Goal: Task Accomplishment & Management: Manage account settings

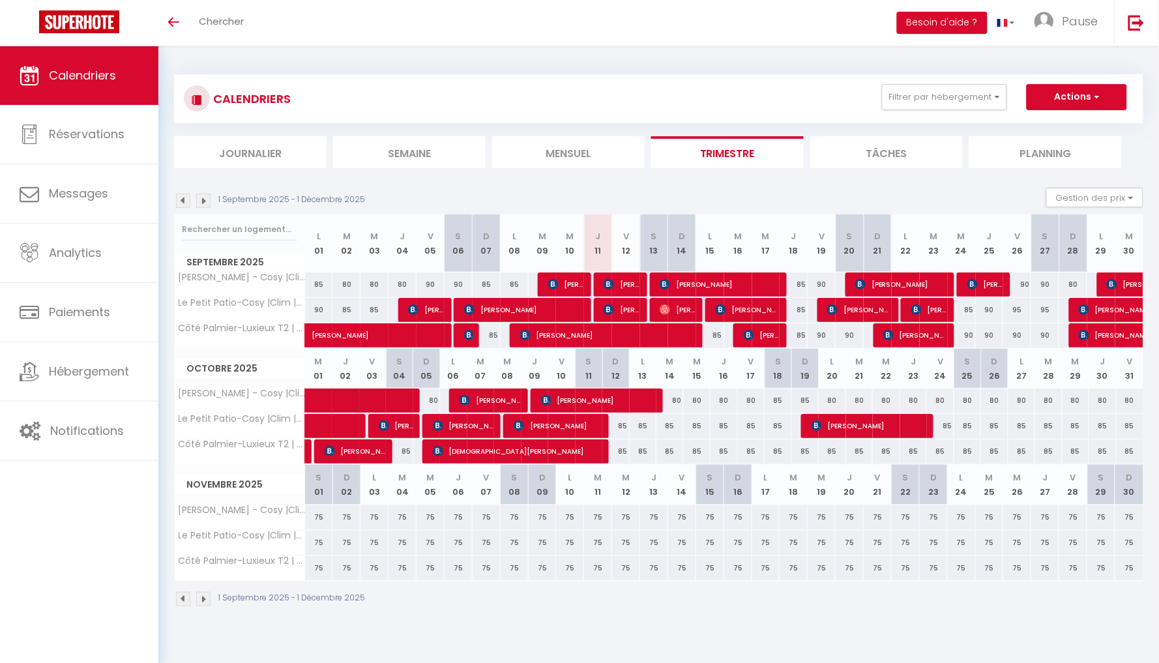
click at [803, 280] on div "85" at bounding box center [794, 284] width 28 height 24
type input "85"
type input "Jeu 18 Septembre 2025"
type input "Ven 19 Septembre 2025"
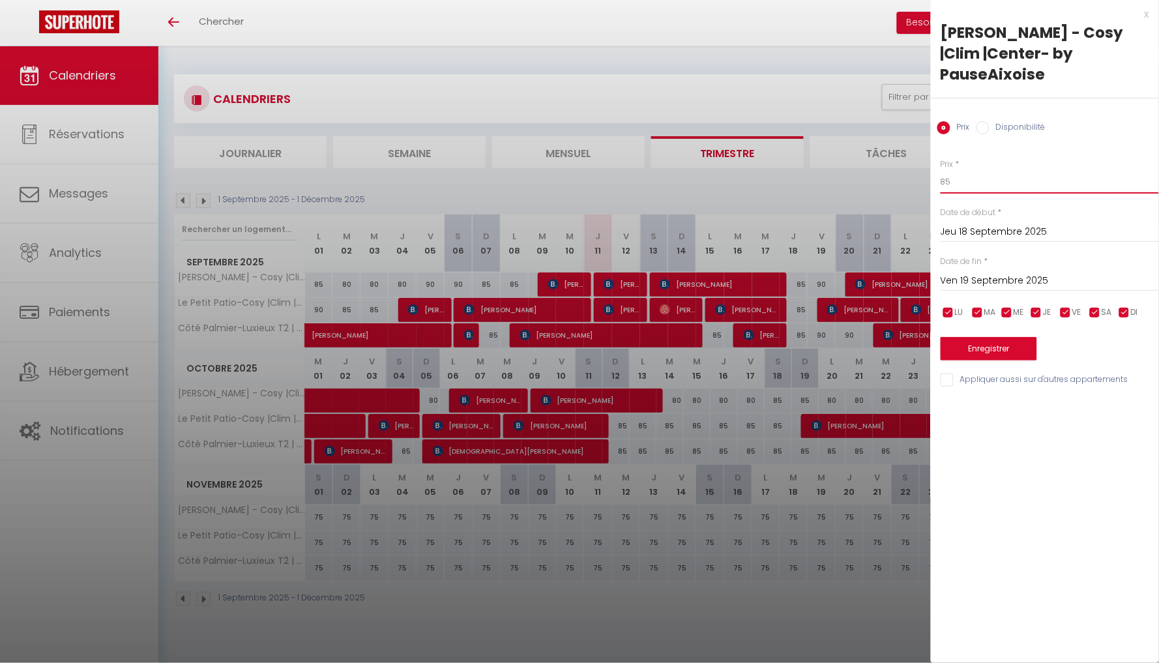
click at [983, 170] on input "85" at bounding box center [1050, 181] width 218 height 23
type input "80"
click at [1020, 272] on input "Ven 19 Septembre 2025" at bounding box center [1050, 280] width 218 height 17
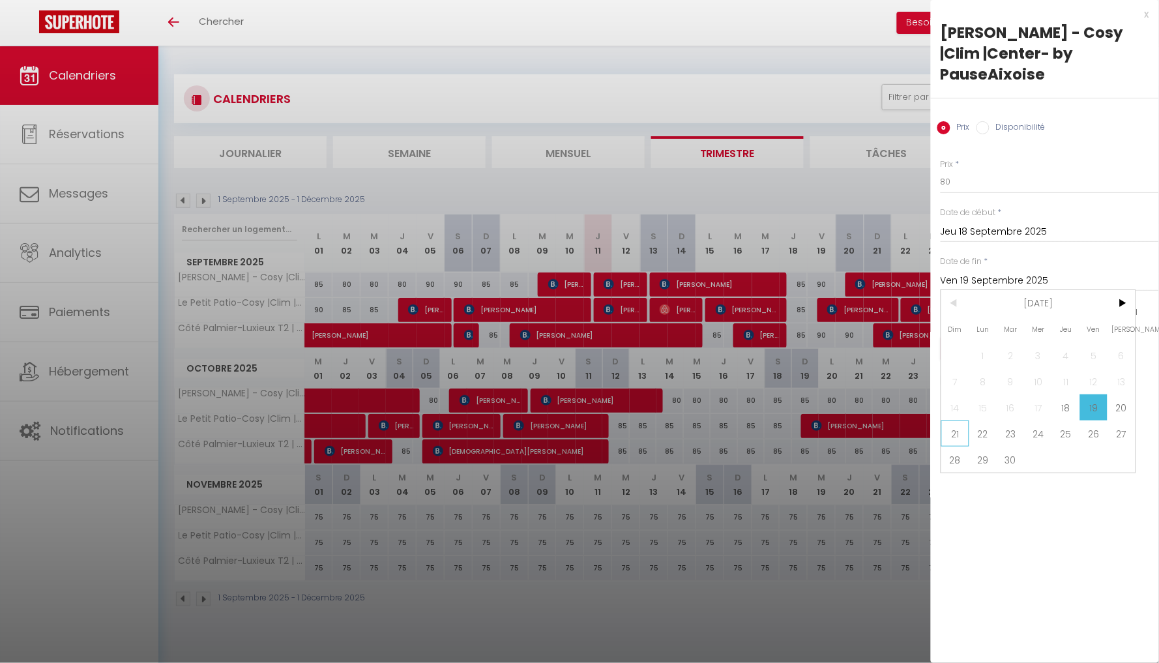
click at [957, 422] on span "21" at bounding box center [955, 433] width 28 height 26
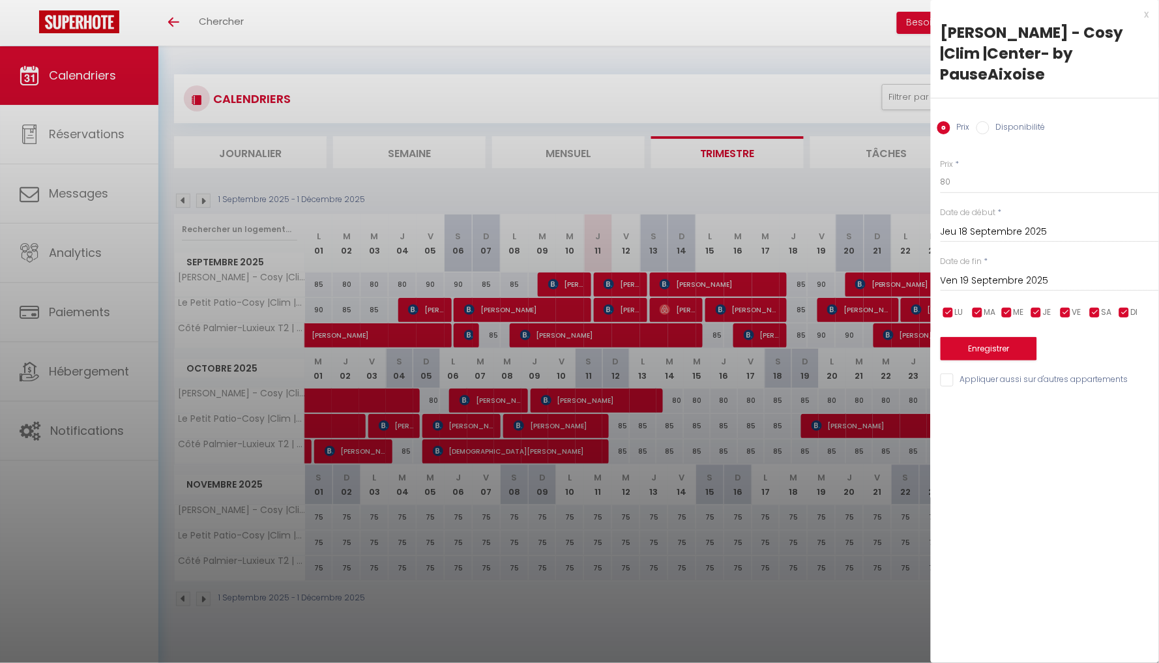
type input "Dim 21 Septembre 2025"
click at [992, 337] on button "Enregistrer" at bounding box center [989, 348] width 96 height 23
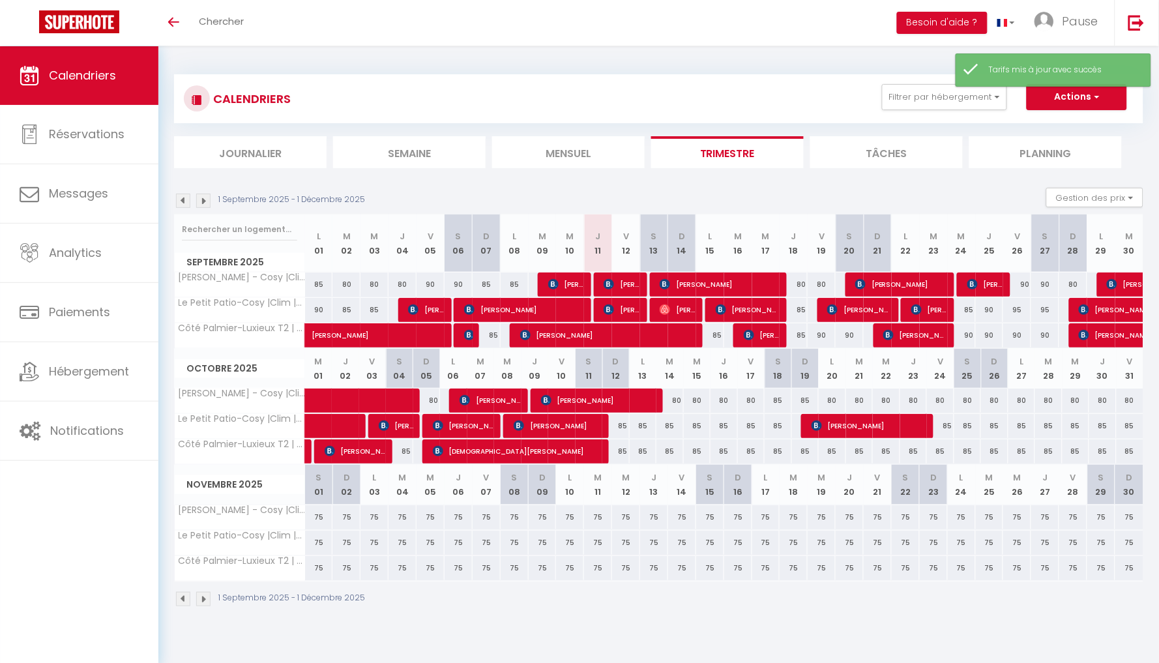
click at [1024, 285] on div "90" at bounding box center [1017, 284] width 28 height 24
type input "90"
type input "Ven 26 Septembre 2025"
type input "Sam 27 Septembre 2025"
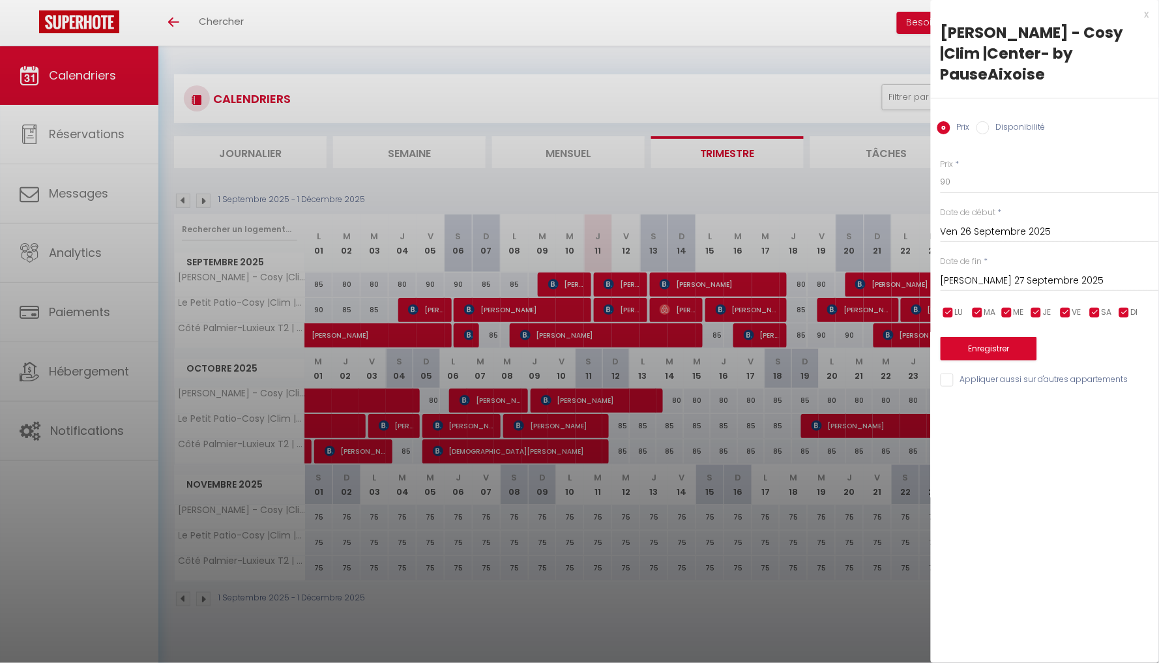
click at [868, 472] on div at bounding box center [579, 331] width 1159 height 663
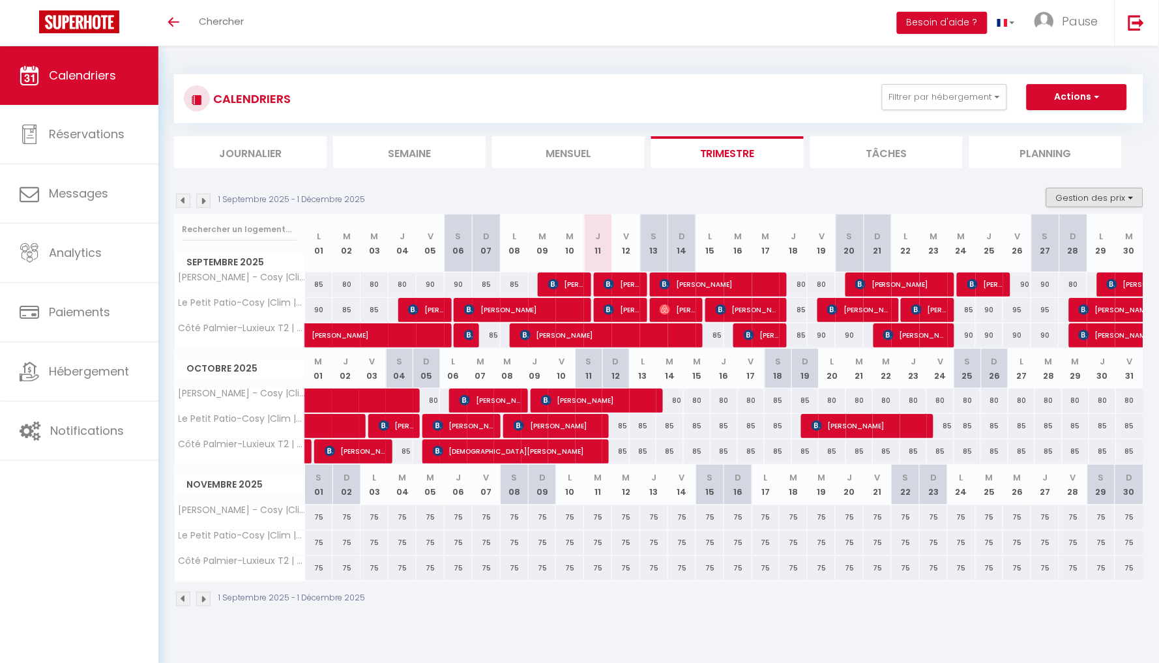
click at [1098, 198] on button "Gestion des prix" at bounding box center [1094, 198] width 97 height 20
click at [1079, 241] on input "Nb Nuits minimum" at bounding box center [1083, 237] width 117 height 13
checkbox input "true"
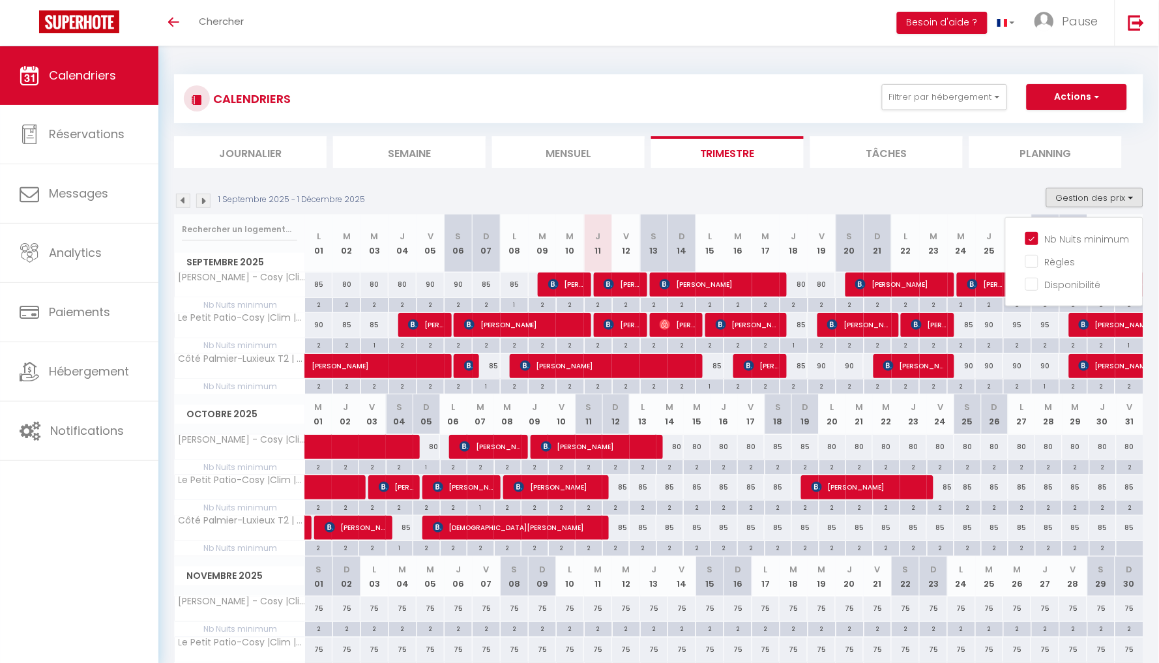
click at [955, 189] on div "1 Septembre 2025 - 1 Décembre 2025 Gestion des prix Nb Nuits minimum Règles Dis…" at bounding box center [658, 201] width 969 height 27
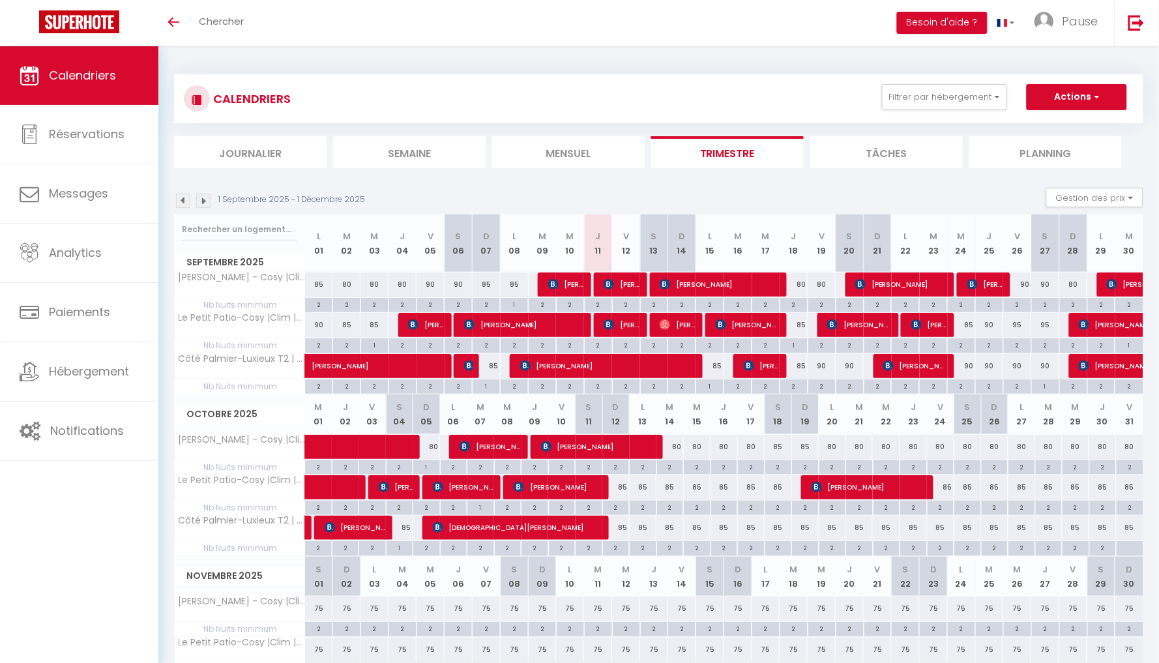
click at [805, 323] on div "85" at bounding box center [794, 325] width 28 height 24
type input "85"
type input "Jeu 18 Septembre 2025"
type input "Ven 19 Septembre 2025"
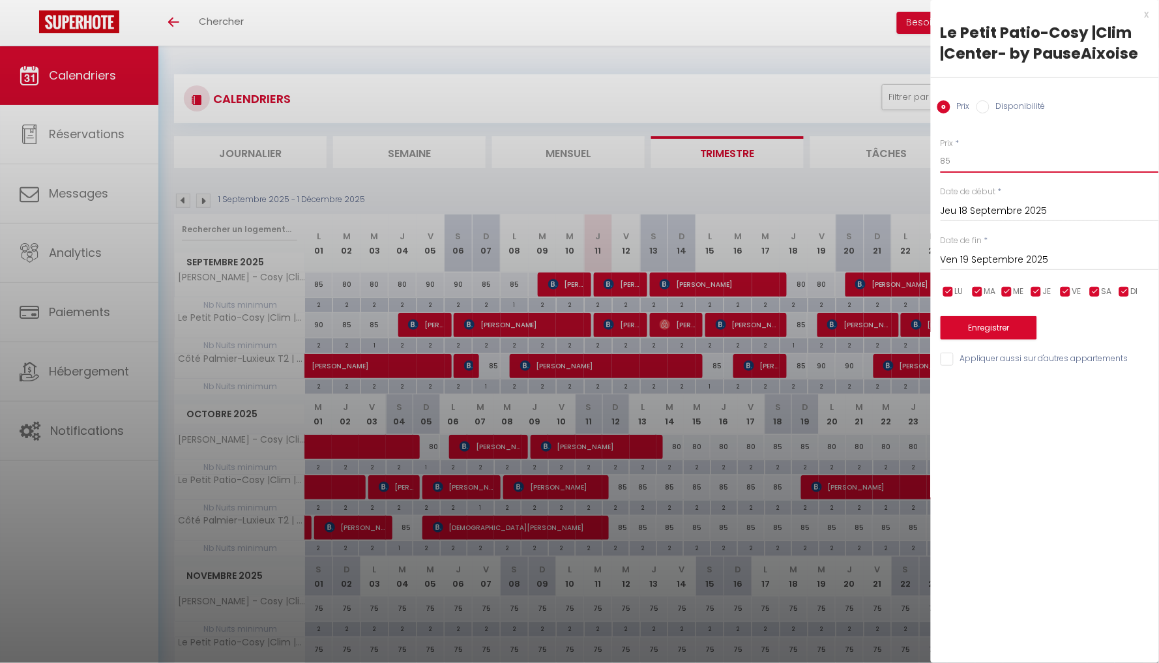
click at [984, 166] on input "85" at bounding box center [1050, 160] width 218 height 23
type input "80"
click at [999, 331] on button "Enregistrer" at bounding box center [989, 327] width 96 height 23
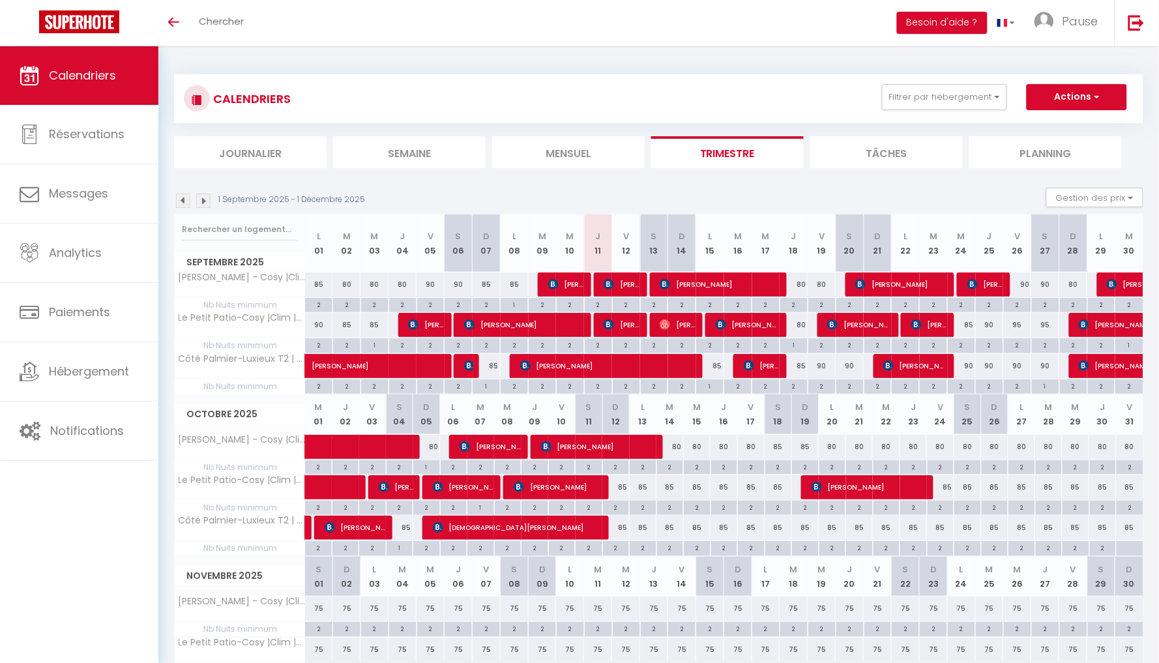
click at [807, 283] on div "80" at bounding box center [821, 284] width 29 height 24
type input "80"
type input "Ven 19 Septembre 2025"
type input "Sam 20 Septembre 2025"
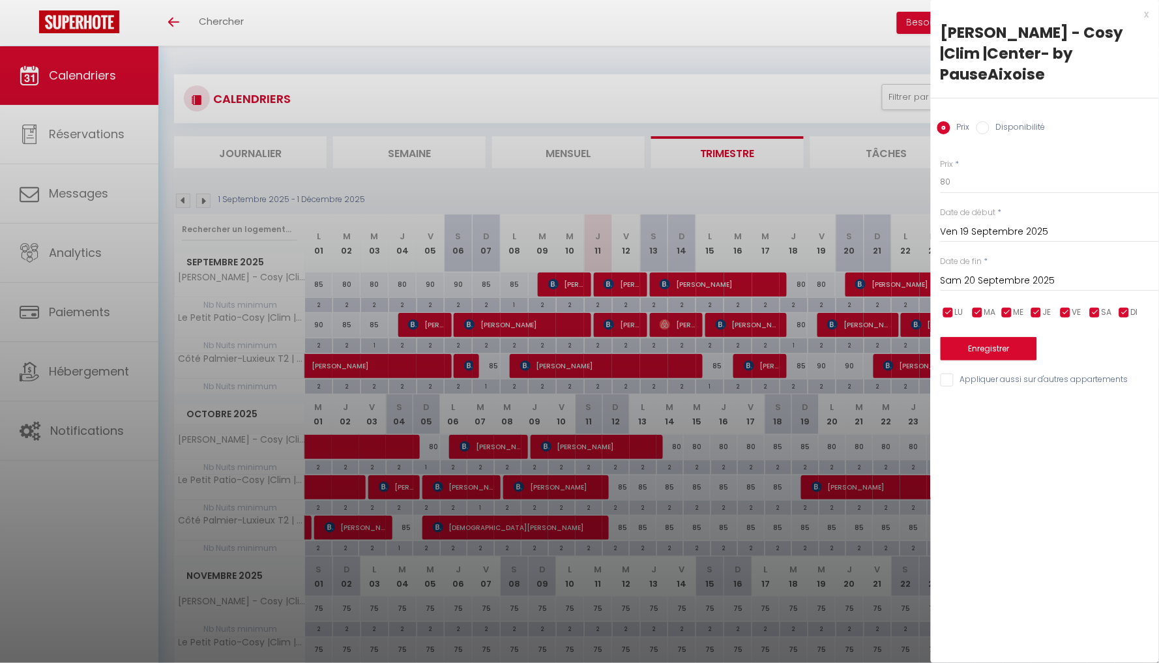
click at [836, 108] on div at bounding box center [579, 331] width 1159 height 663
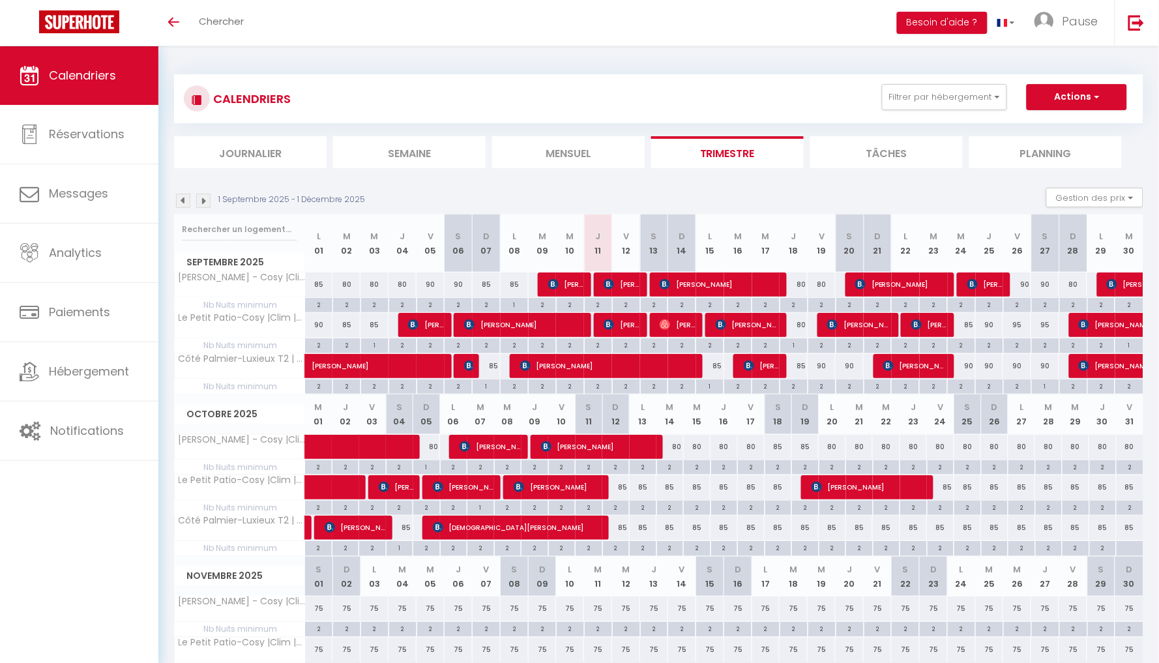
click at [800, 368] on div "85" at bounding box center [794, 366] width 28 height 24
type input "85"
type input "Jeu 18 Septembre 2025"
type input "Ven 19 Septembre 2025"
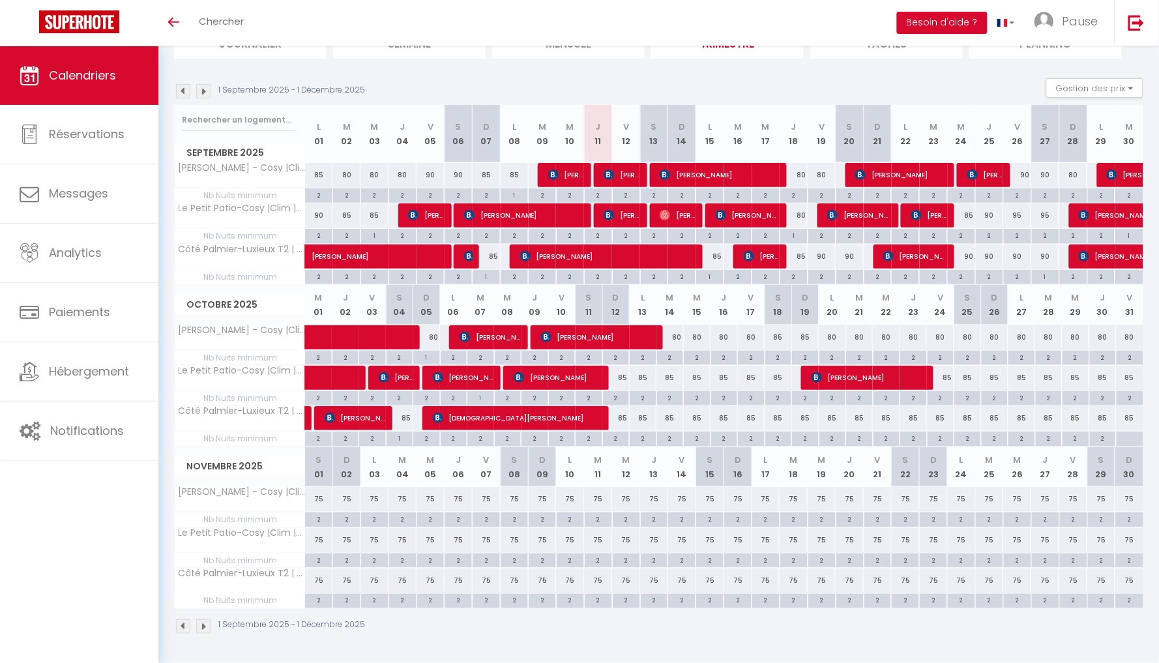
scroll to position [109, 0]
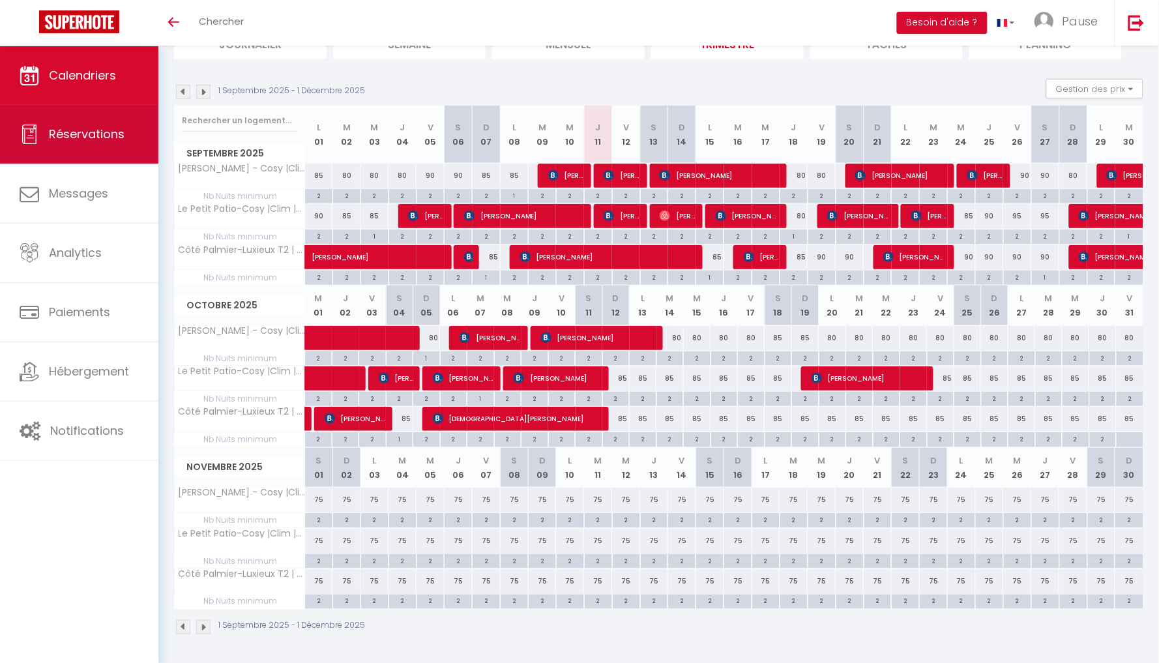
click at [106, 119] on link "Réservations" at bounding box center [79, 134] width 158 height 59
select select "not_cancelled"
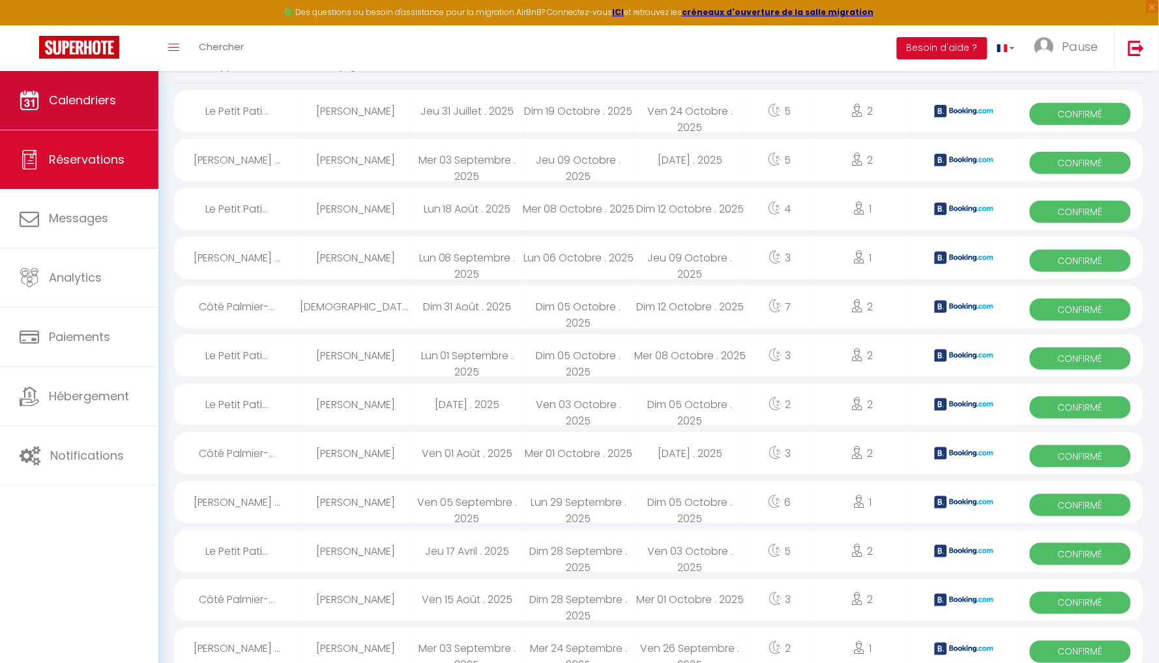
click at [106, 101] on span "Calendriers" at bounding box center [82, 100] width 67 height 16
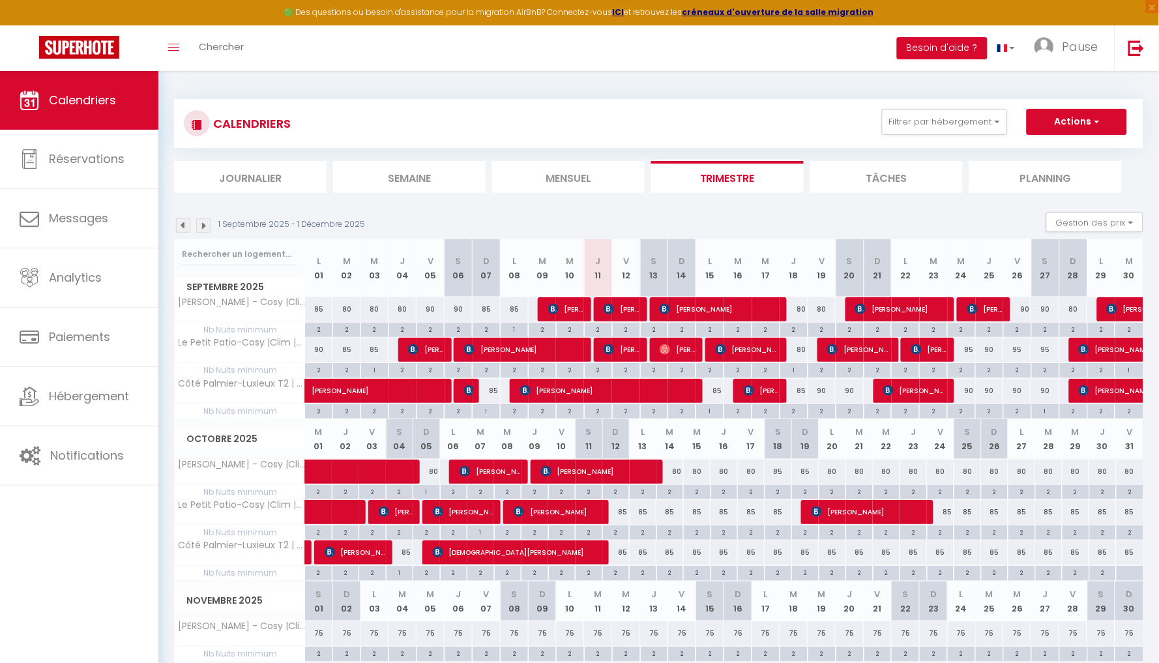
click at [801, 312] on div "80" at bounding box center [794, 309] width 28 height 24
type input "80"
select select "1"
type input "Jeu 18 Septembre 2025"
type input "Ven 19 Septembre 2025"
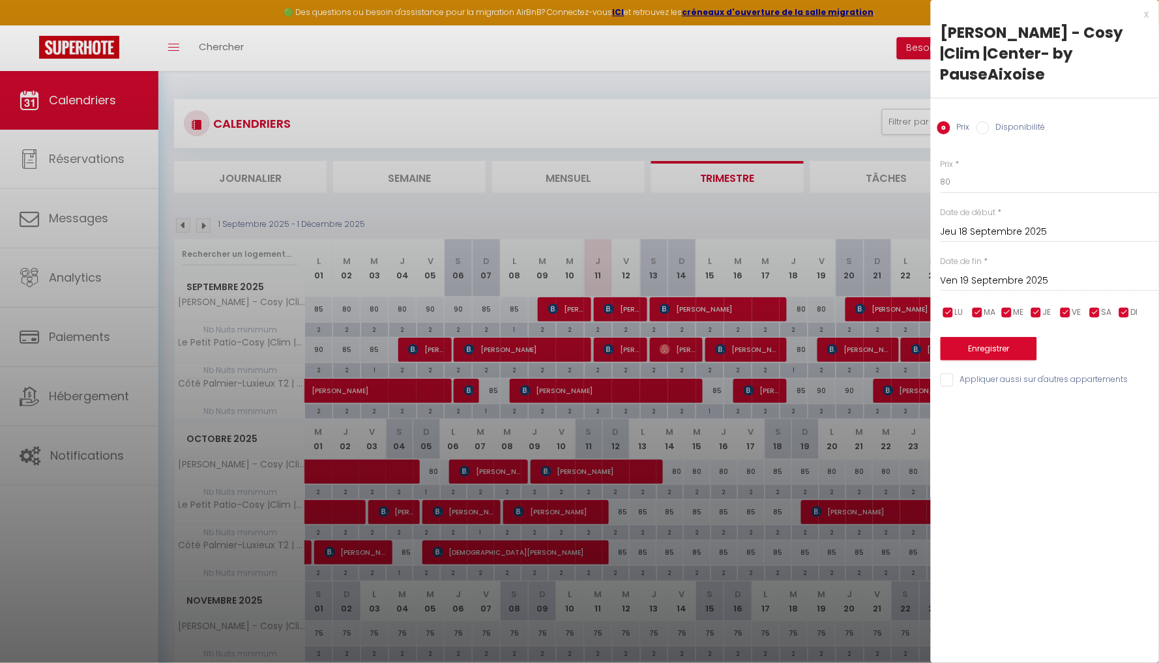
click at [1008, 121] on label "Disponibilité" at bounding box center [1017, 128] width 56 height 14
click at [989, 121] on input "Disponibilité" at bounding box center [982, 127] width 13 height 13
radio input "true"
radio input "false"
click at [989, 274] on input "Ven 19 Septembre 2025" at bounding box center [1050, 282] width 218 height 17
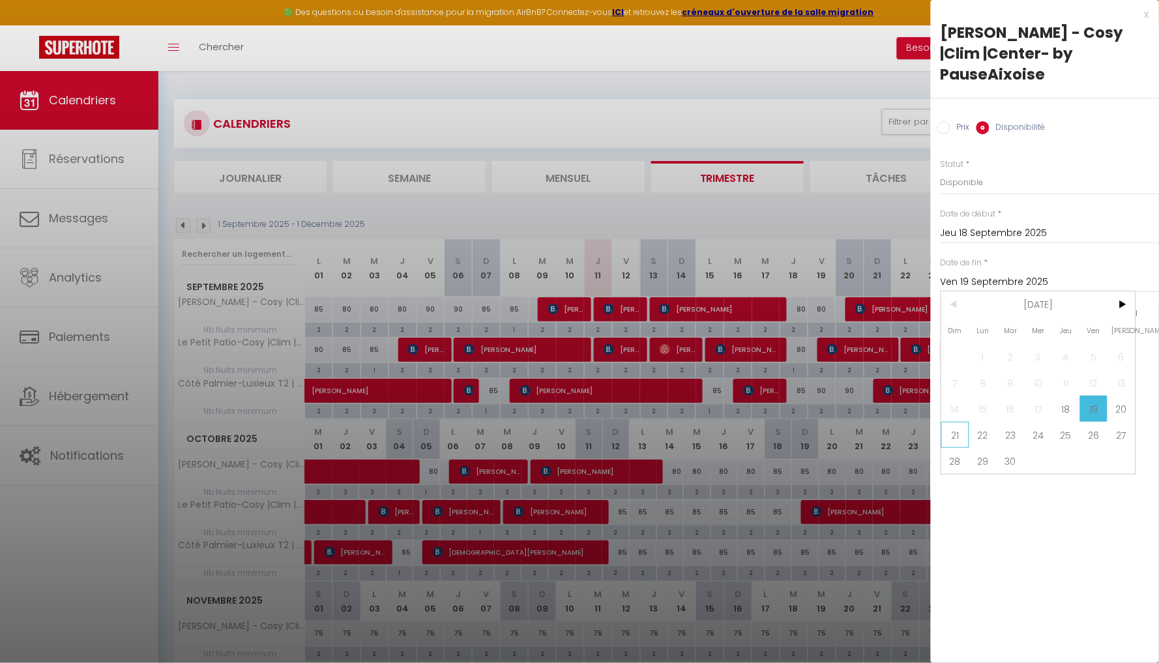
click at [961, 422] on span "21" at bounding box center [955, 435] width 28 height 26
type input "Dim 21 Septembre 2025"
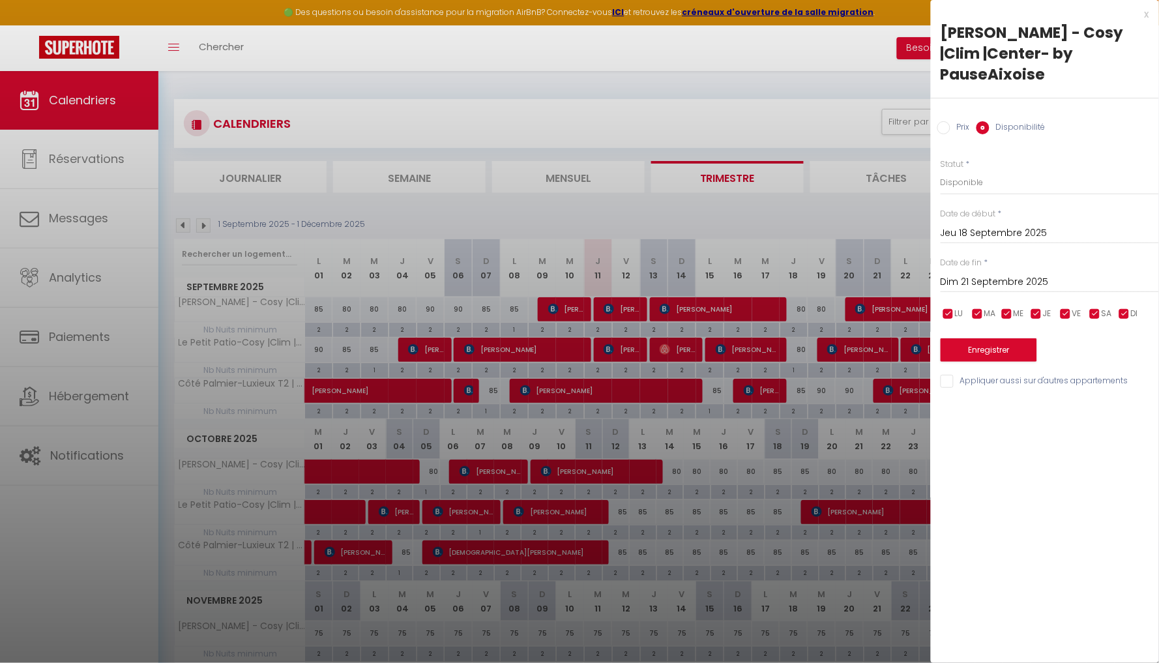
click at [993, 338] on button "Enregistrer" at bounding box center [989, 349] width 96 height 23
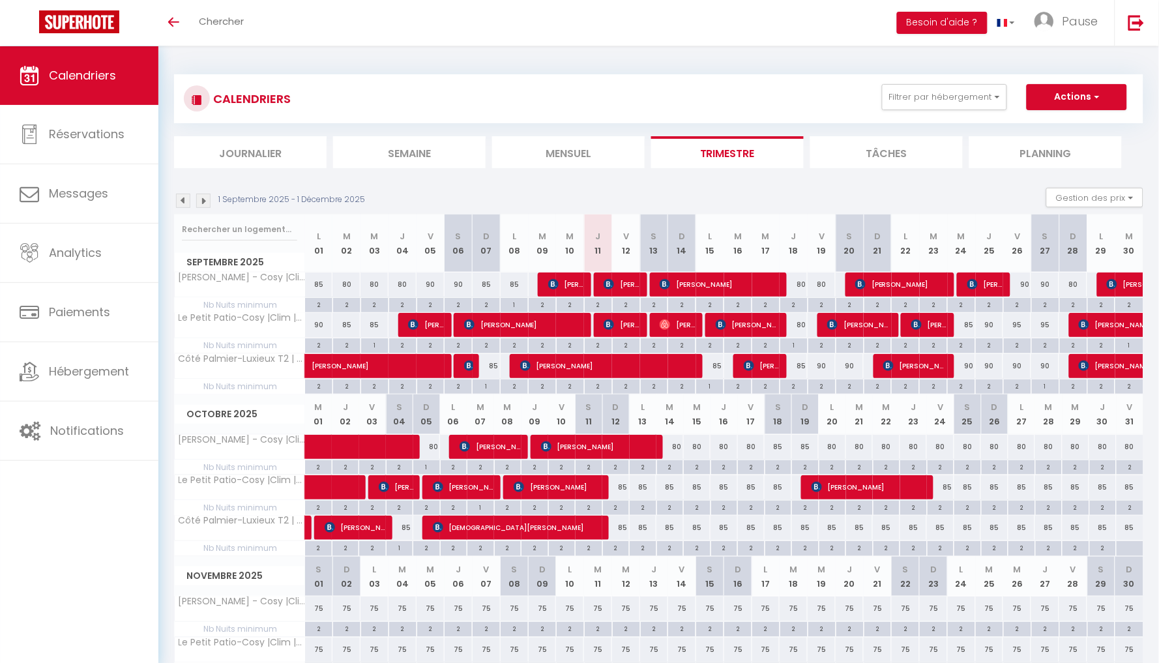
click at [622, 285] on span "[PERSON_NAME]" at bounding box center [622, 284] width 37 height 25
select select "OK"
select select "1"
select select "0"
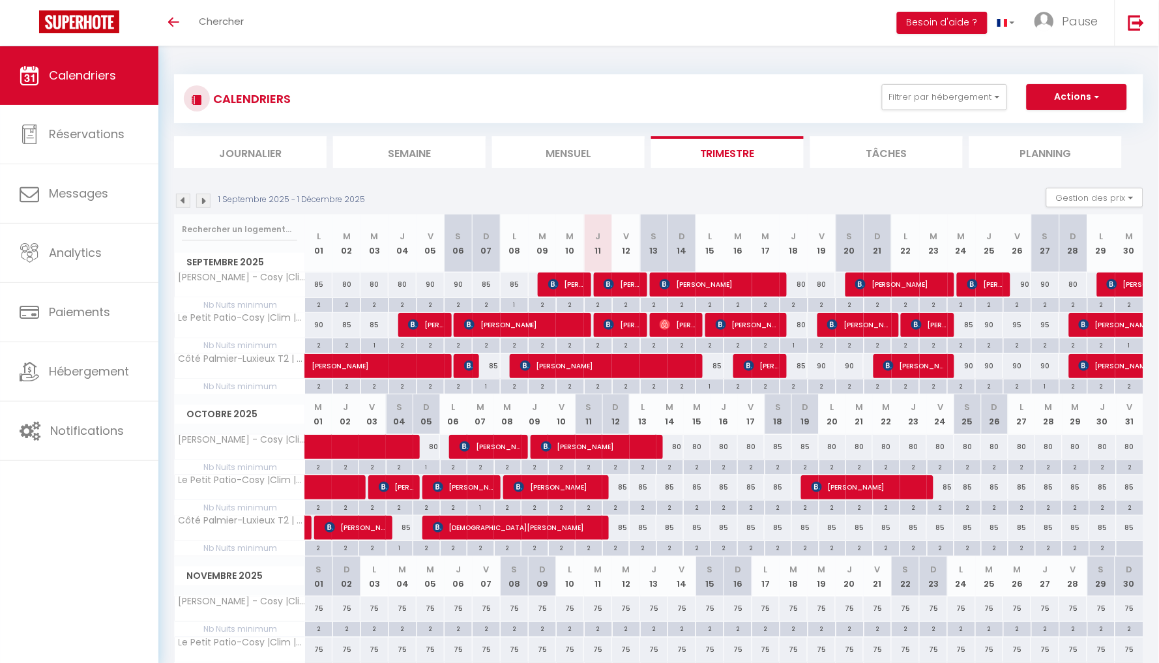
select select "1"
select select
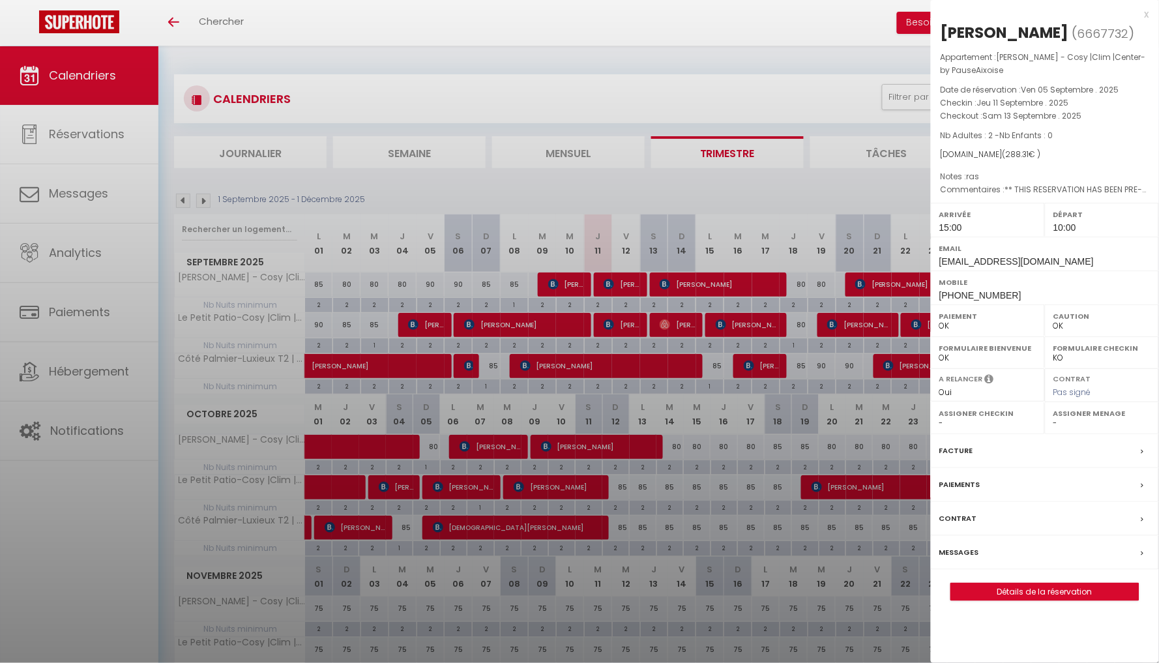
select select "15610"
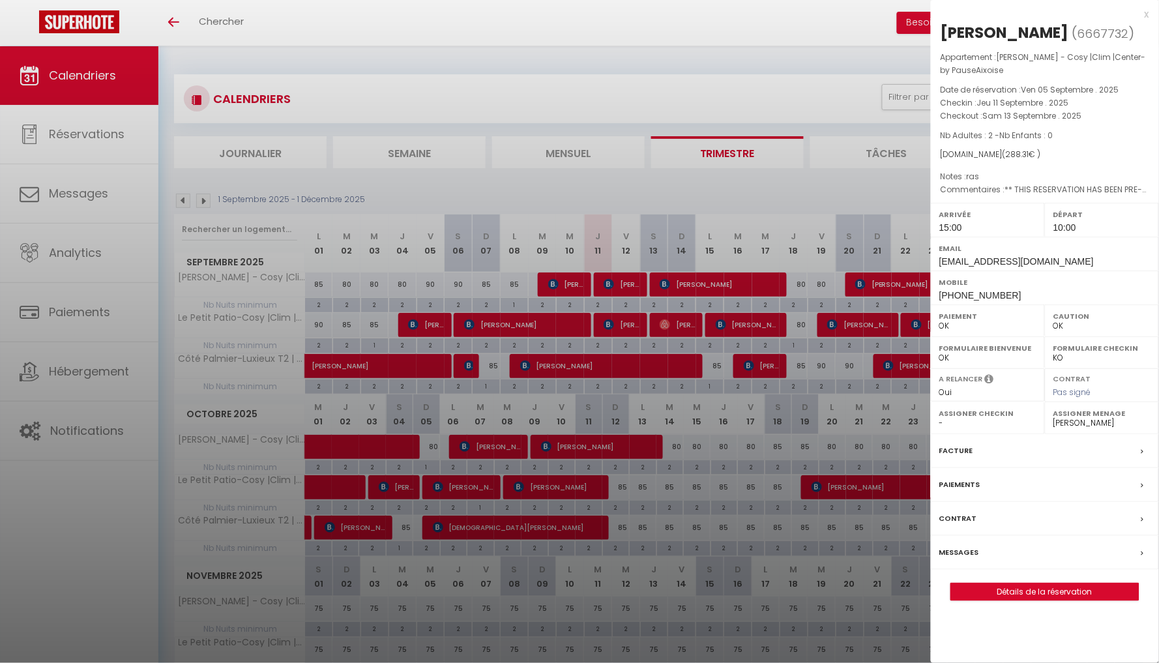
click at [1027, 596] on link "Détails de la réservation" at bounding box center [1045, 591] width 188 height 17
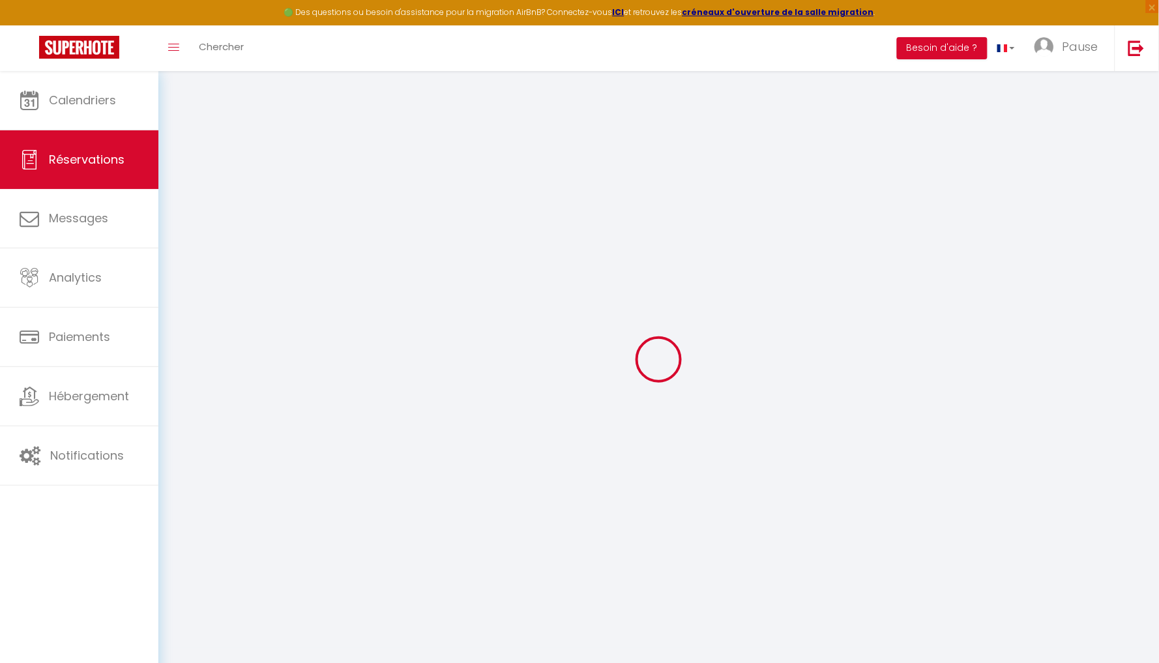
select select
checkbox input "false"
select select
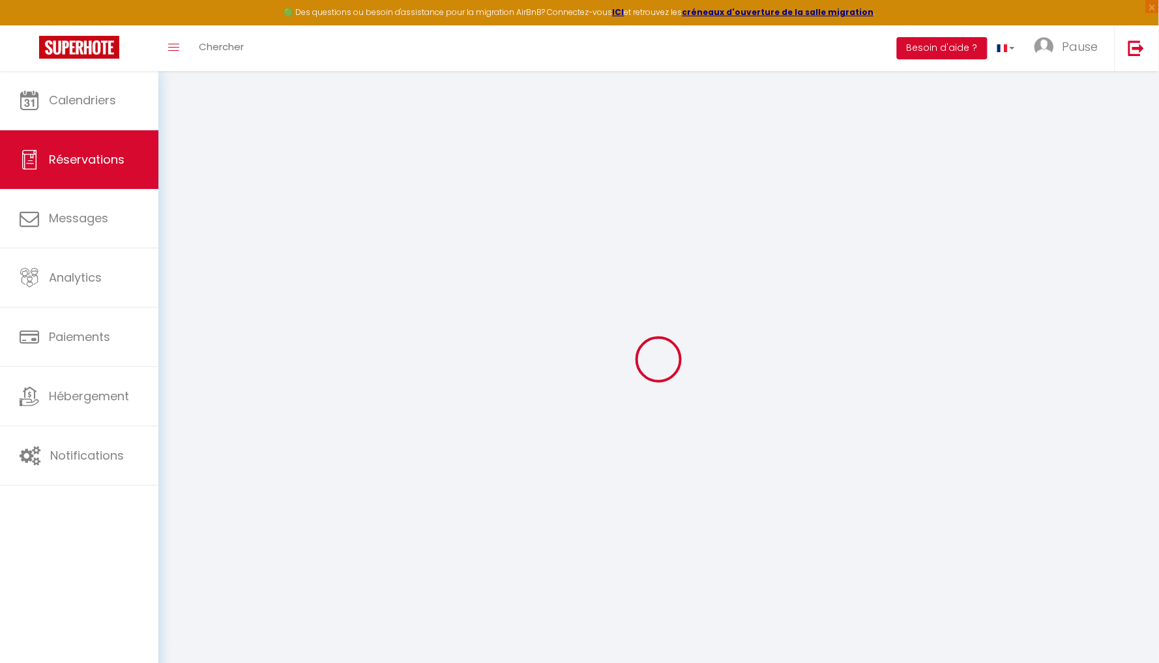
checkbox input "false"
type textarea "** THIS RESERVATION HAS BEEN PRE-PAID ** BOOKING NOTE : Payment charge is EUR 4…"
type textarea "ras"
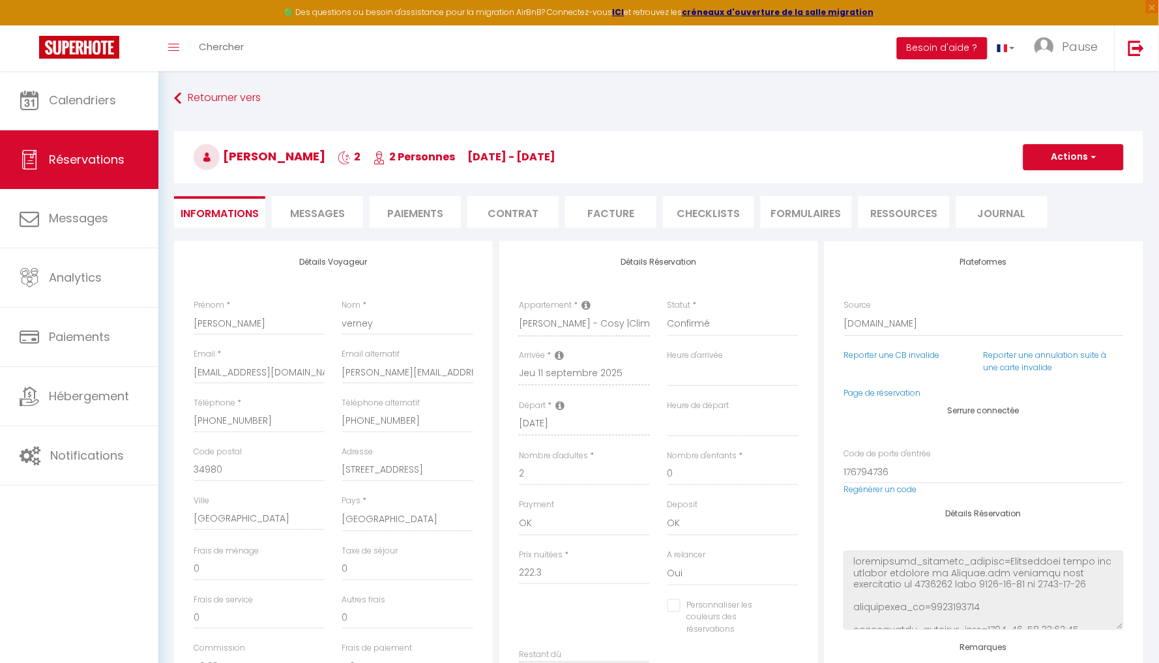
type input "50"
type input "16.01"
select select
checkbox input "false"
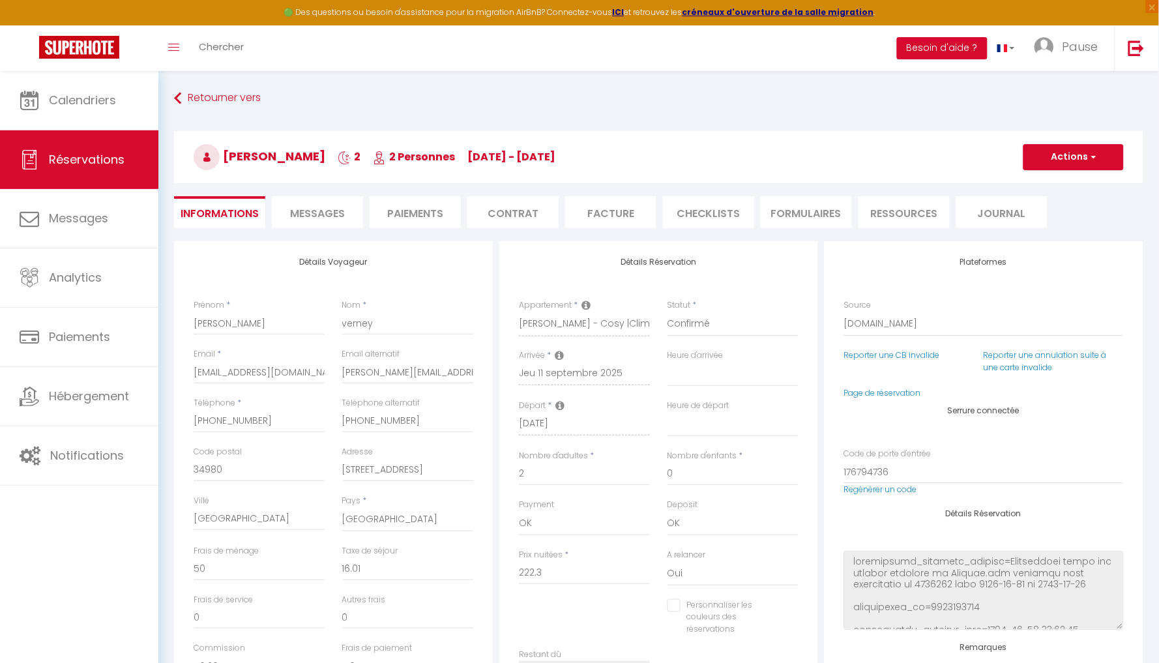
select select "15:00"
select select "10:00"
click at [306, 211] on span "Messages" at bounding box center [317, 213] width 55 height 15
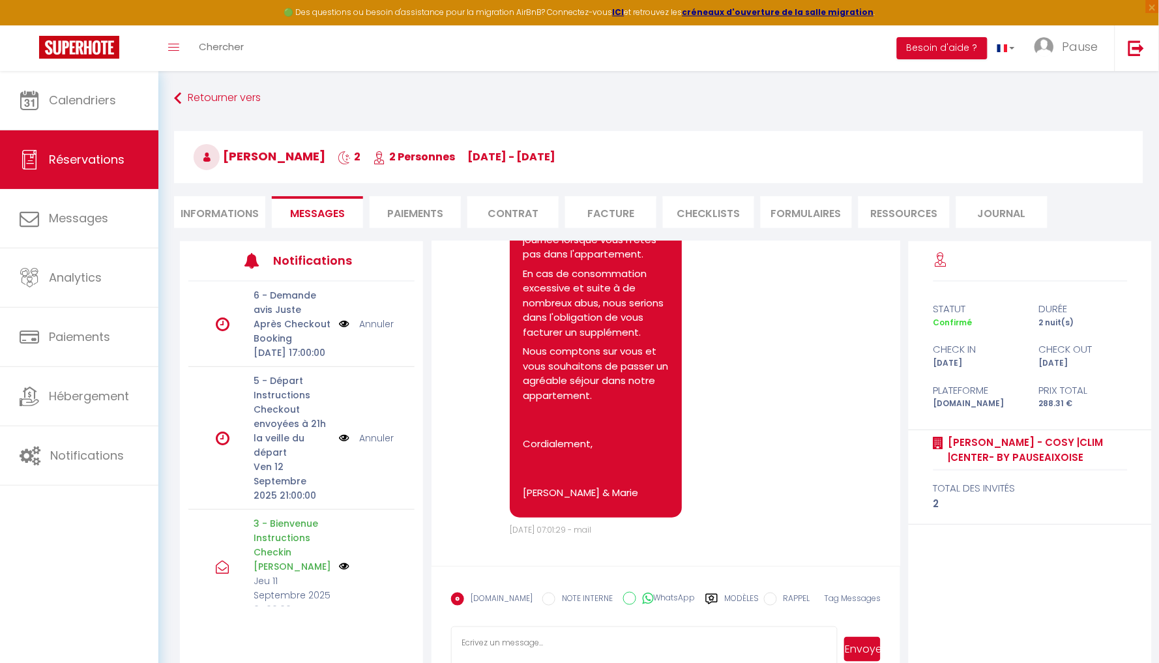
scroll to position [3030, 0]
click at [223, 197] on li "Informations" at bounding box center [219, 212] width 91 height 32
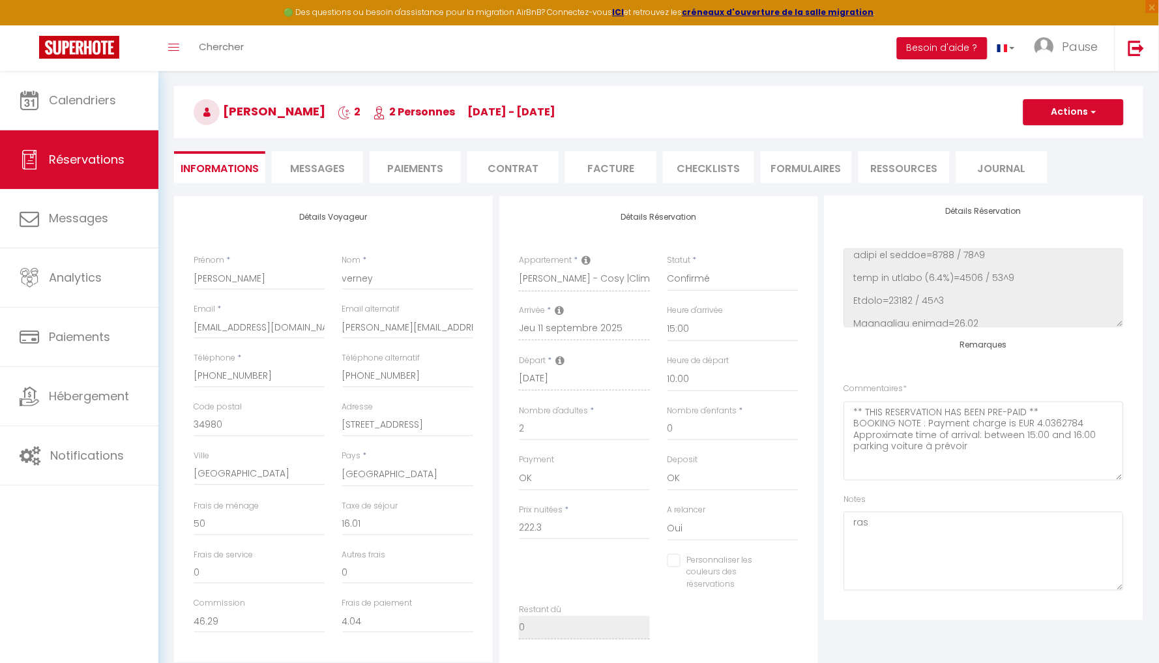
scroll to position [257, 0]
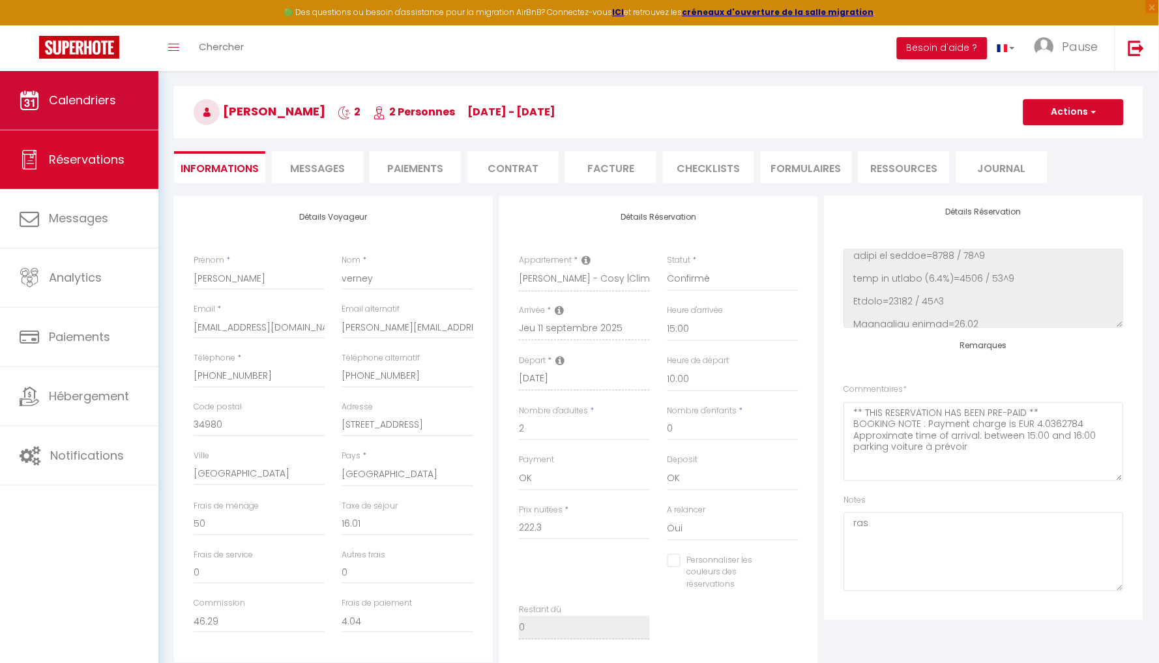
click at [14, 95] on link "Calendriers" at bounding box center [79, 100] width 158 height 59
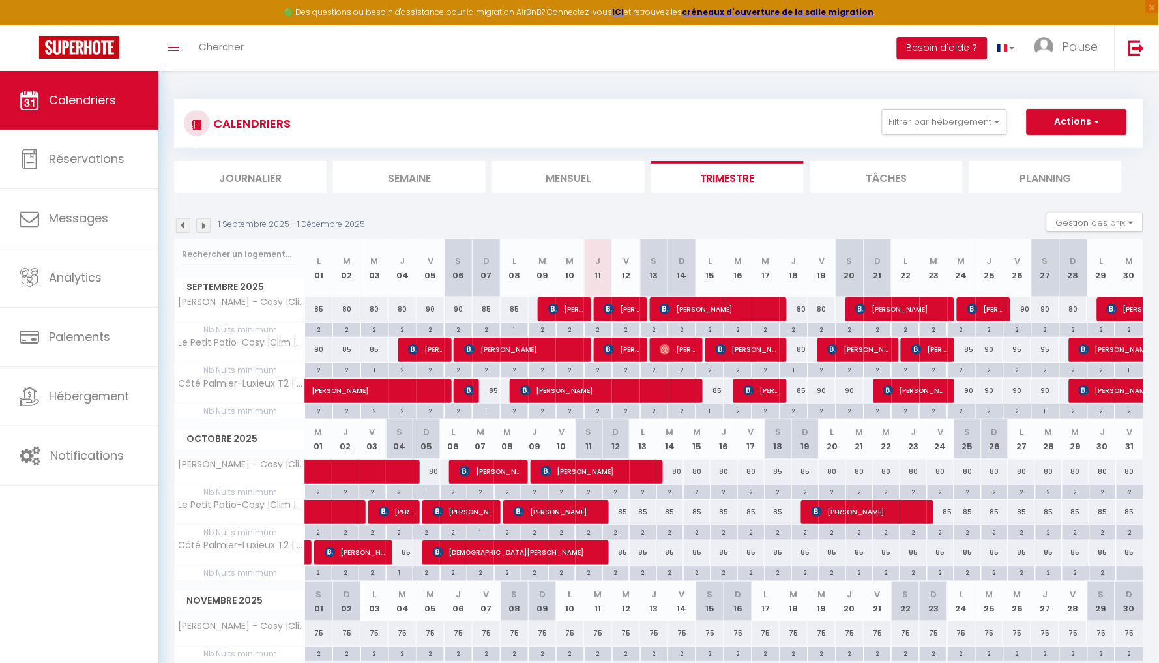
click at [798, 394] on div "85" at bounding box center [794, 391] width 28 height 24
type input "85"
select select "1"
type input "Jeu 18 Septembre 2025"
type input "Ven 19 Septembre 2025"
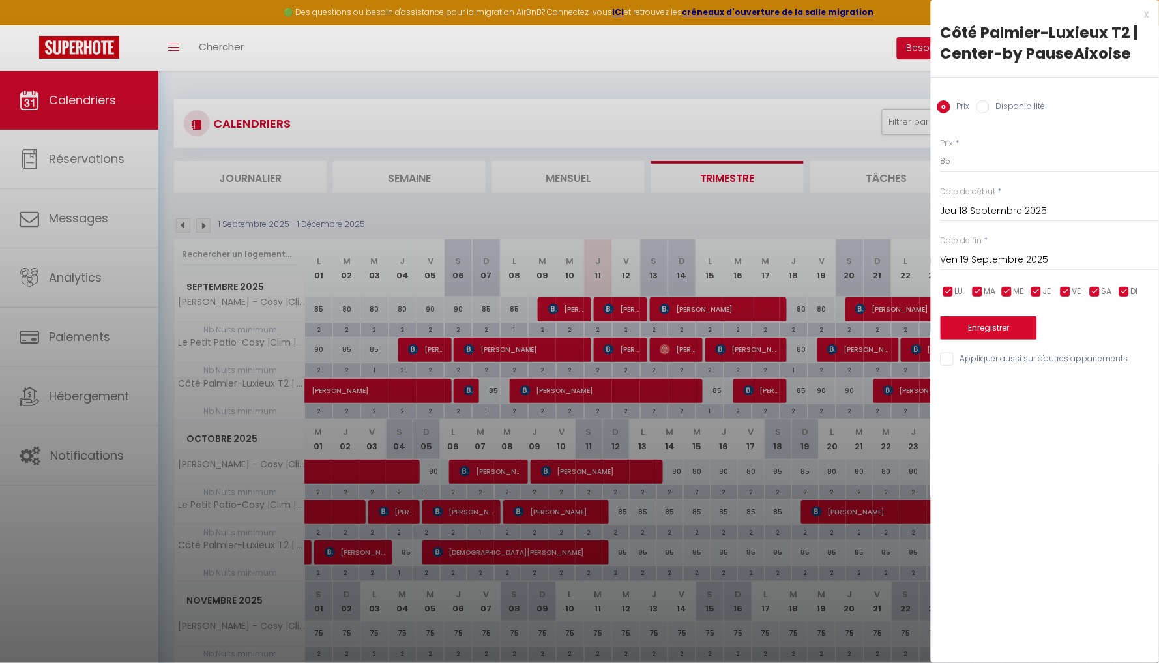
click at [1006, 104] on label "Disponibilité" at bounding box center [1017, 107] width 56 height 14
click at [989, 104] on input "Disponibilité" at bounding box center [982, 106] width 13 height 13
radio input "true"
radio input "false"
click at [806, 70] on div at bounding box center [579, 331] width 1159 height 663
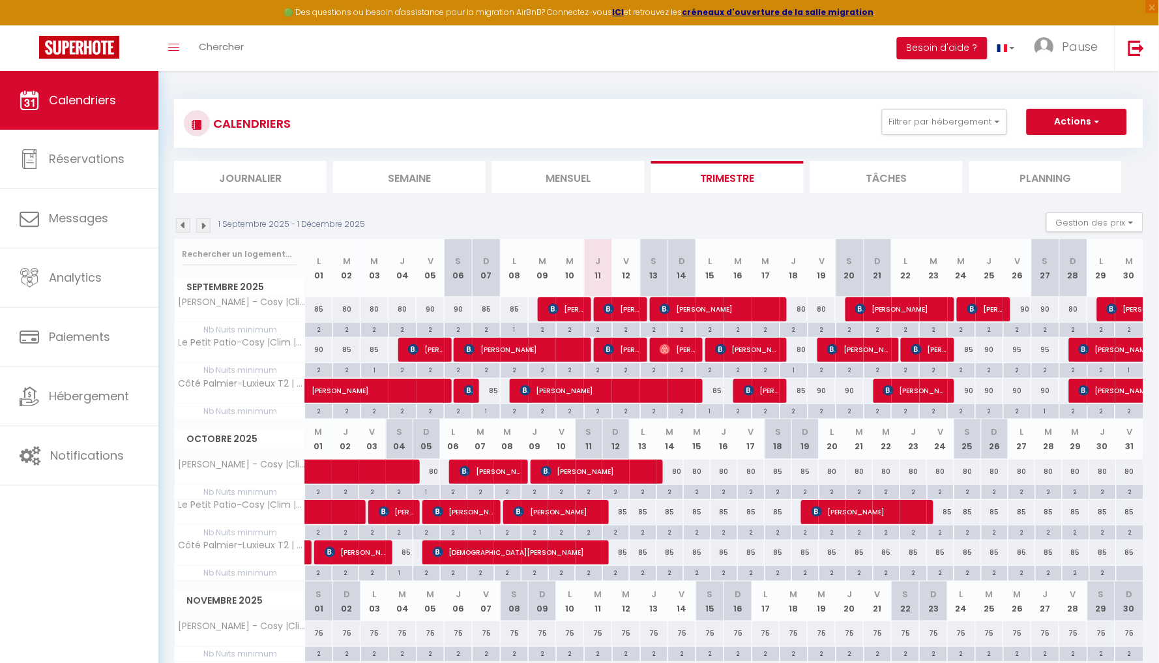
click at [803, 390] on div "85" at bounding box center [794, 391] width 28 height 24
select select "1"
type input "Jeu 18 Septembre 2025"
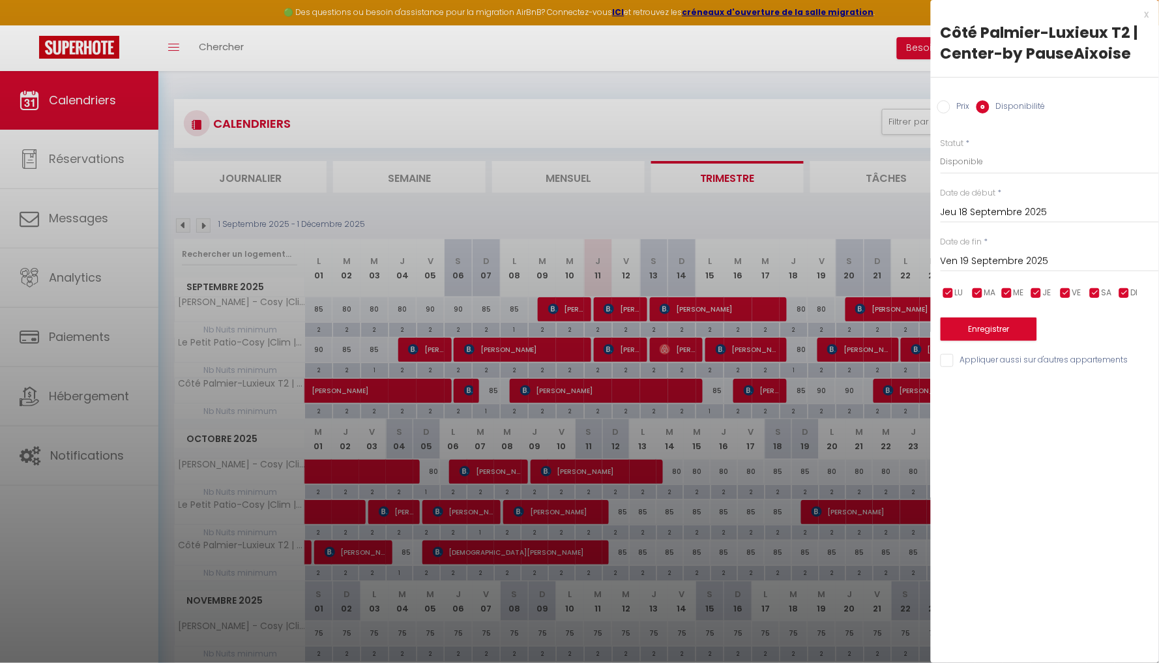
click at [997, 272] on div "Prix * 85 Statut * Disponible Indisponible Date de début * Jeu 18 Septembre 202…" at bounding box center [1045, 245] width 228 height 248
click at [1012, 259] on input "Ven 19 Septembre 2025" at bounding box center [1050, 261] width 218 height 17
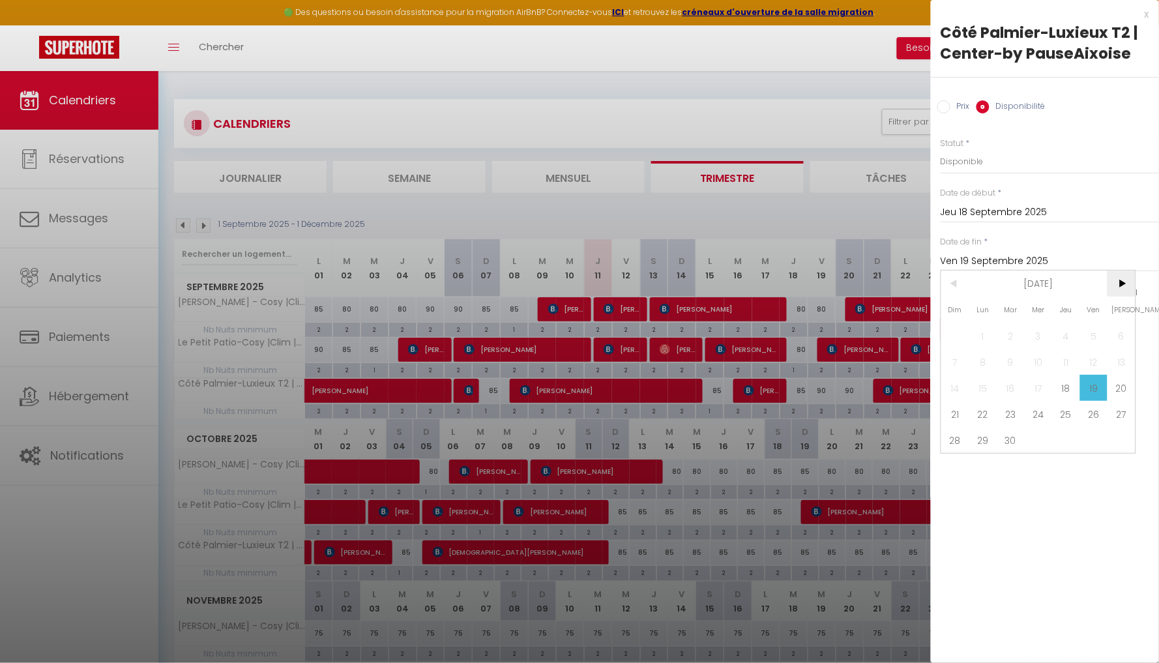
click at [1120, 288] on span ">" at bounding box center [1121, 283] width 28 height 26
click at [1118, 293] on span ">" at bounding box center [1121, 283] width 28 height 26
click at [1061, 338] on span "1" at bounding box center [1066, 336] width 28 height 26
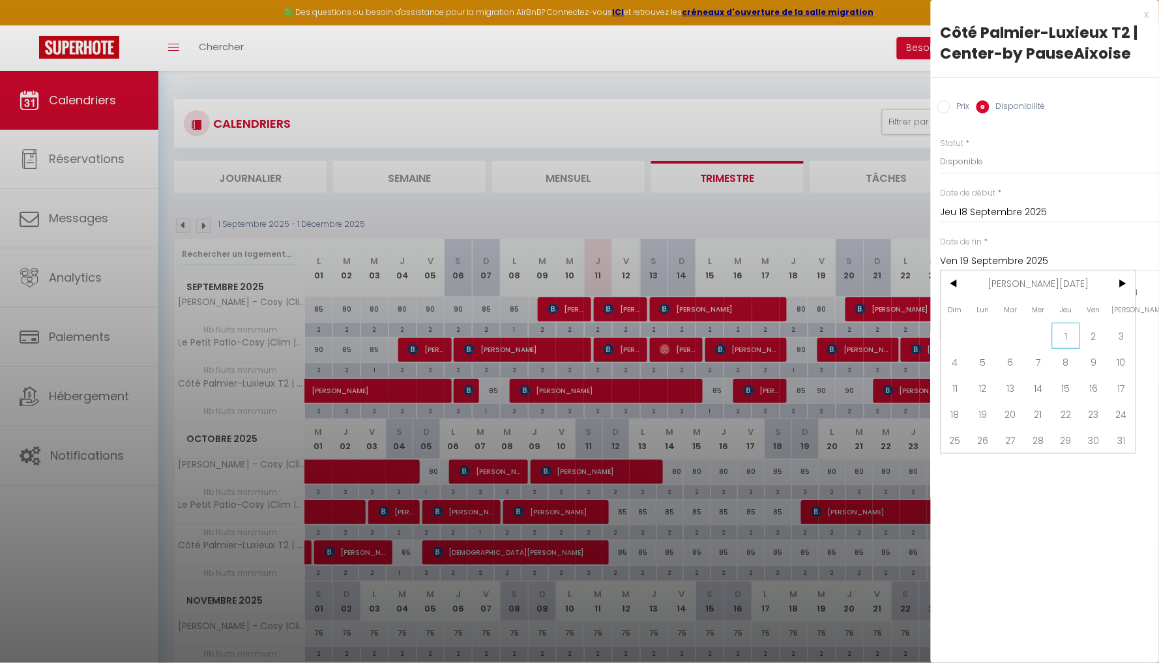
type input "Jeu 01 Janvier 2026"
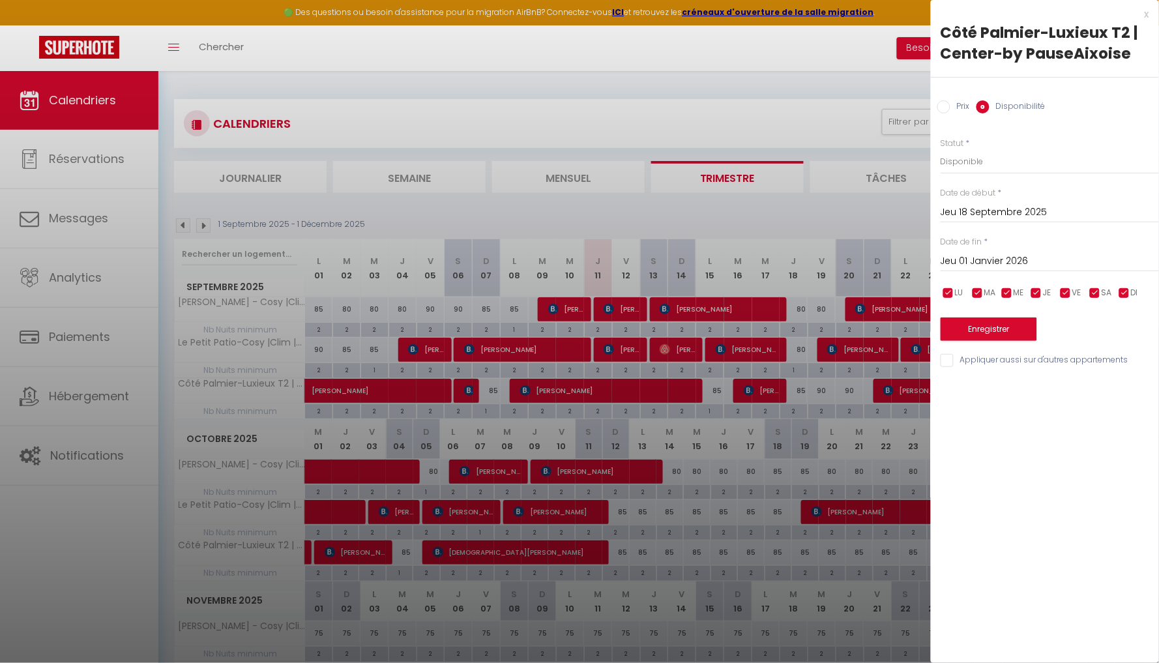
click at [1005, 333] on button "Enregistrer" at bounding box center [989, 328] width 96 height 23
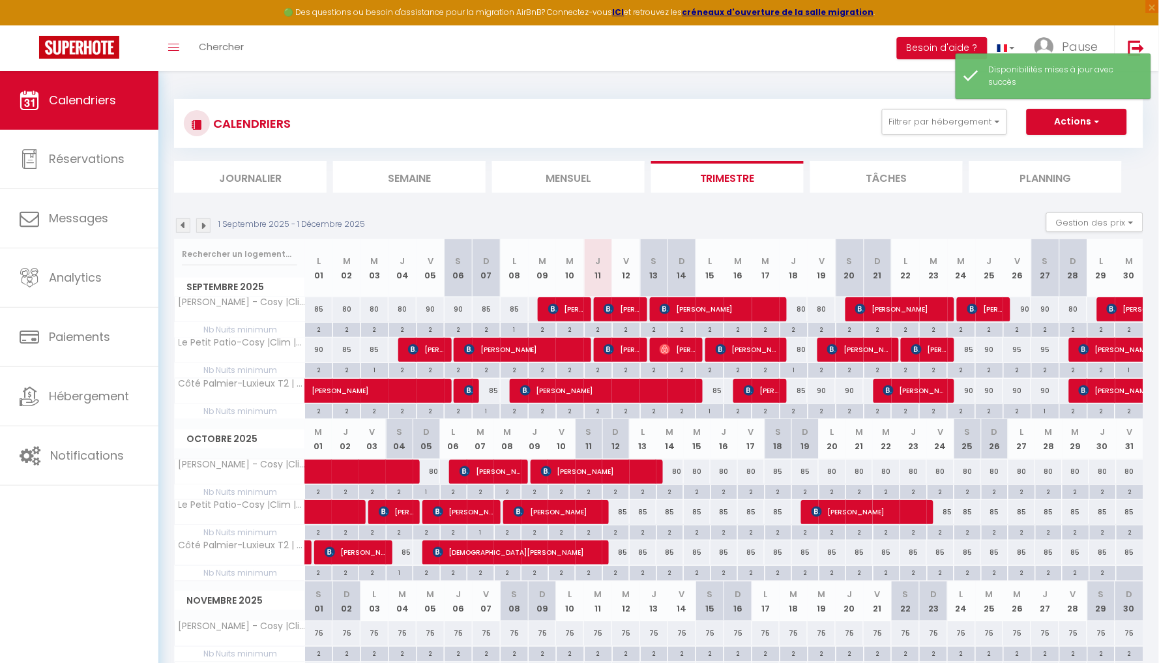
click at [803, 316] on div "80" at bounding box center [794, 309] width 28 height 24
select select "1"
type input "Jeu 18 Septembre 2025"
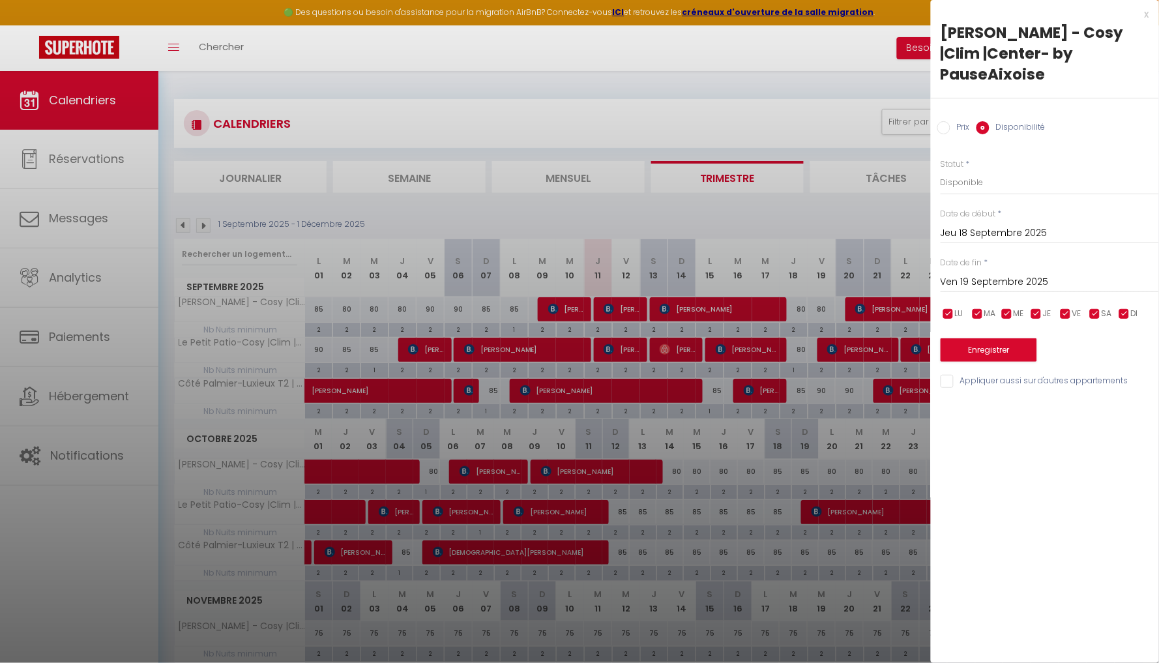
click at [1014, 274] on input "Ven 19 Septembre 2025" at bounding box center [1050, 282] width 218 height 17
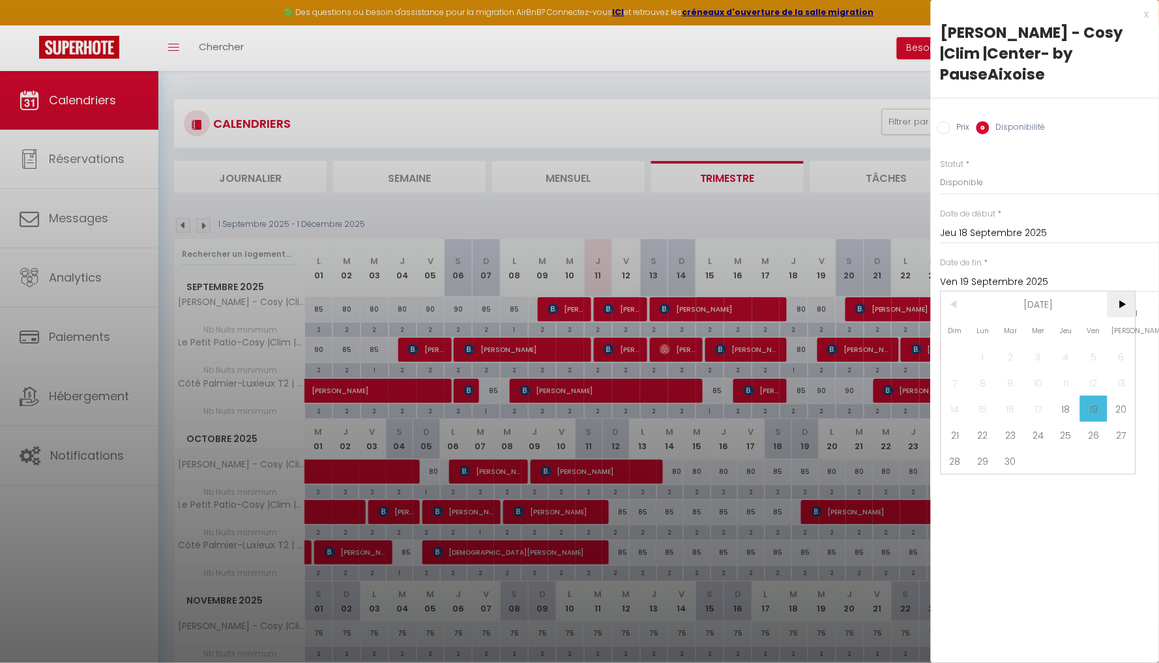
click at [1122, 291] on span ">" at bounding box center [1121, 304] width 28 height 26
click at [1063, 343] on span "1" at bounding box center [1066, 356] width 28 height 26
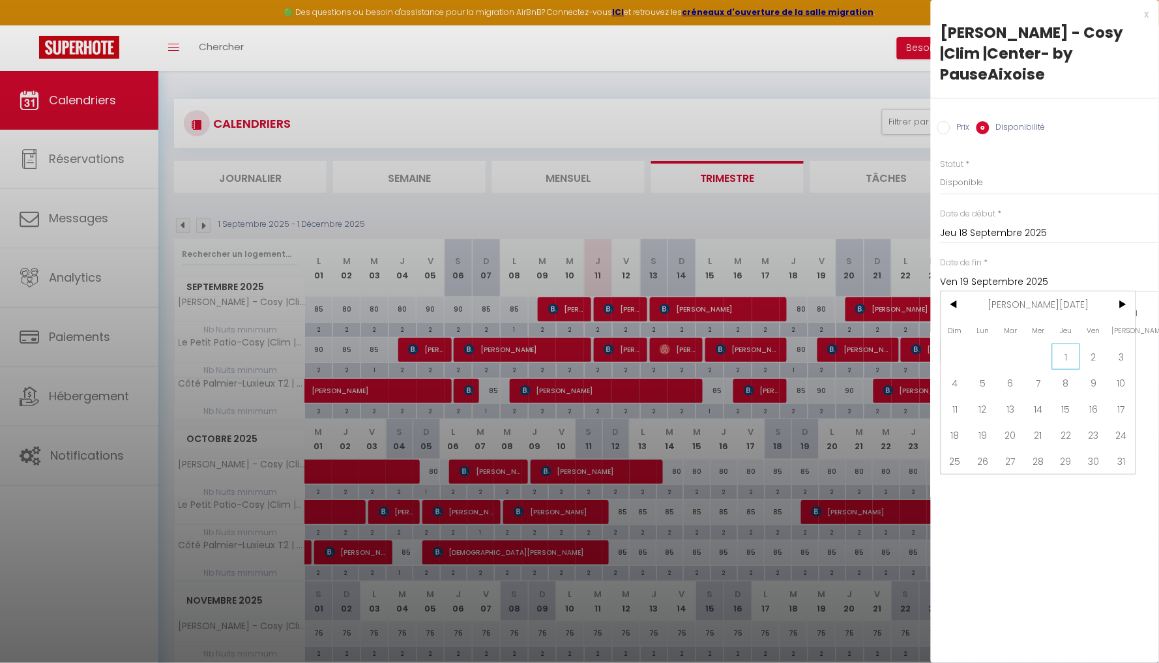
type input "Jeu 01 Janvier 2026"
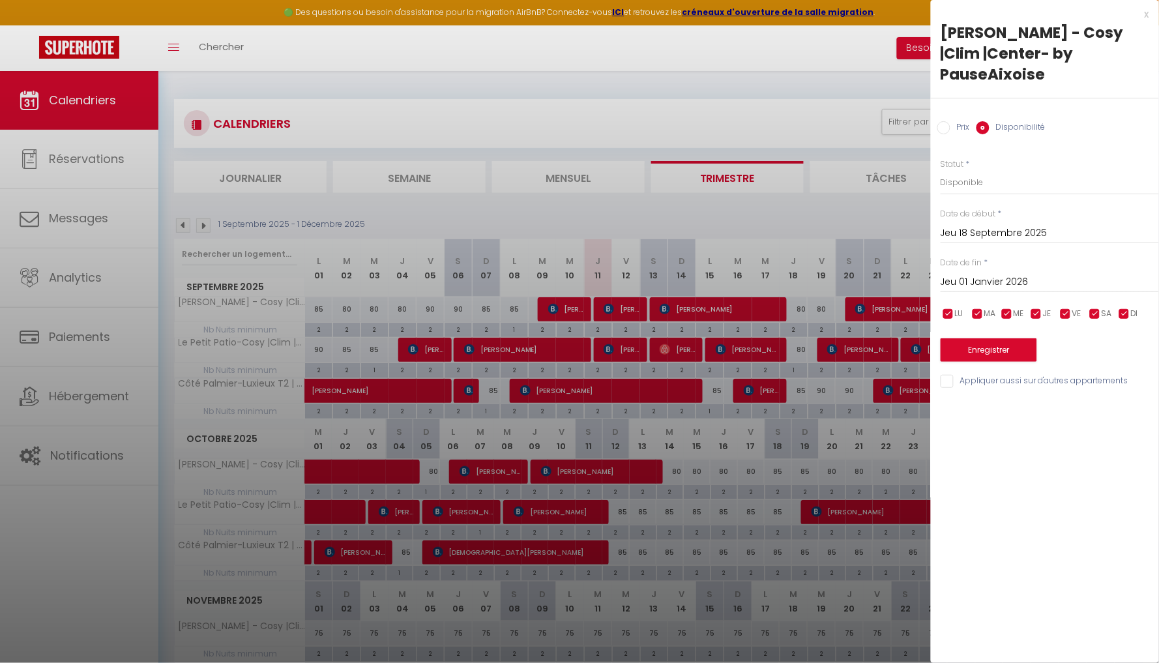
click at [1008, 338] on button "Enregistrer" at bounding box center [989, 349] width 96 height 23
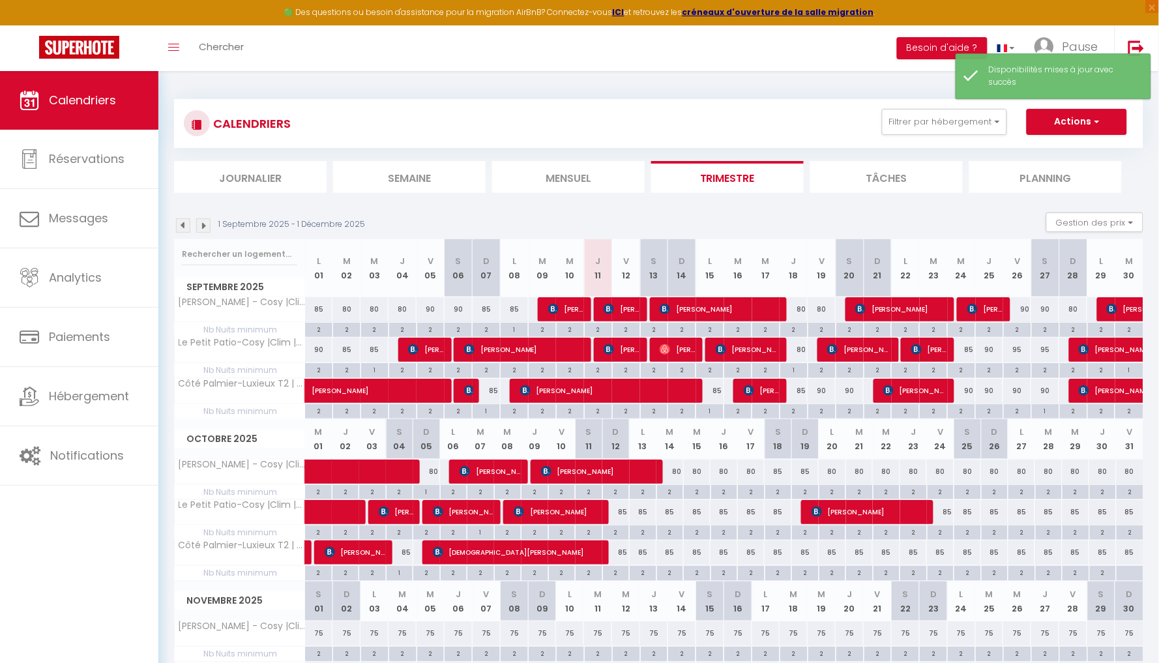
click at [798, 351] on div "80" at bounding box center [794, 350] width 28 height 24
select select "1"
type input "Jeu 18 Septembre 2025"
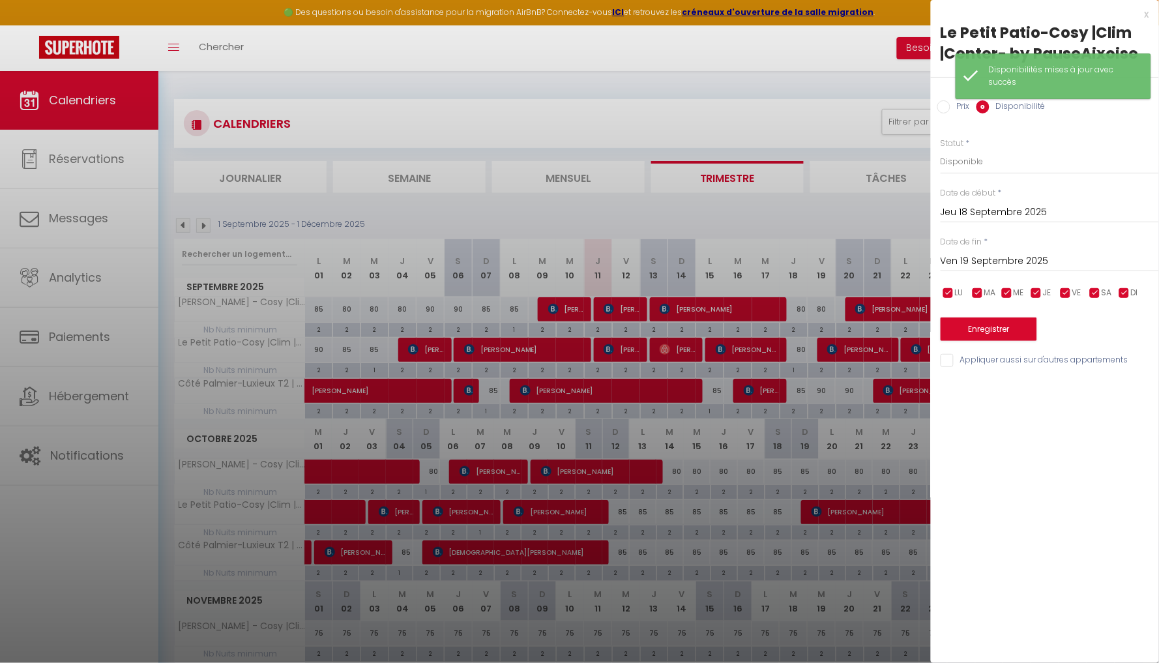
click at [1010, 264] on input "Ven 19 Septembre 2025" at bounding box center [1050, 261] width 218 height 17
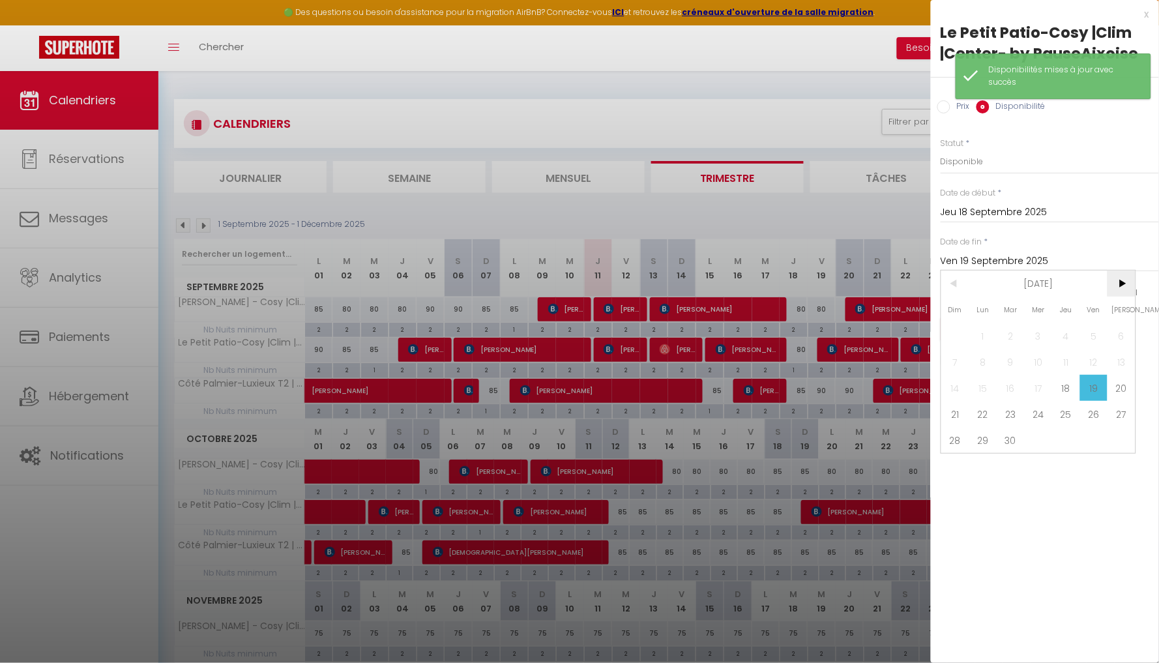
click at [1118, 292] on span ">" at bounding box center [1121, 283] width 28 height 26
click at [1064, 332] on span "1" at bounding box center [1066, 336] width 28 height 26
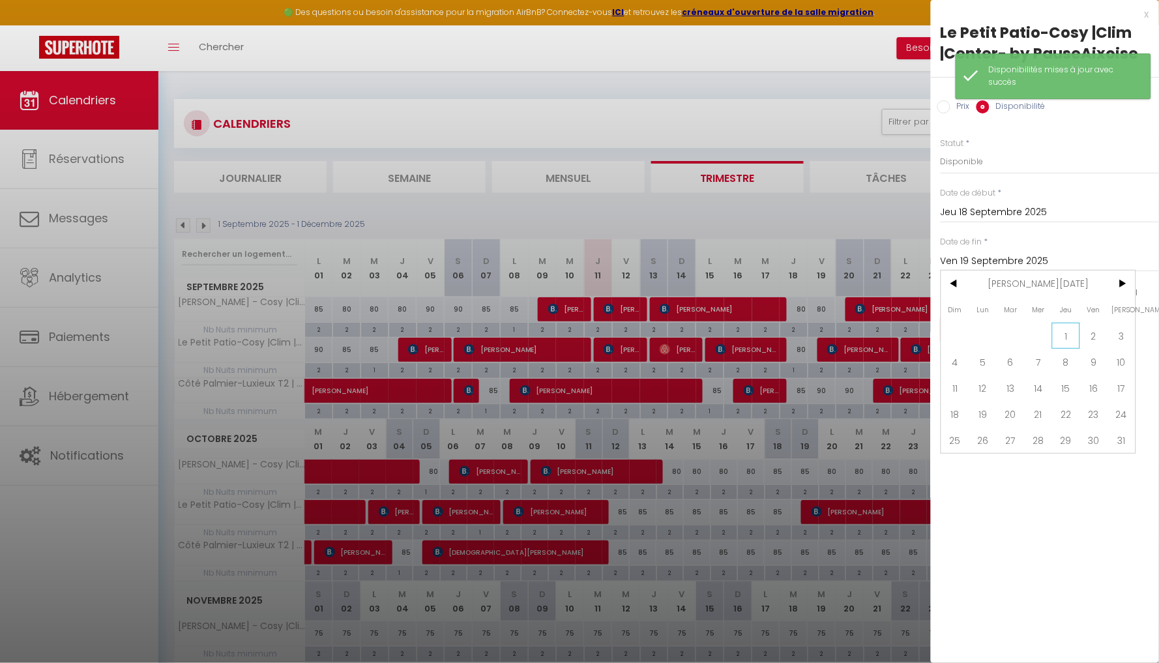
type input "Jeu 01 Janvier 2026"
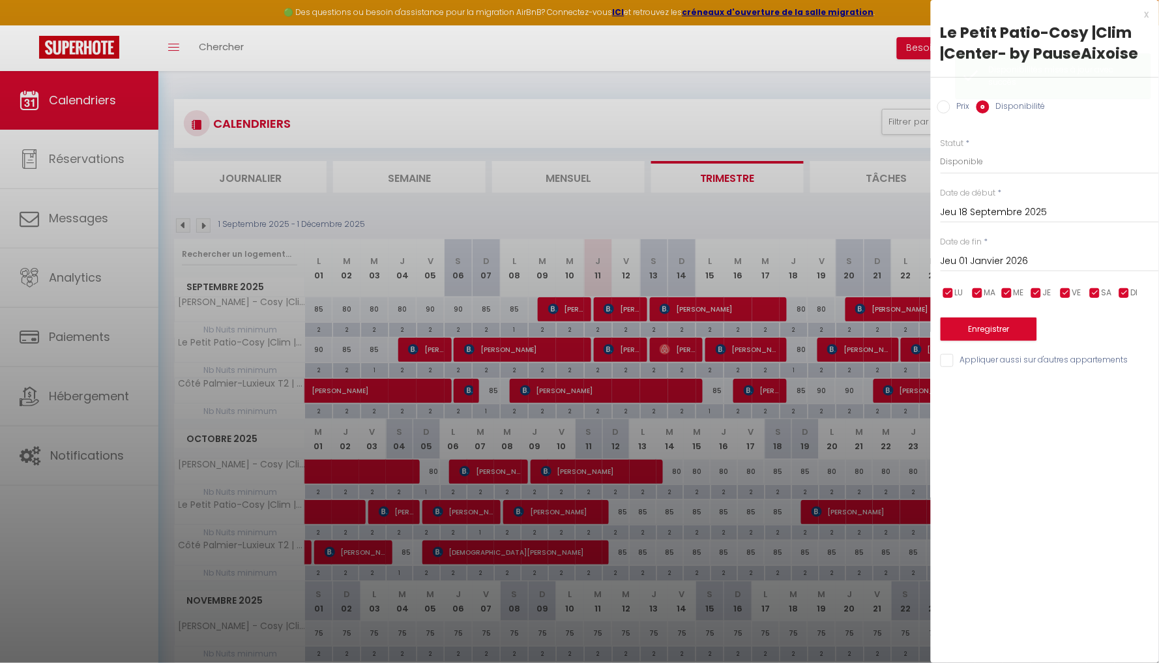
click at [1016, 327] on button "Enregistrer" at bounding box center [989, 328] width 96 height 23
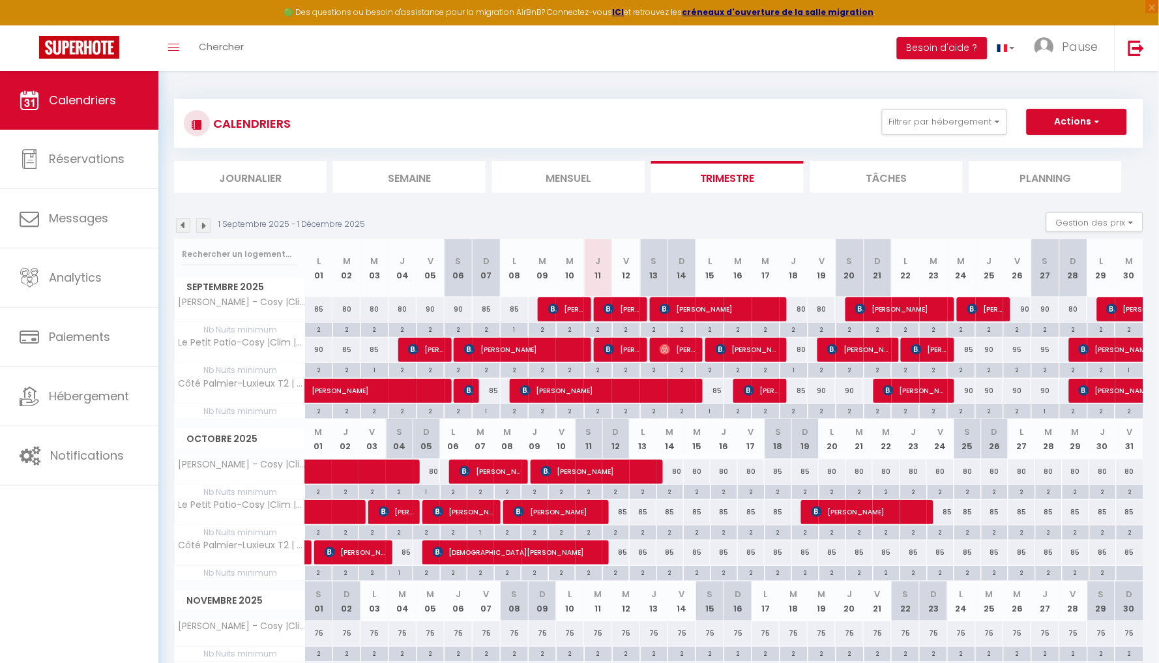
click at [116, 114] on link "Calendriers" at bounding box center [79, 100] width 158 height 59
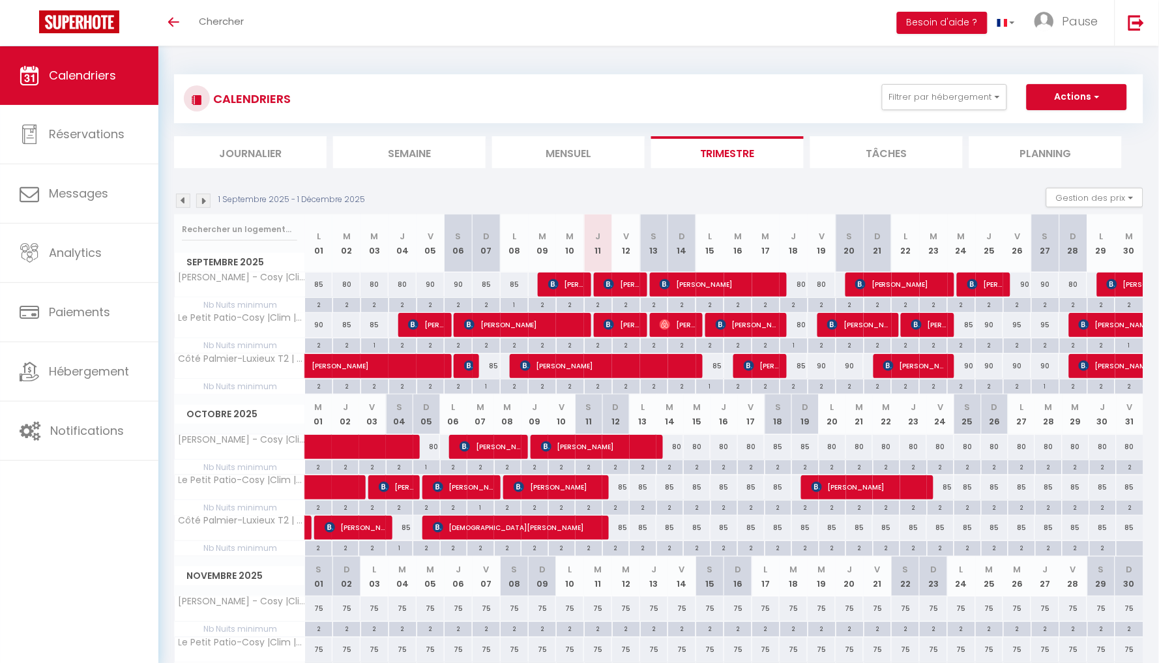
click at [798, 284] on div "80" at bounding box center [794, 284] width 28 height 24
type input "80"
type input "Jeu 18 Septembre 2025"
type input "Ven 19 Septembre 2025"
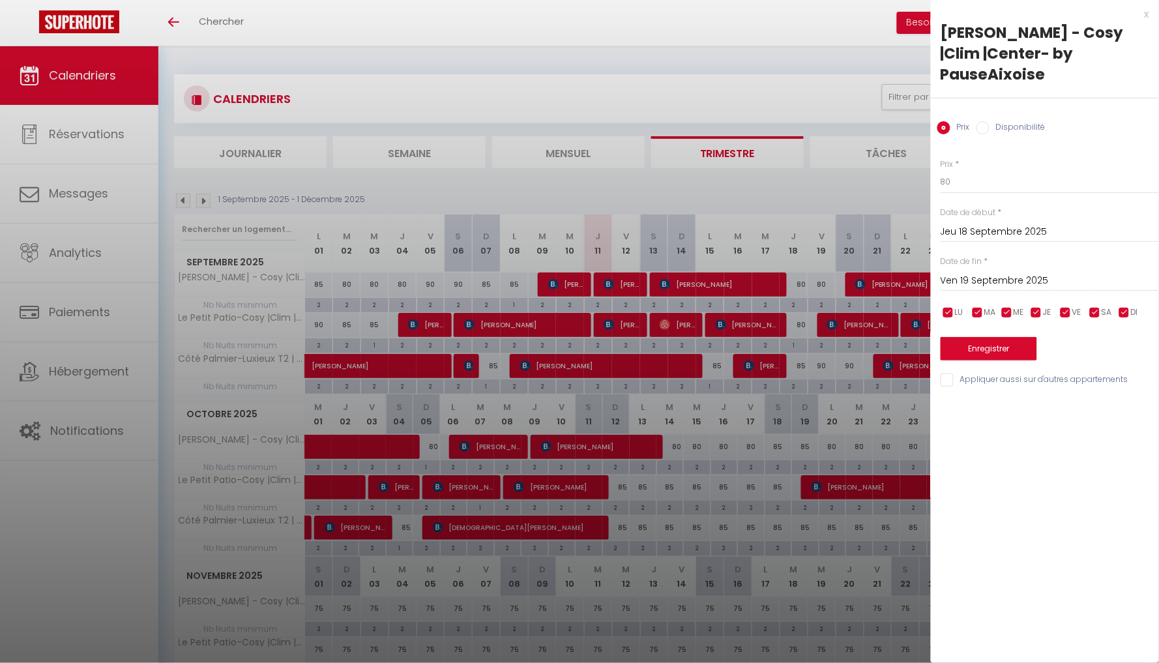
click at [854, 175] on div at bounding box center [579, 331] width 1159 height 663
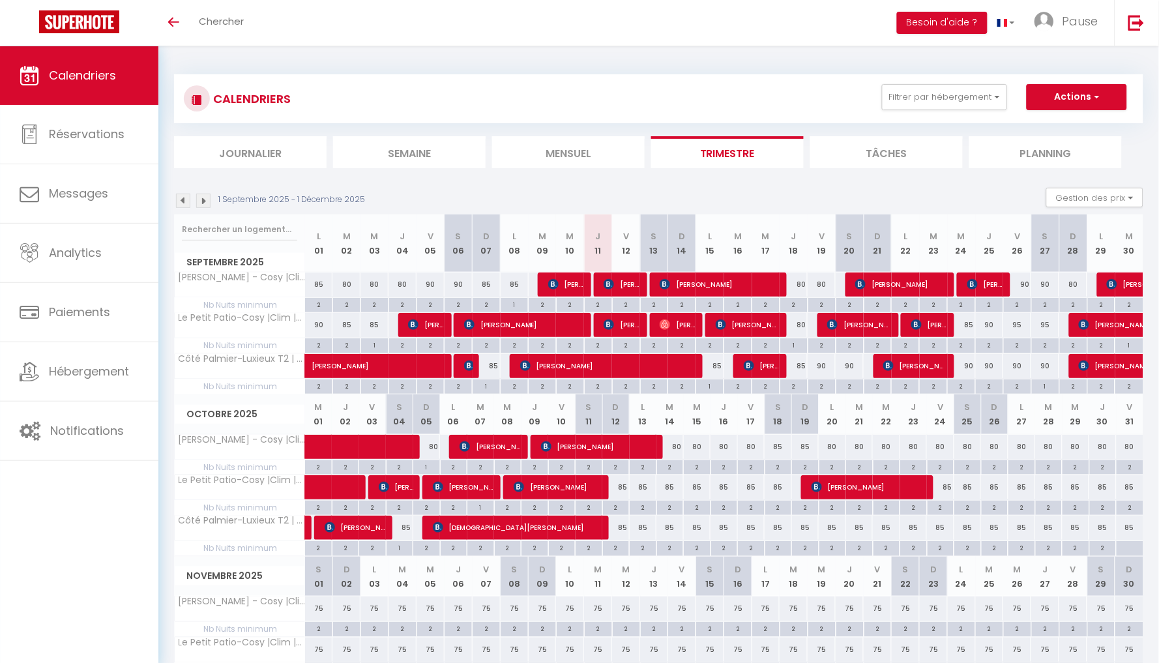
click at [803, 368] on div "85" at bounding box center [794, 366] width 28 height 24
type input "85"
type input "Jeu 18 Septembre 2025"
type input "Ven 19 Septembre 2025"
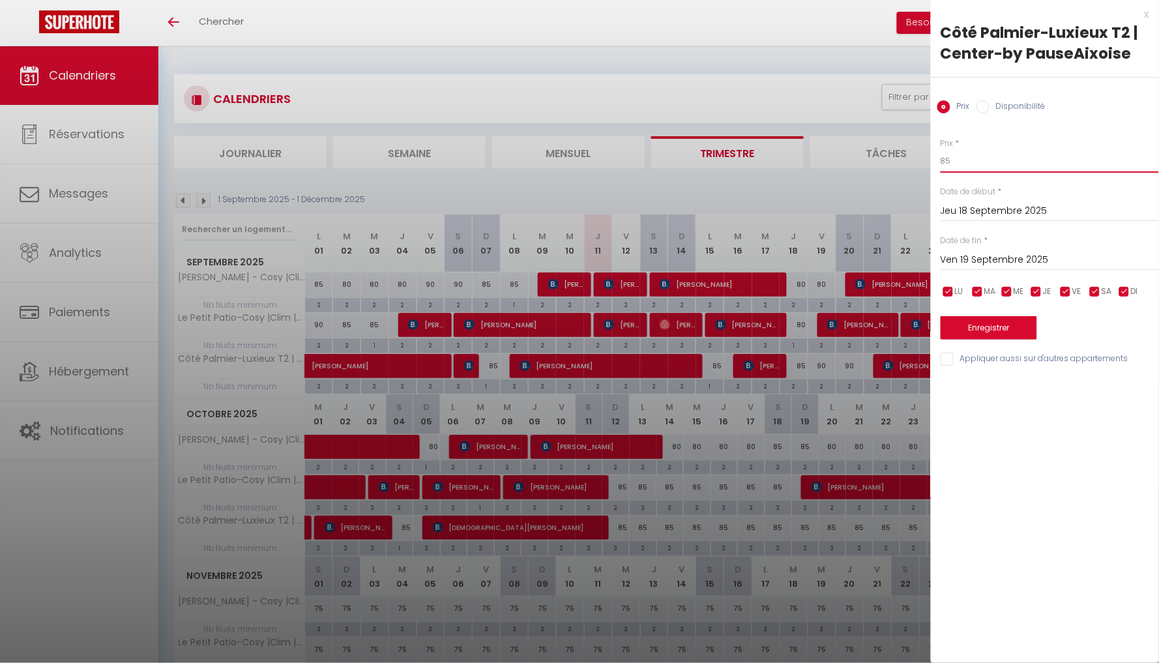
click at [971, 171] on input "85" at bounding box center [1050, 160] width 218 height 23
type input "80"
click at [994, 261] on input "Ven 19 Septembre 2025" at bounding box center [1050, 260] width 218 height 17
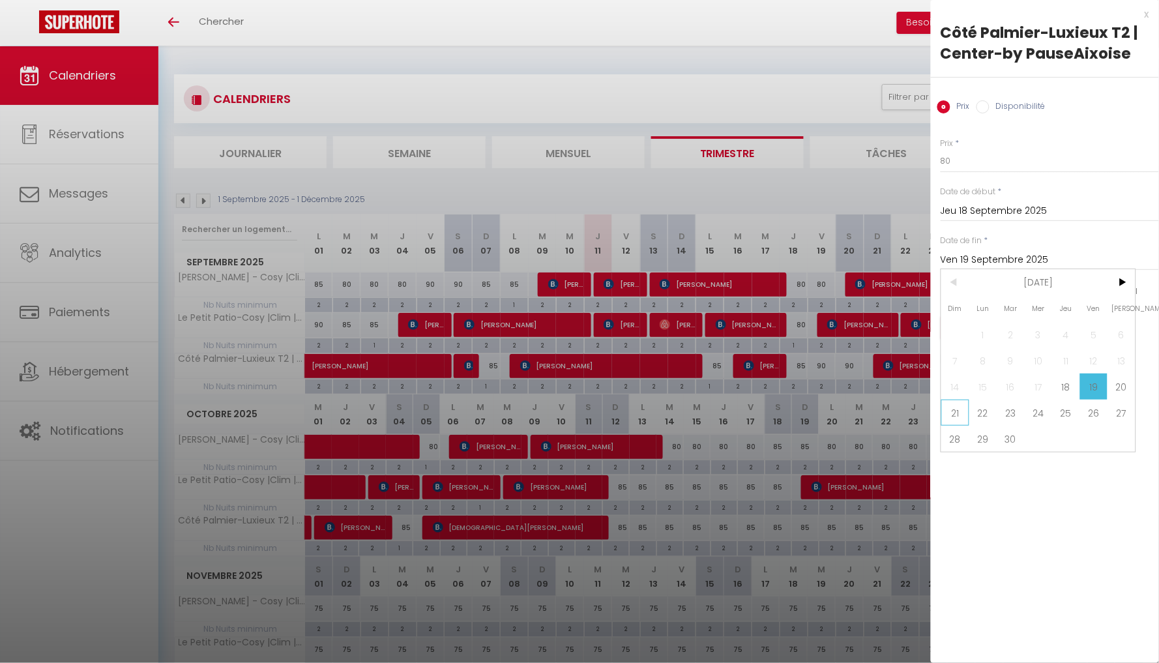
click at [964, 411] on span "21" at bounding box center [955, 413] width 28 height 26
type input "Dim 21 Septembre 2025"
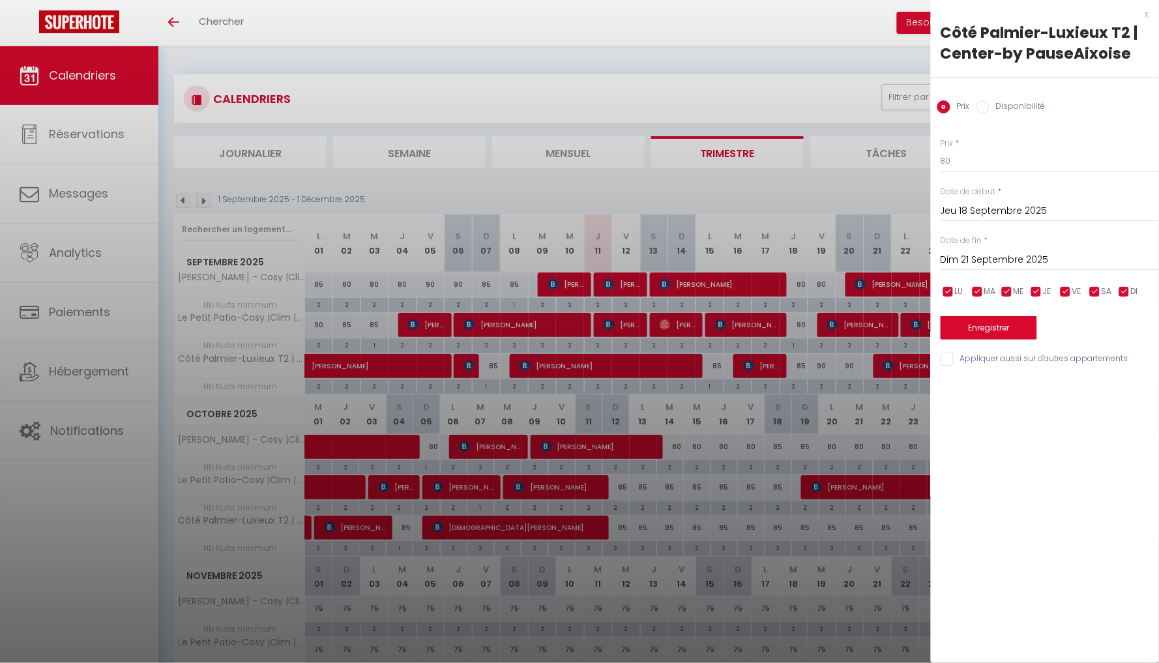
click at [998, 327] on button "Enregistrer" at bounding box center [989, 327] width 96 height 23
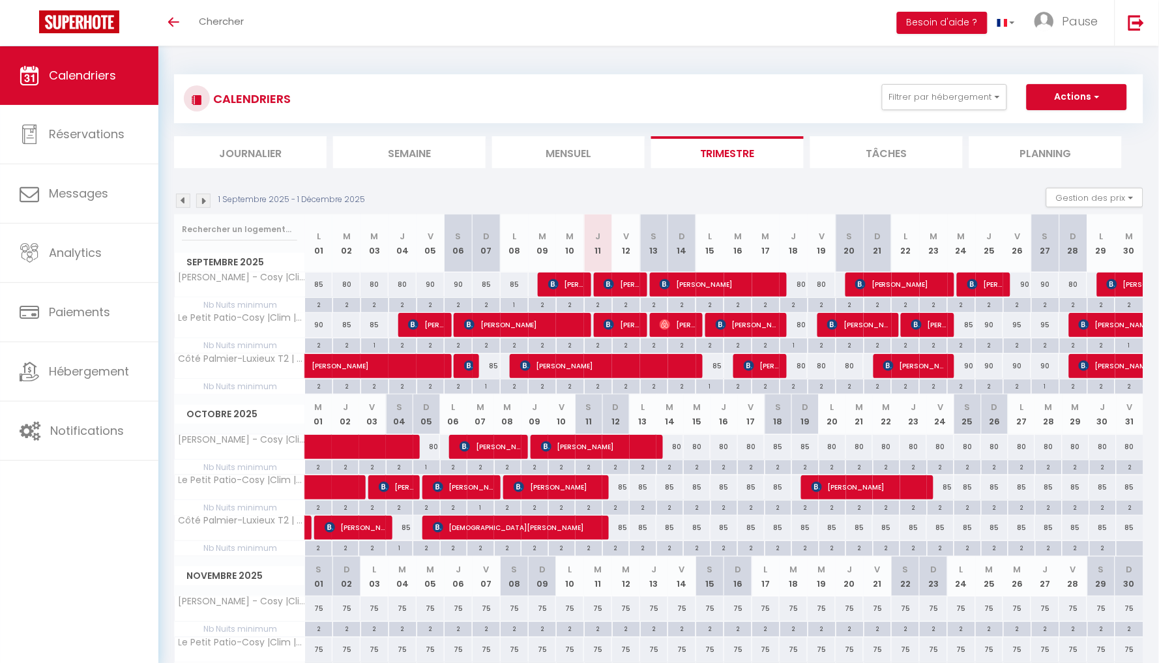
click at [972, 367] on div "90" at bounding box center [962, 366] width 28 height 24
type input "90"
type input "Mer 24 Septembre 2025"
type input "Jeu 25 Septembre 2025"
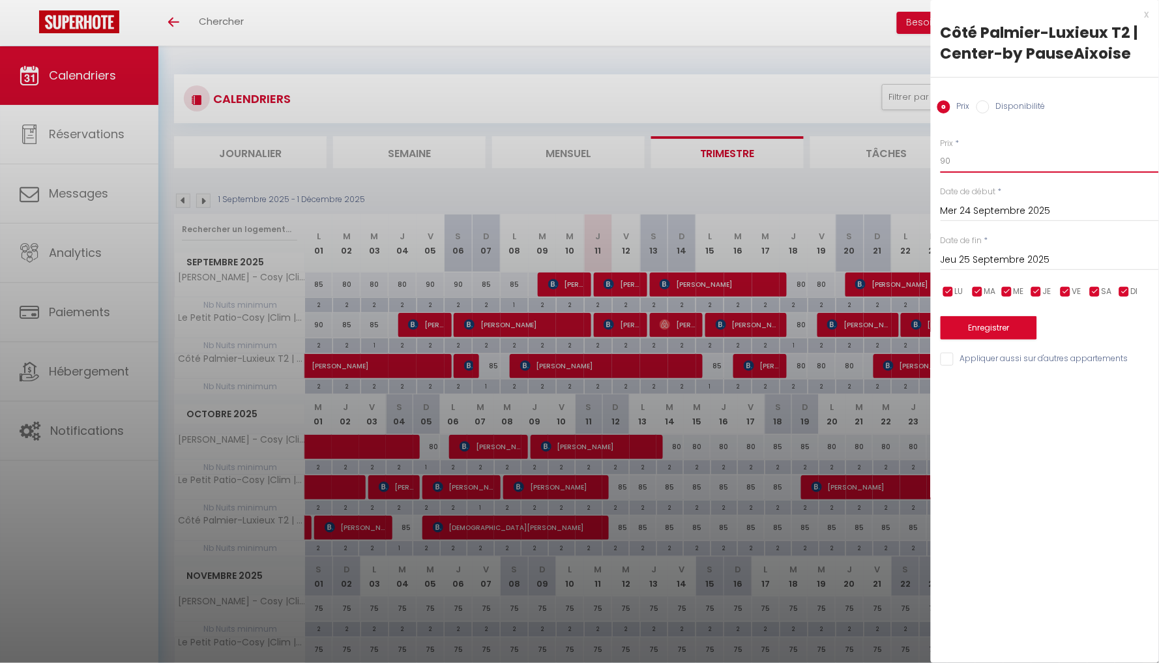
click at [992, 162] on input "90" at bounding box center [1050, 160] width 218 height 23
type input "9"
click at [845, 192] on div at bounding box center [579, 331] width 1159 height 663
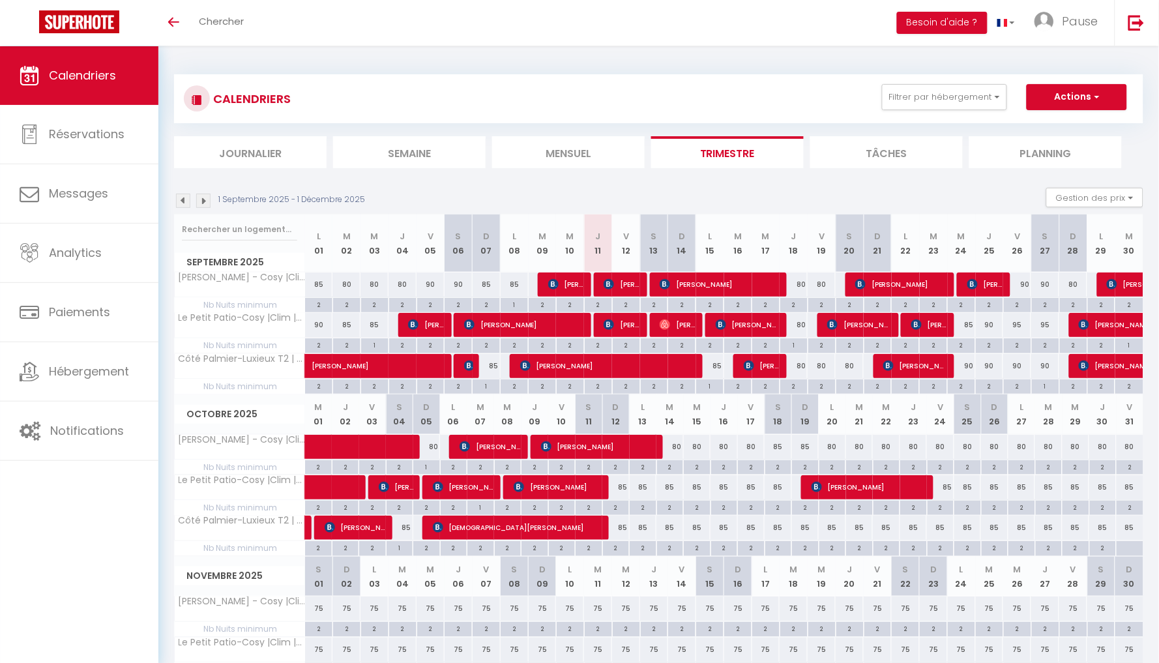
click at [1027, 280] on div "90" at bounding box center [1017, 284] width 28 height 24
type input "90"
type input "Ven 26 Septembre 2025"
type input "Sam 27 Septembre 2025"
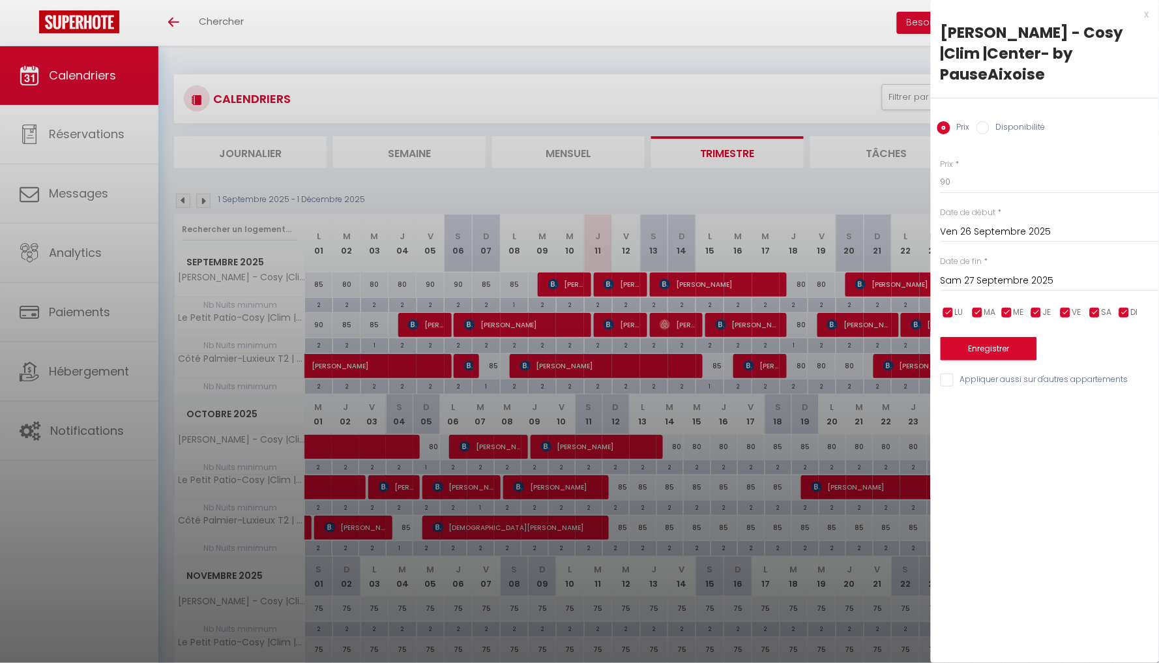
click at [1042, 158] on div "Prix * 90" at bounding box center [1050, 176] width 218 height 36
click at [1022, 170] on input "90" at bounding box center [1050, 181] width 218 height 23
type input "9"
type input "82"
click at [872, 183] on div at bounding box center [579, 331] width 1159 height 663
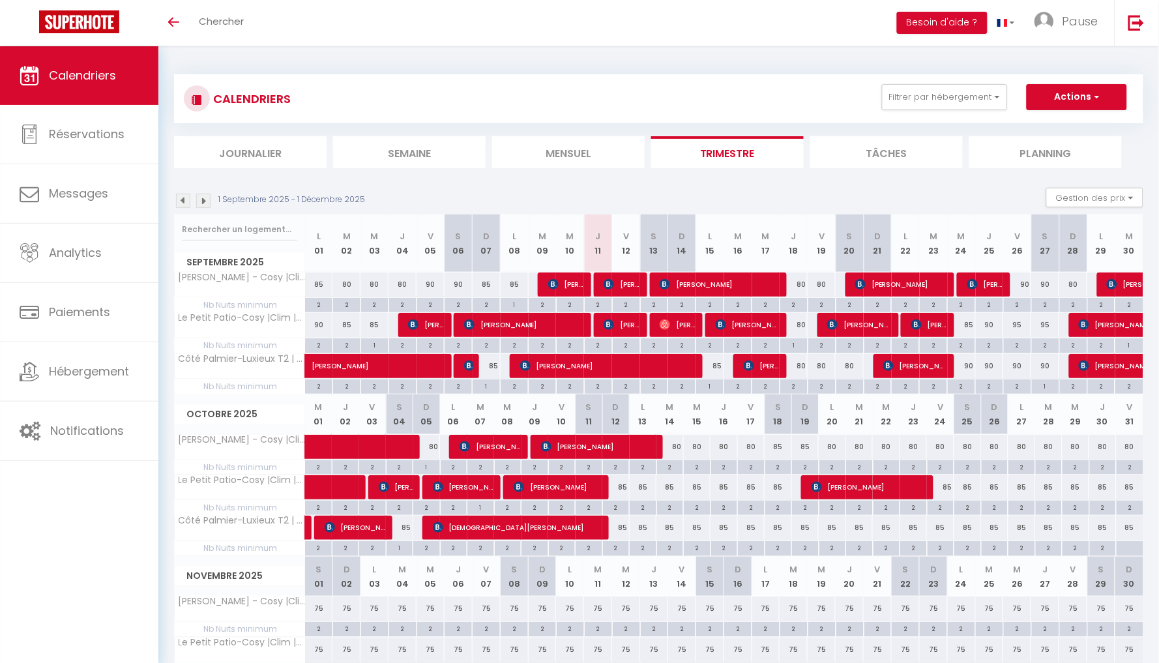
click at [1021, 289] on div "90" at bounding box center [1017, 284] width 28 height 24
type input "90"
type input "Ven 26 Septembre 2025"
type input "Sam 27 Septembre 2025"
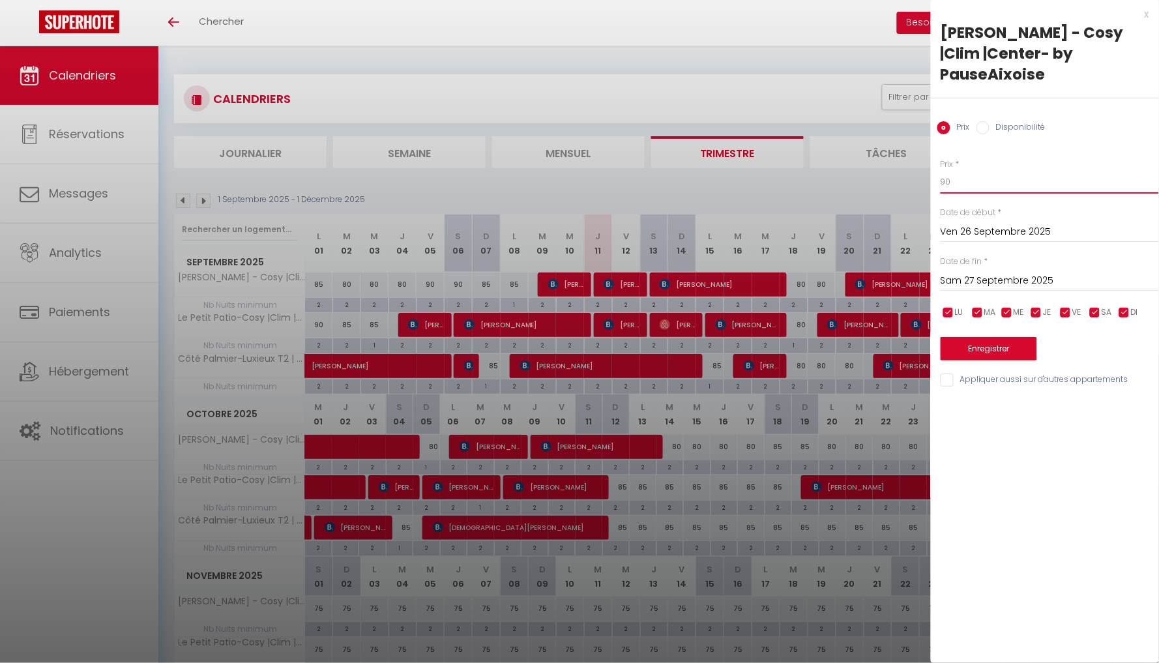
click at [1002, 170] on input "90" at bounding box center [1050, 181] width 218 height 23
type input "9"
type input "83"
click at [983, 272] on input "Sam 27 Septembre 2025" at bounding box center [1050, 280] width 218 height 17
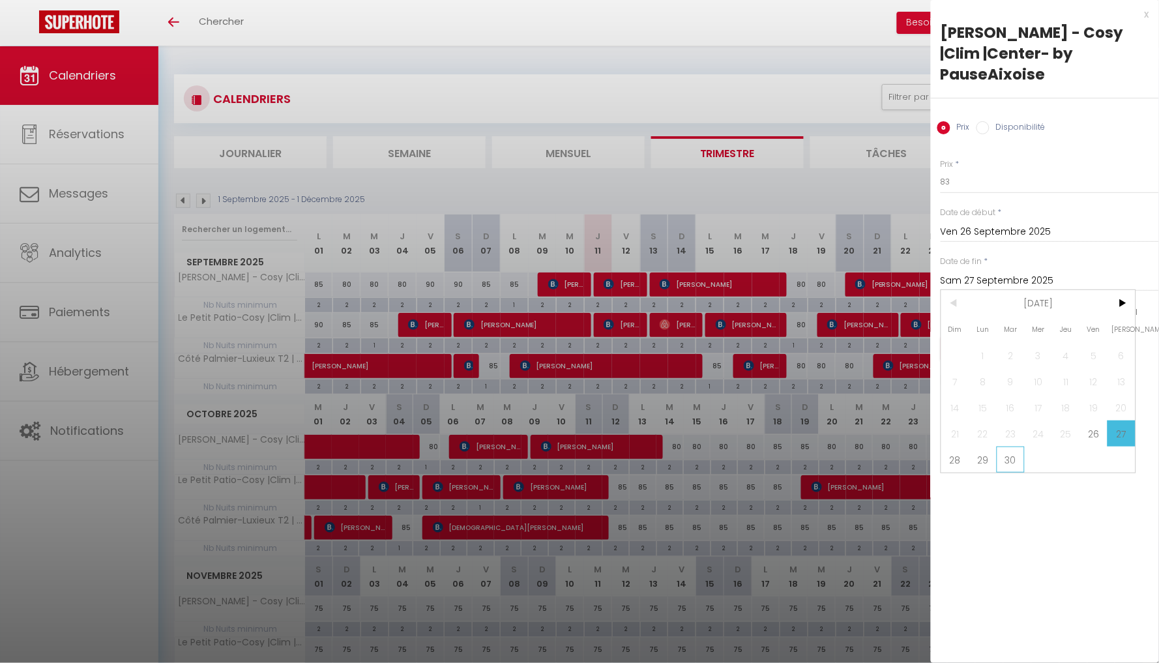
click at [1001, 446] on span "30" at bounding box center [1011, 459] width 28 height 26
type input "Mar 30 Septembre 2025"
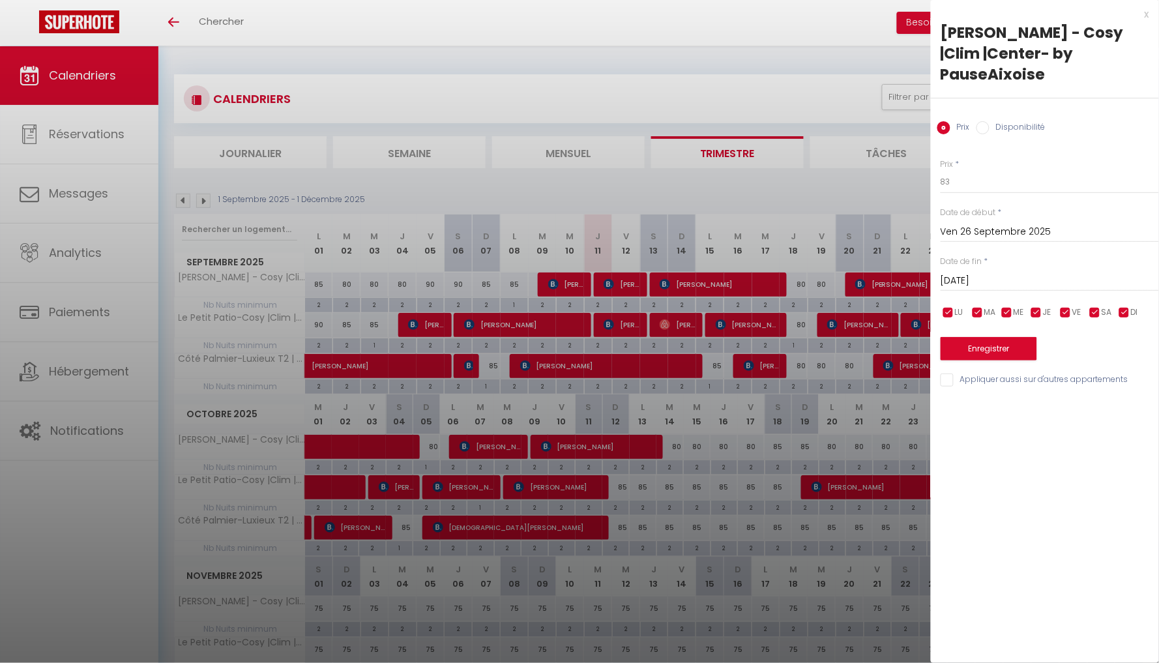
click at [1000, 337] on button "Enregistrer" at bounding box center [989, 348] width 96 height 23
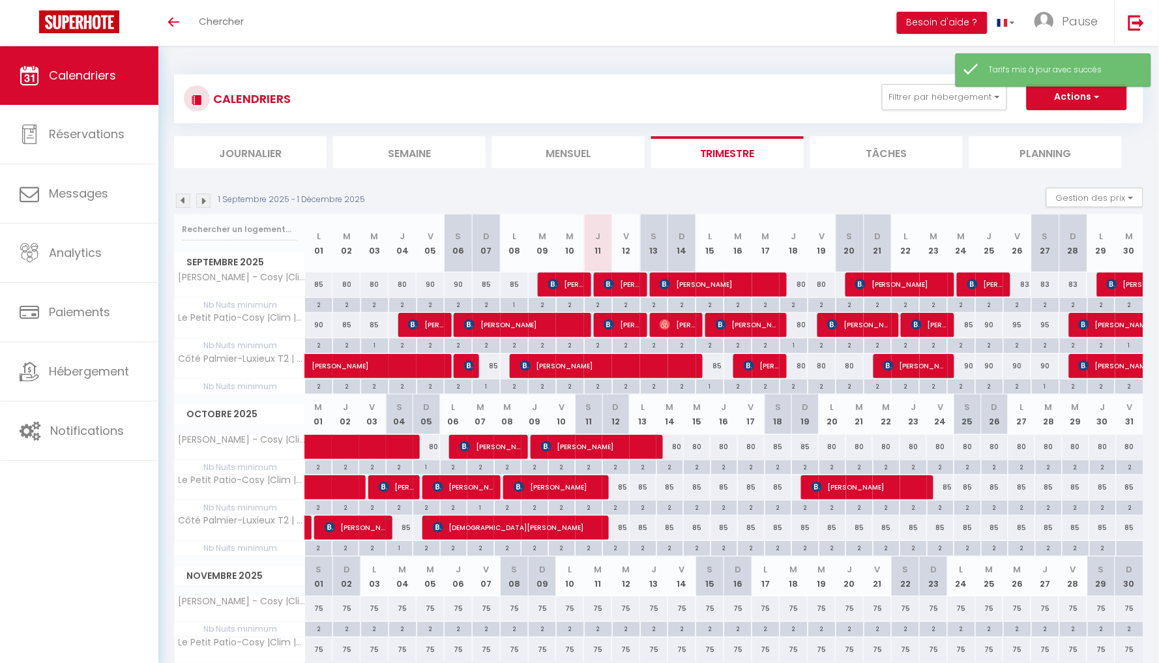
click at [1014, 322] on div "95" at bounding box center [1017, 325] width 28 height 24
type input "95"
type input "Ven 26 Septembre 2025"
type input "Sam 27 Septembre 2025"
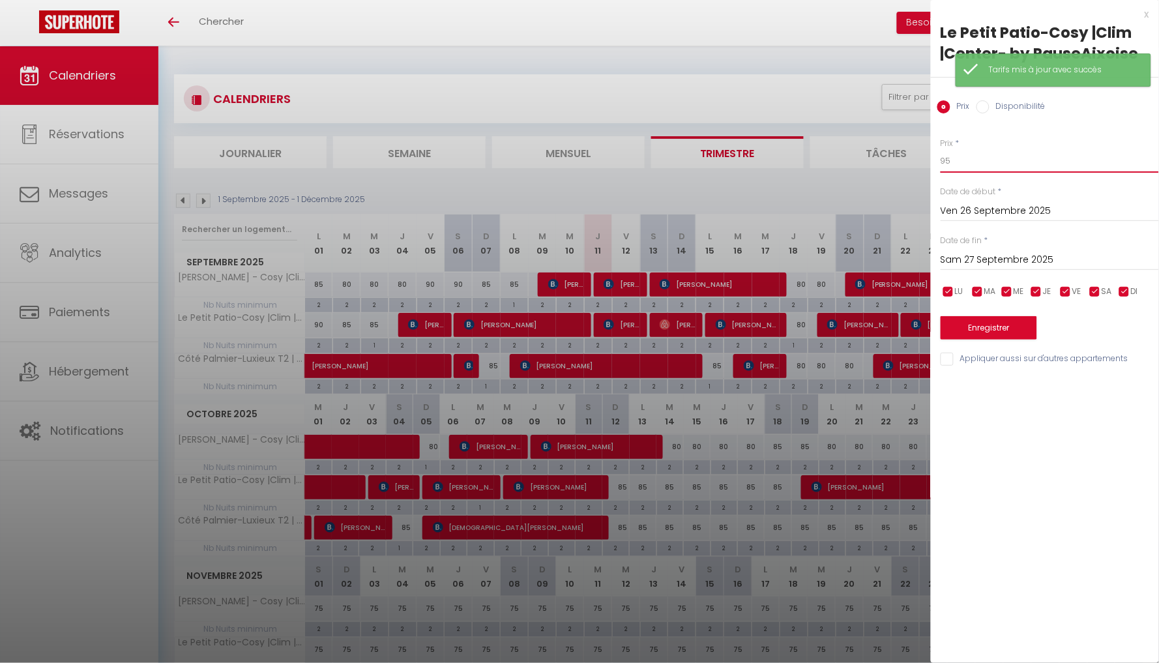
click at [1009, 170] on input "95" at bounding box center [1050, 160] width 218 height 23
type input "9"
type input "85"
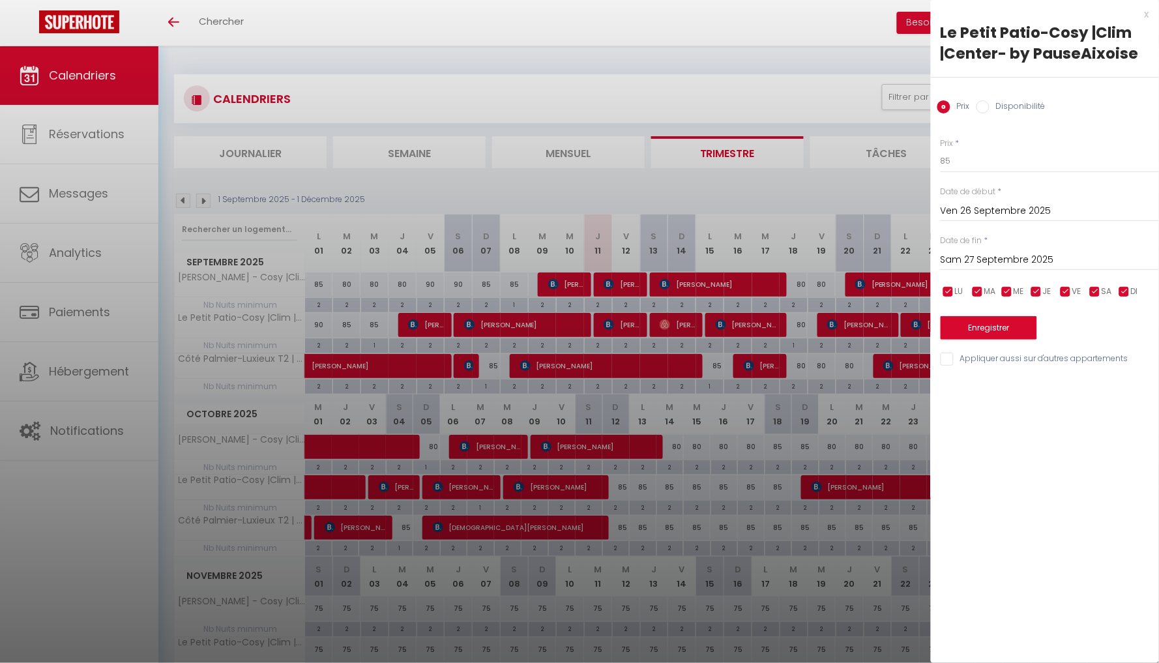
click at [993, 252] on input "Sam 27 Septembre 2025" at bounding box center [1050, 260] width 218 height 17
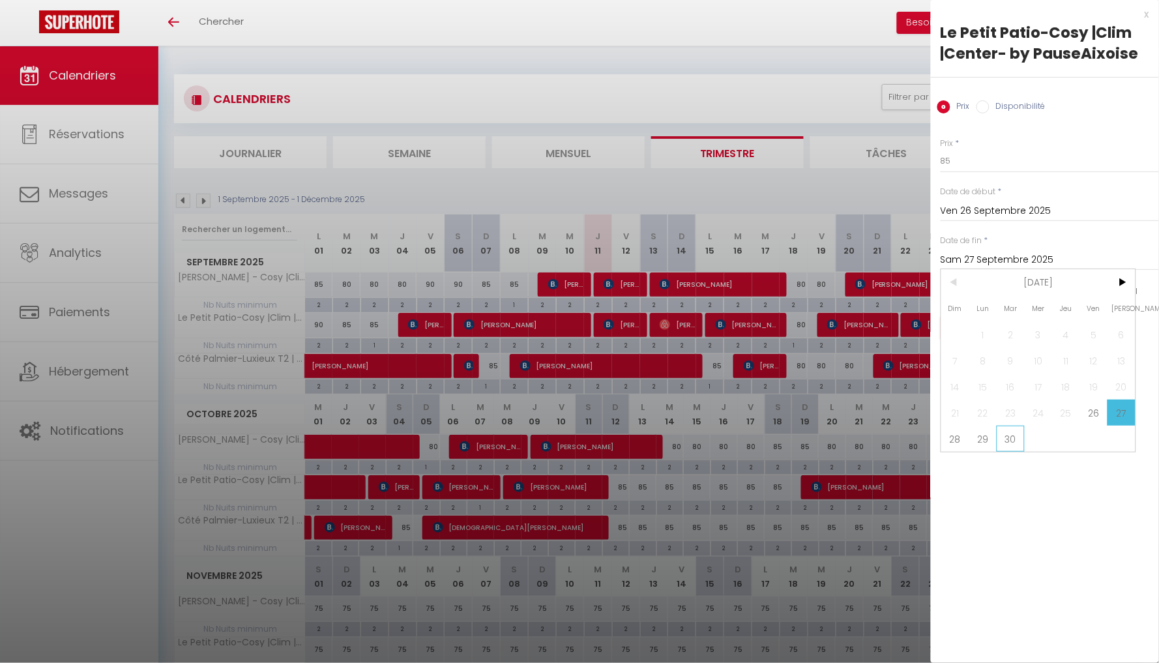
click at [1014, 439] on span "30" at bounding box center [1011, 439] width 28 height 26
type input "Mar 30 Septembre 2025"
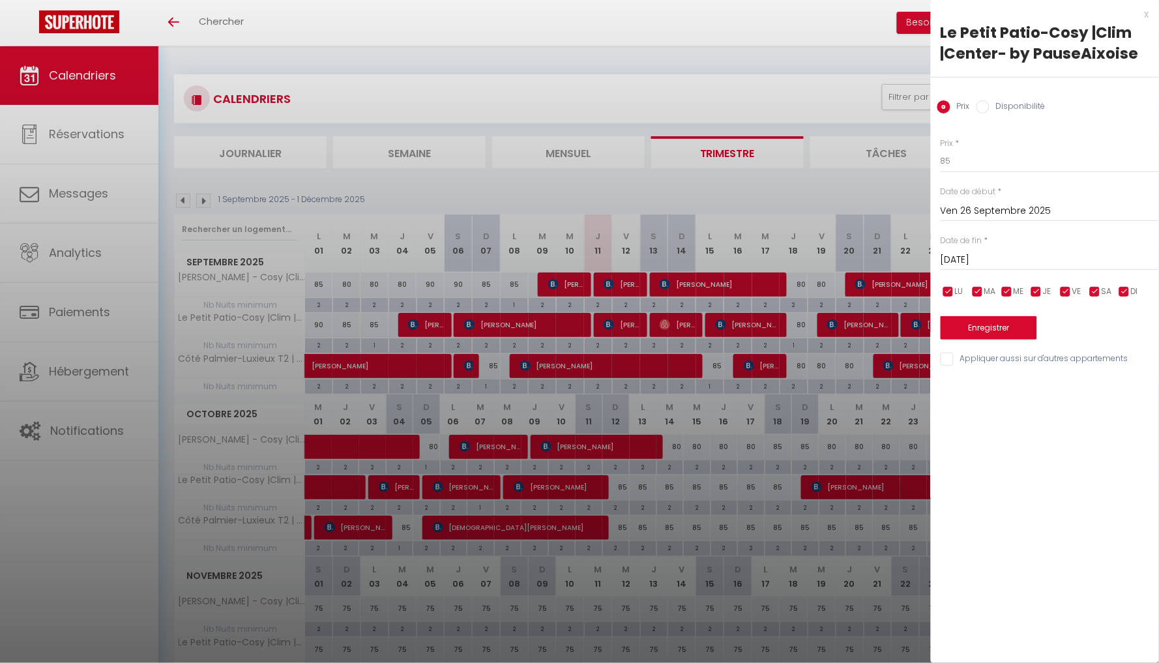
click at [1003, 328] on button "Enregistrer" at bounding box center [989, 327] width 96 height 23
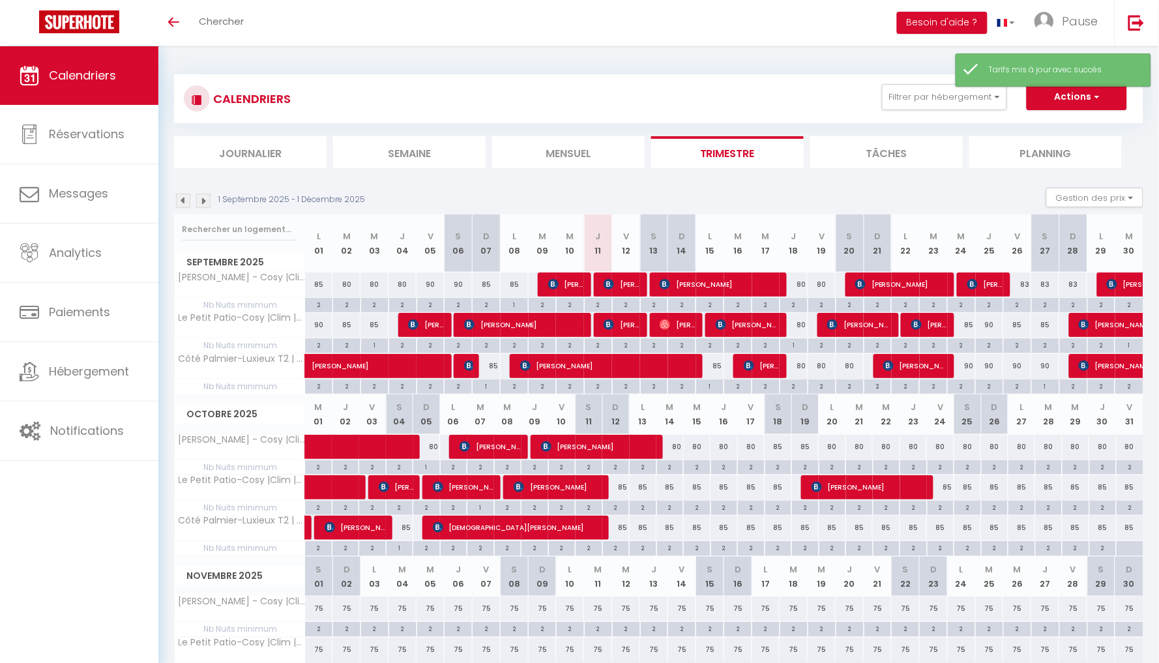
click at [987, 325] on div "90" at bounding box center [990, 325] width 28 height 24
type input "90"
type input "Jeu 25 Septembre 2025"
type input "Ven 26 Septembre 2025"
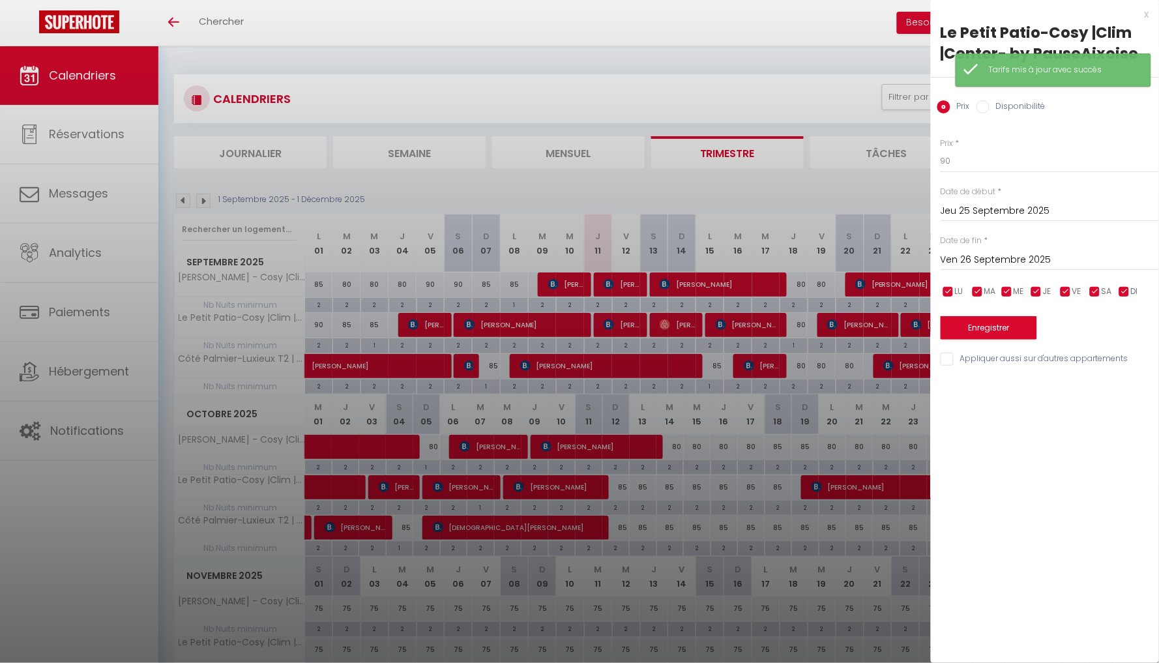
click at [987, 175] on div "Prix * 90 Statut * Disponible Indisponible Date de début * Jeu 25 Septembre 202…" at bounding box center [1045, 244] width 228 height 246
click at [850, 209] on div at bounding box center [579, 331] width 1159 height 663
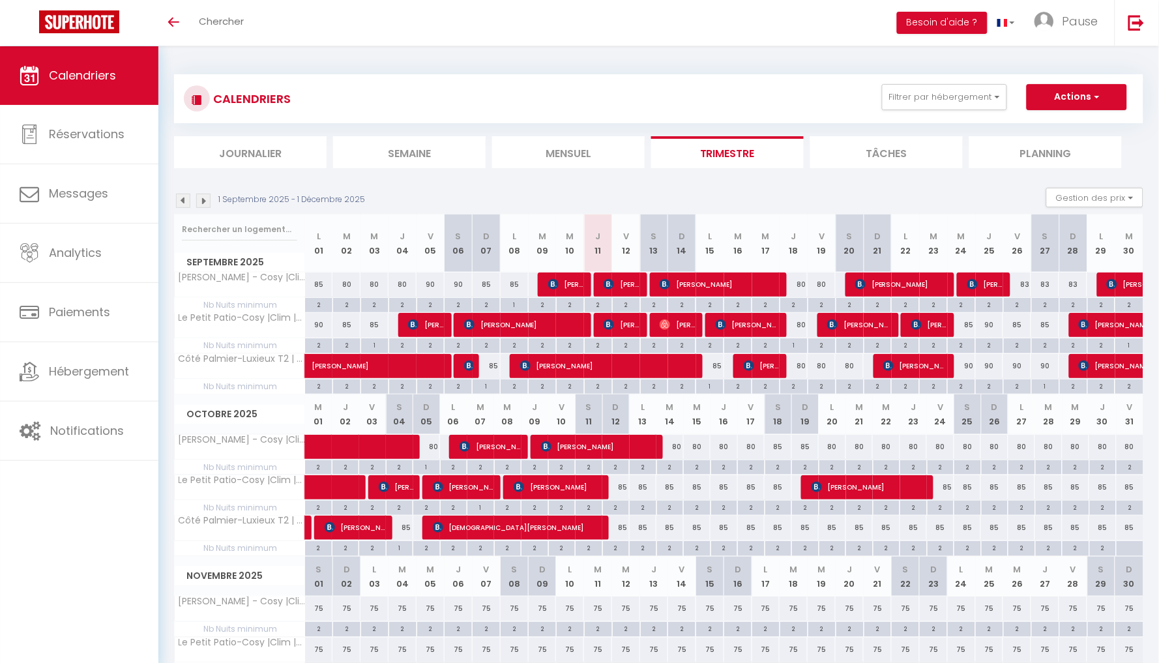
click at [993, 322] on div "90" at bounding box center [990, 325] width 28 height 24
type input "90"
type input "Jeu 25 Septembre 2025"
type input "Ven 26 Septembre 2025"
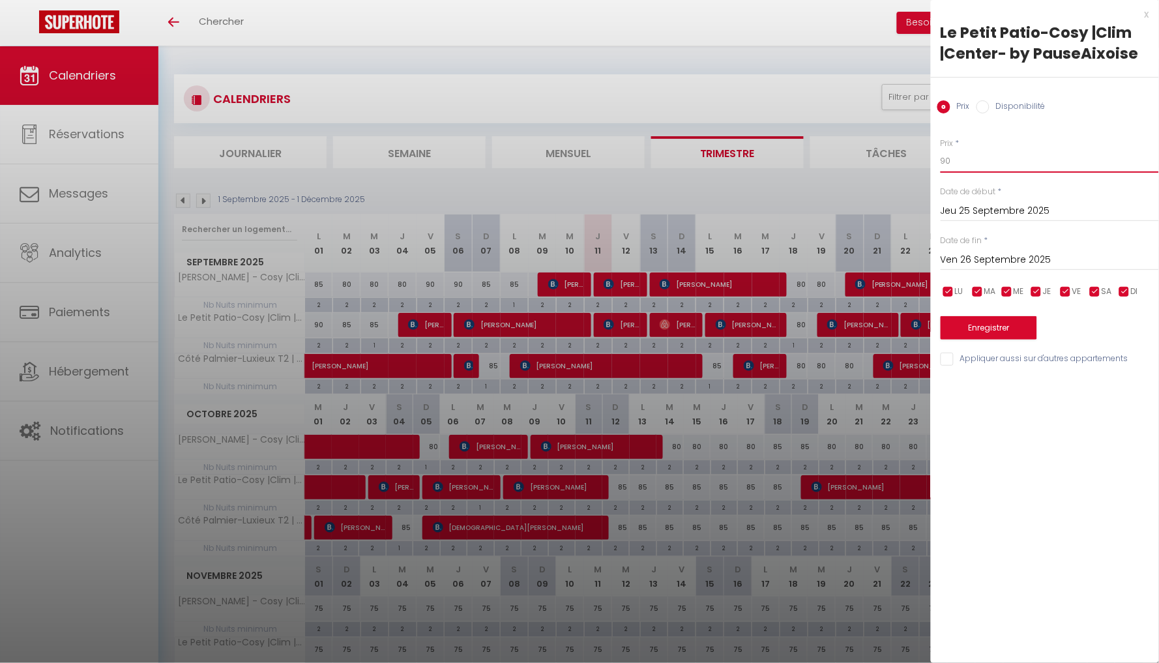
click at [1023, 164] on input "90" at bounding box center [1050, 160] width 218 height 23
type input "9"
type input "85"
click at [1000, 329] on button "Enregistrer" at bounding box center [989, 327] width 96 height 23
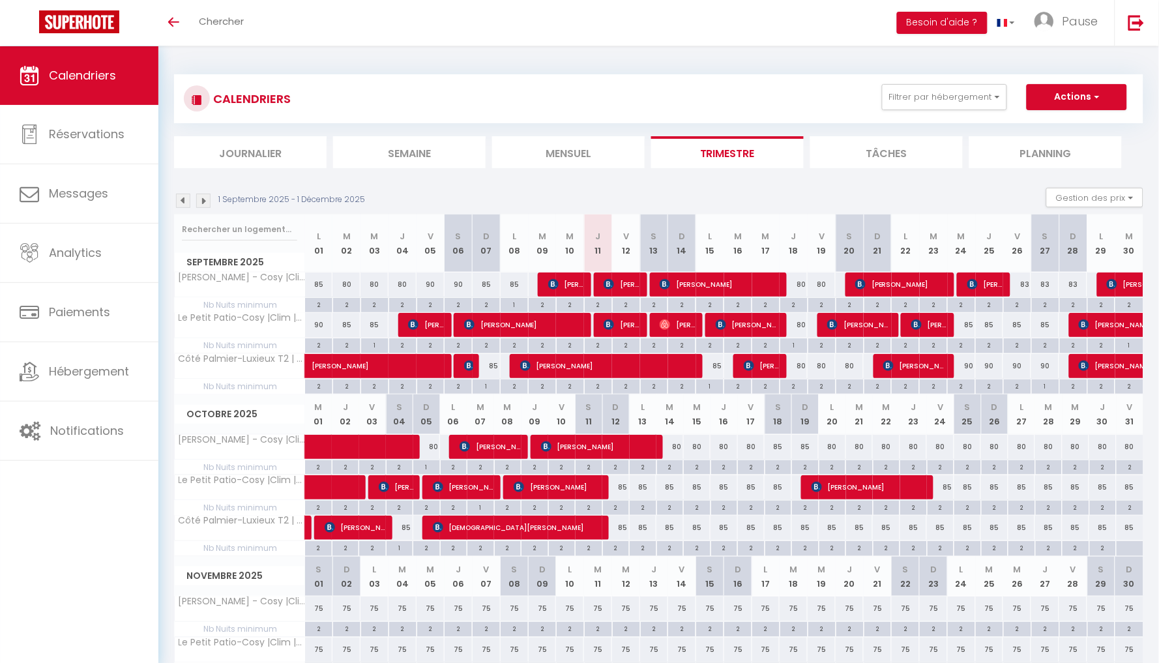
click at [959, 366] on div "90" at bounding box center [962, 366] width 28 height 24
type input "90"
type input "Mer 24 Septembre 2025"
type input "Jeu 25 Septembre 2025"
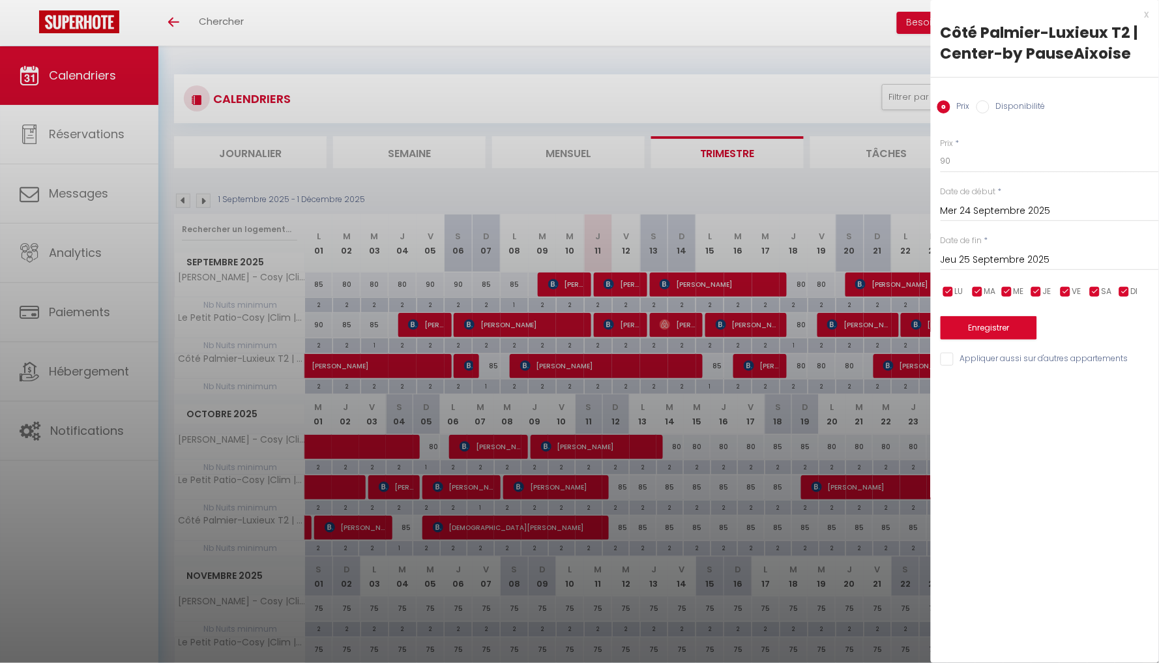
click at [989, 141] on div "Prix * 90" at bounding box center [1050, 156] width 218 height 36
click at [989, 154] on input "90" at bounding box center [1050, 160] width 218 height 23
type input "80"
click at [983, 266] on input "Jeu 25 Septembre 2025" at bounding box center [1050, 260] width 218 height 17
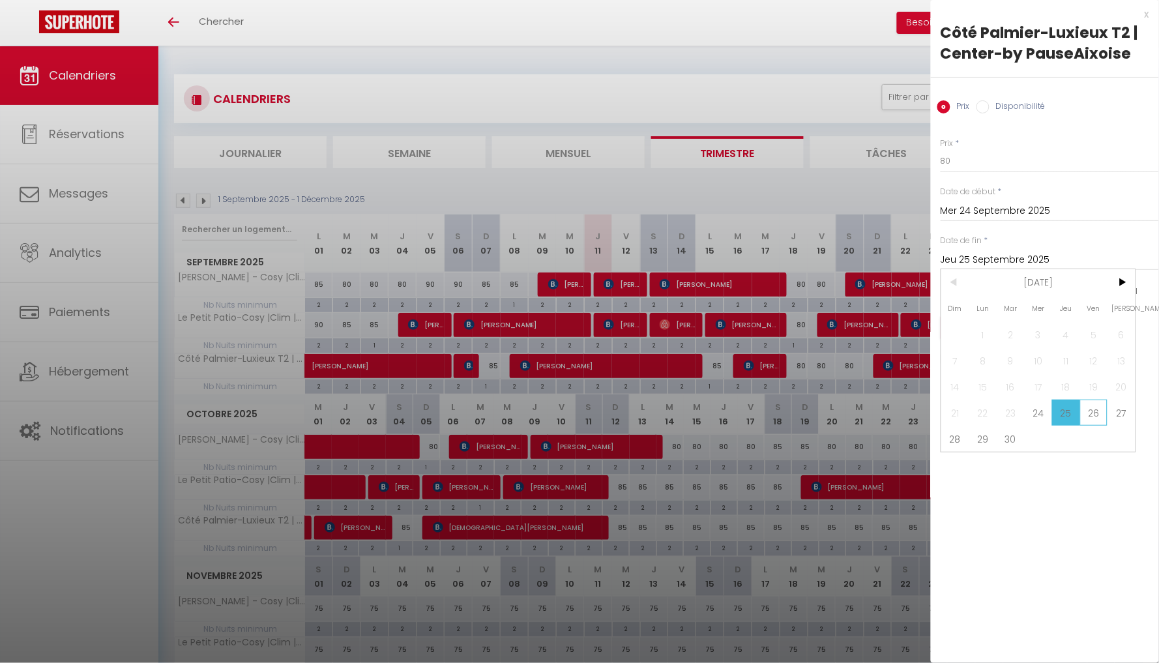
click at [1098, 413] on span "26" at bounding box center [1094, 413] width 28 height 26
type input "Ven 26 Septembre 2025"
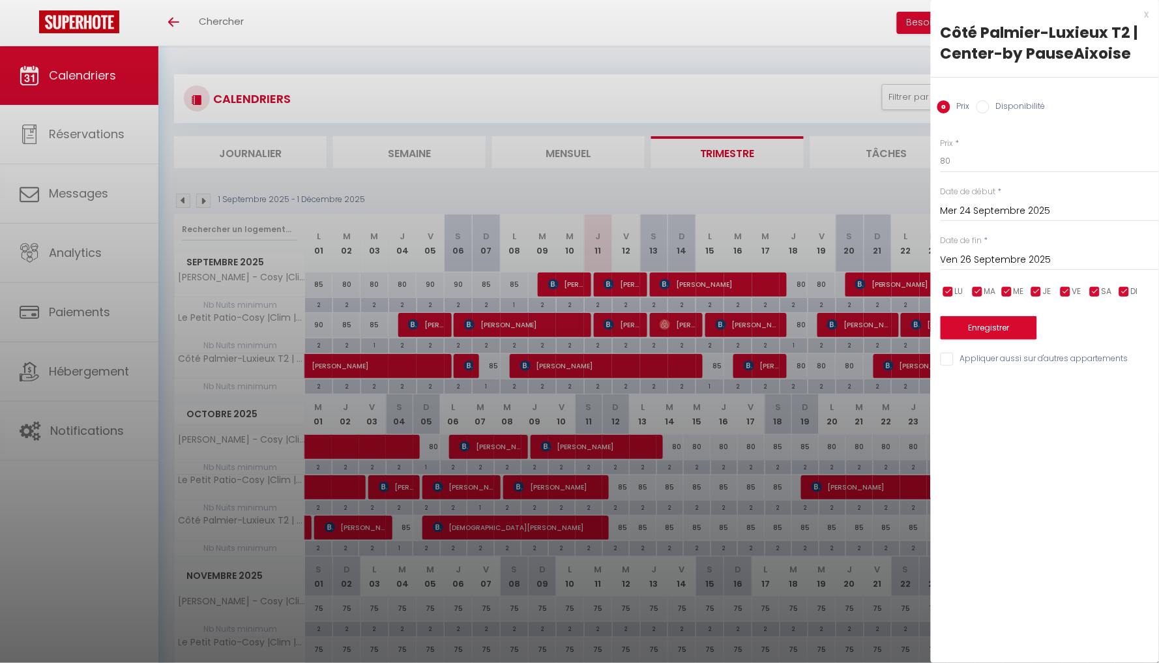
click at [1009, 328] on button "Enregistrer" at bounding box center [989, 327] width 96 height 23
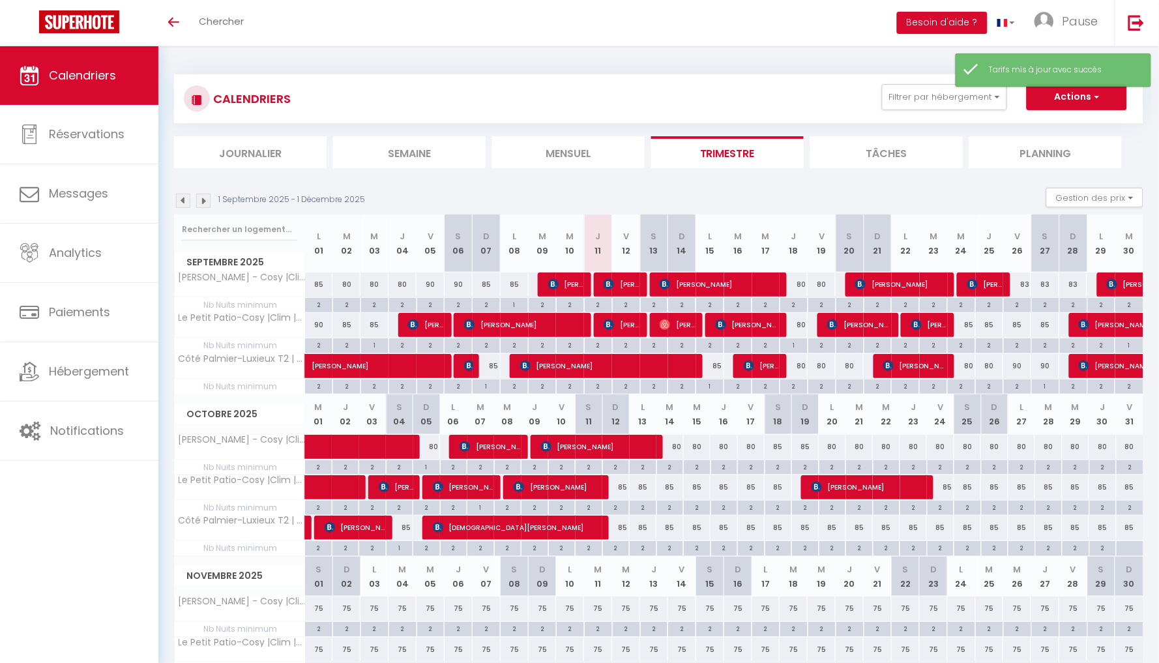
click at [1018, 362] on div "90" at bounding box center [1017, 366] width 28 height 24
type input "90"
type input "Ven 26 Septembre 2025"
type input "Sam 27 Septembre 2025"
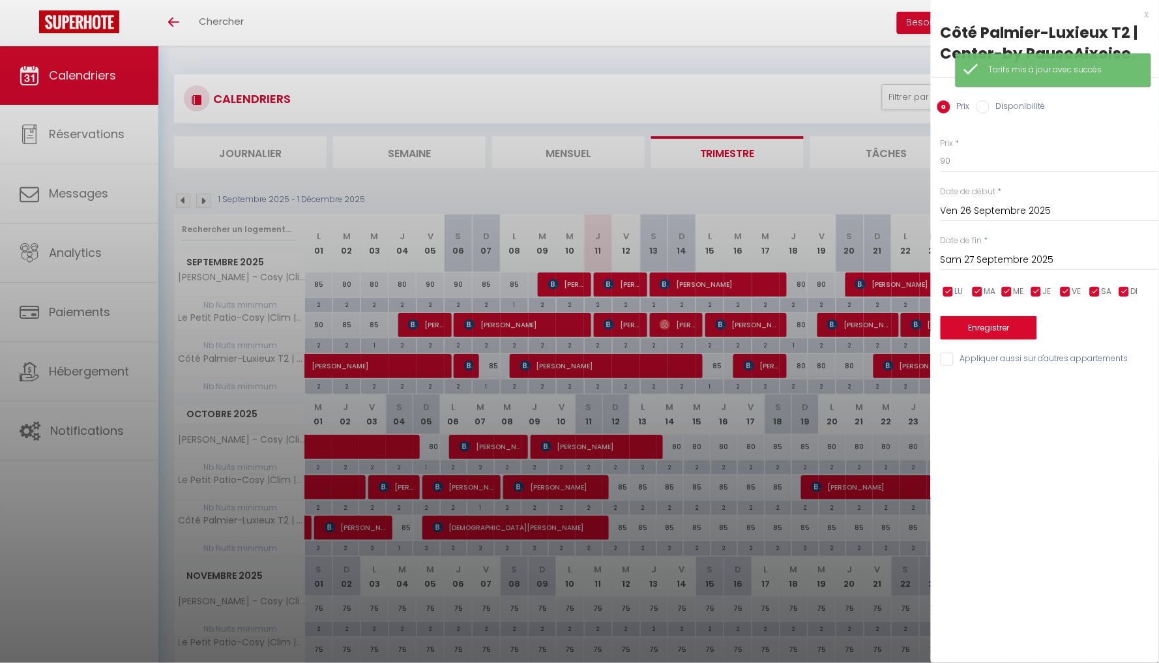
click at [900, 190] on div at bounding box center [579, 331] width 1159 height 663
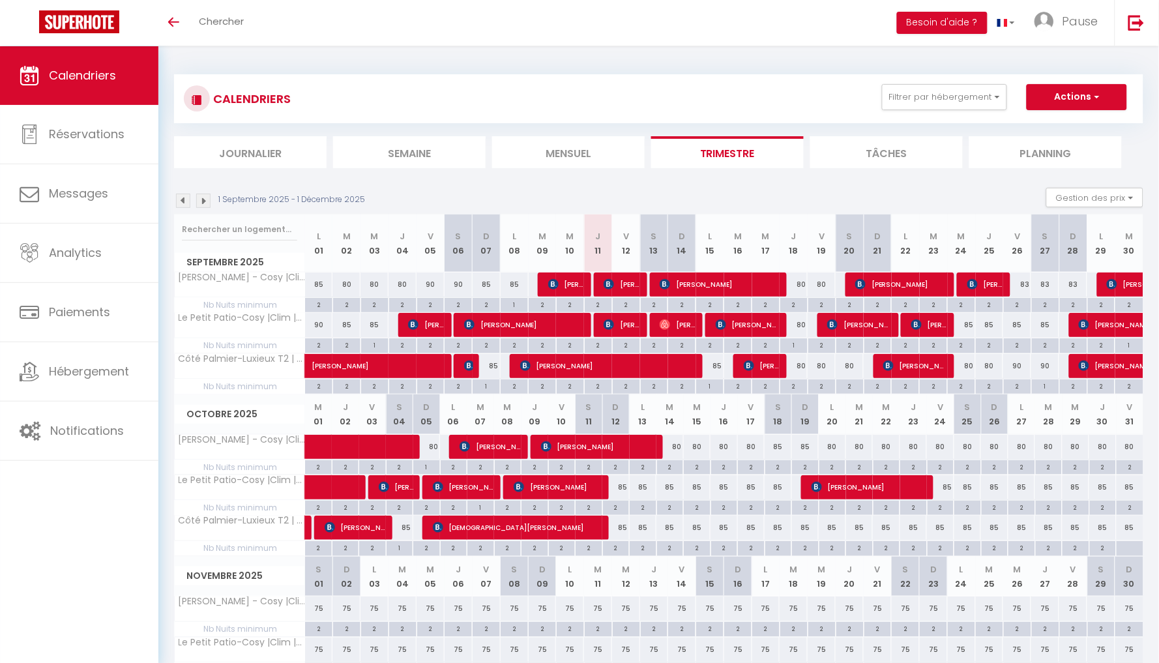
click at [1019, 367] on div "90" at bounding box center [1017, 366] width 28 height 24
type input "90"
type input "Ven 26 Septembre 2025"
type input "Sam 27 Septembre 2025"
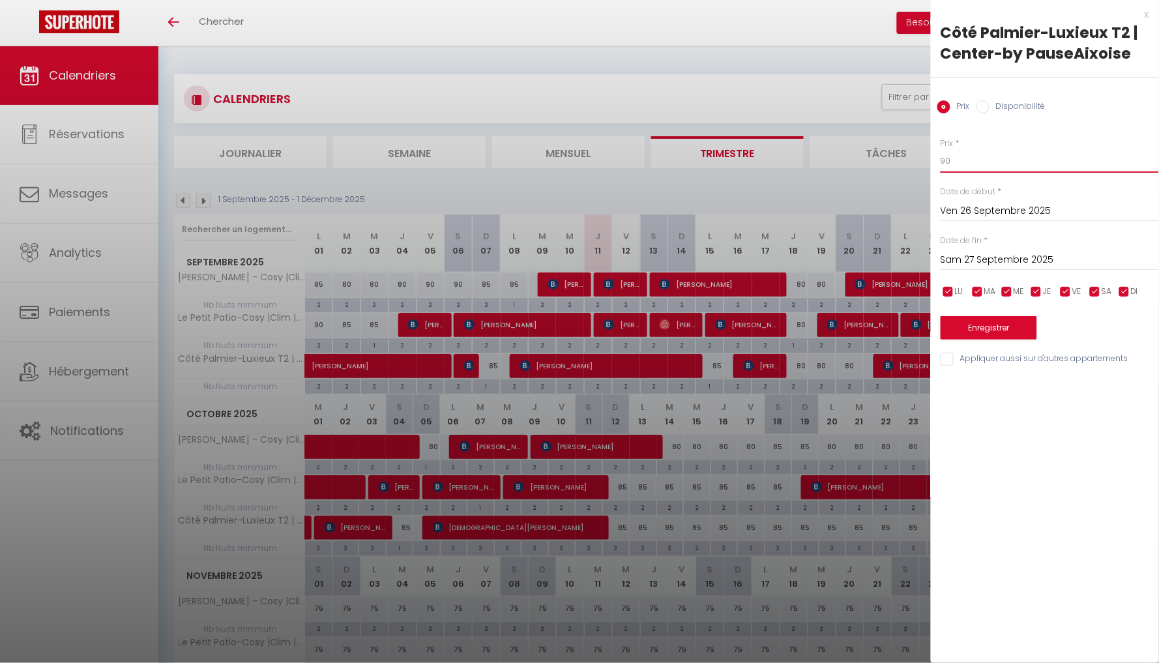
click at [999, 162] on input "90" at bounding box center [1050, 160] width 218 height 23
type input "9"
type input "85"
click at [980, 263] on input "Sam 27 Septembre 2025" at bounding box center [1050, 260] width 218 height 17
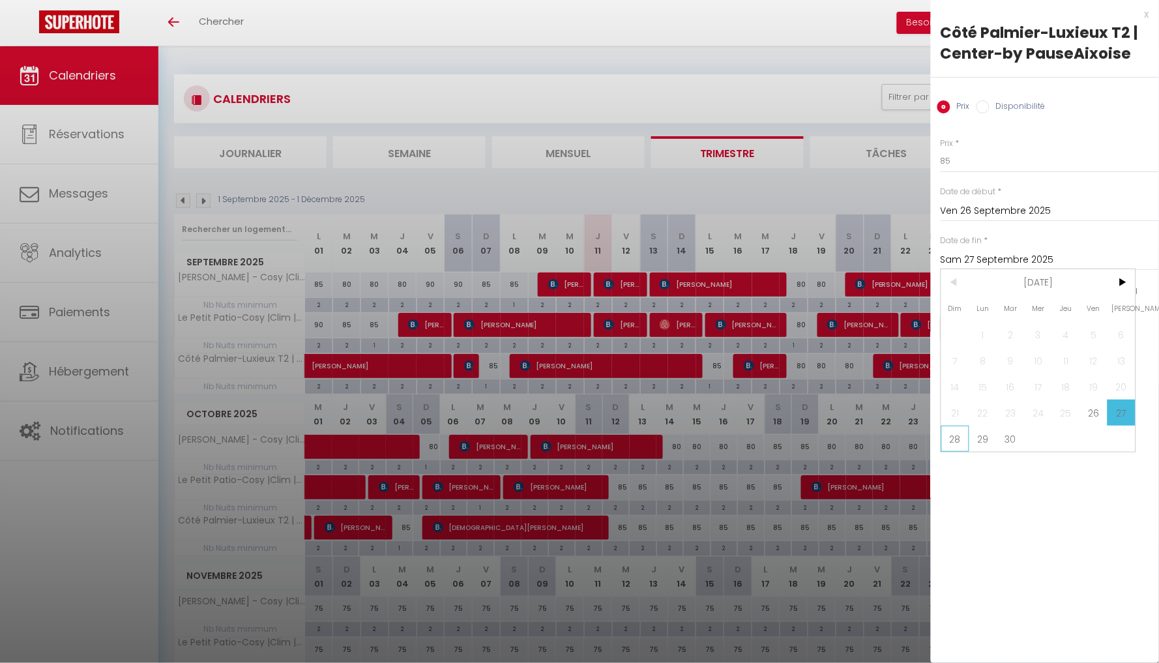
click at [958, 435] on span "28" at bounding box center [955, 439] width 28 height 26
type input "Dim 28 Septembre 2025"
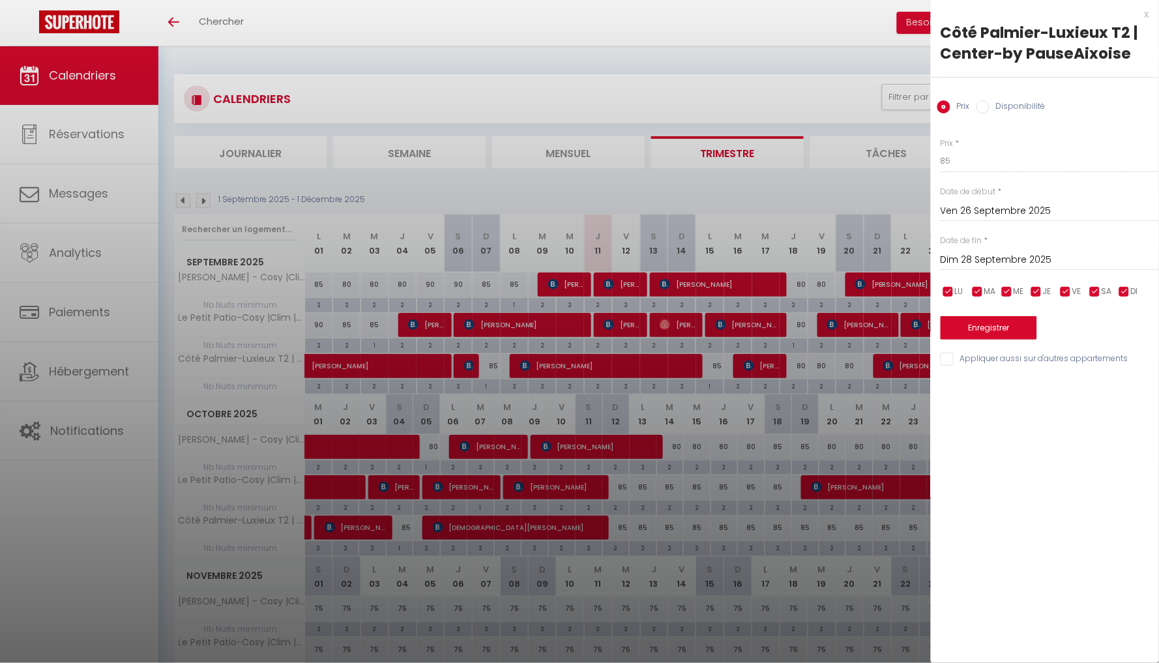
click at [994, 325] on button "Enregistrer" at bounding box center [989, 327] width 96 height 23
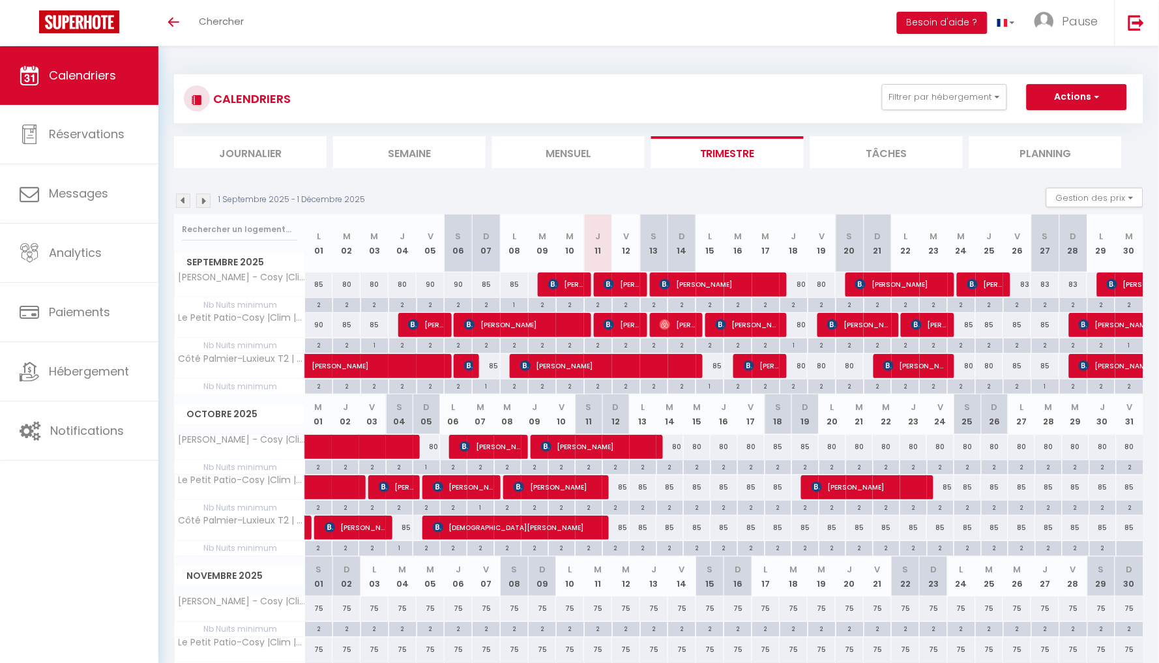
click at [972, 324] on div "85" at bounding box center [962, 325] width 28 height 24
type input "85"
type input "Mer 24 Septembre 2025"
type input "Jeu 25 Septembre 2025"
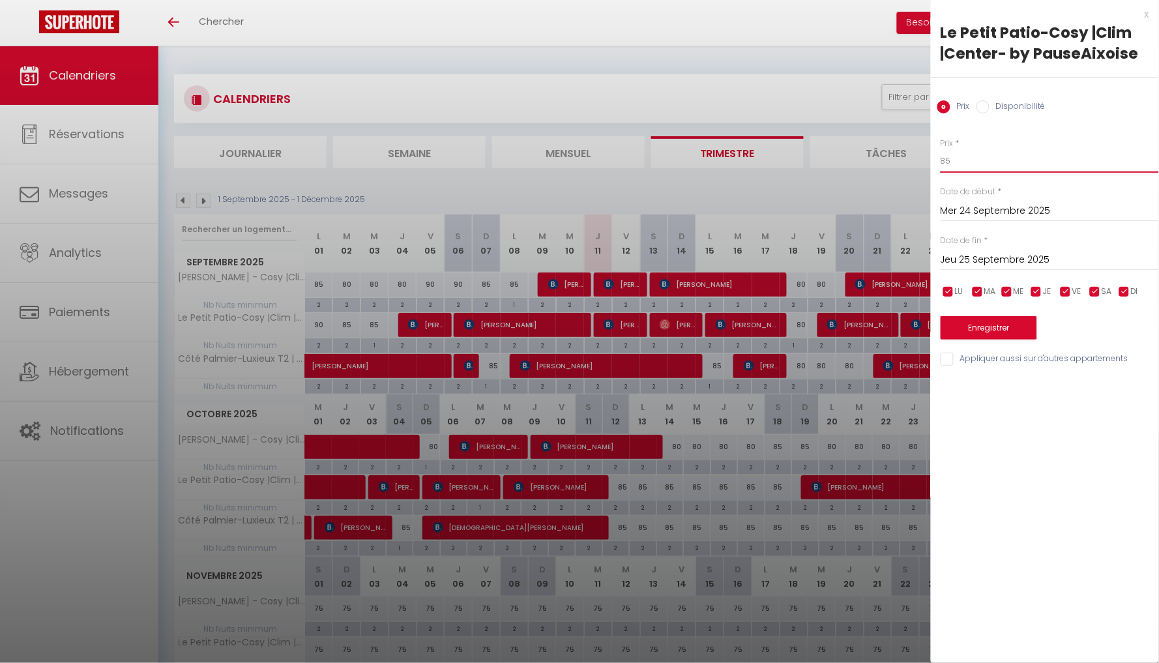
click at [980, 168] on input "85" at bounding box center [1050, 160] width 218 height 23
type input "80"
click at [1010, 255] on input "Jeu 25 Septembre 2025" at bounding box center [1050, 260] width 218 height 17
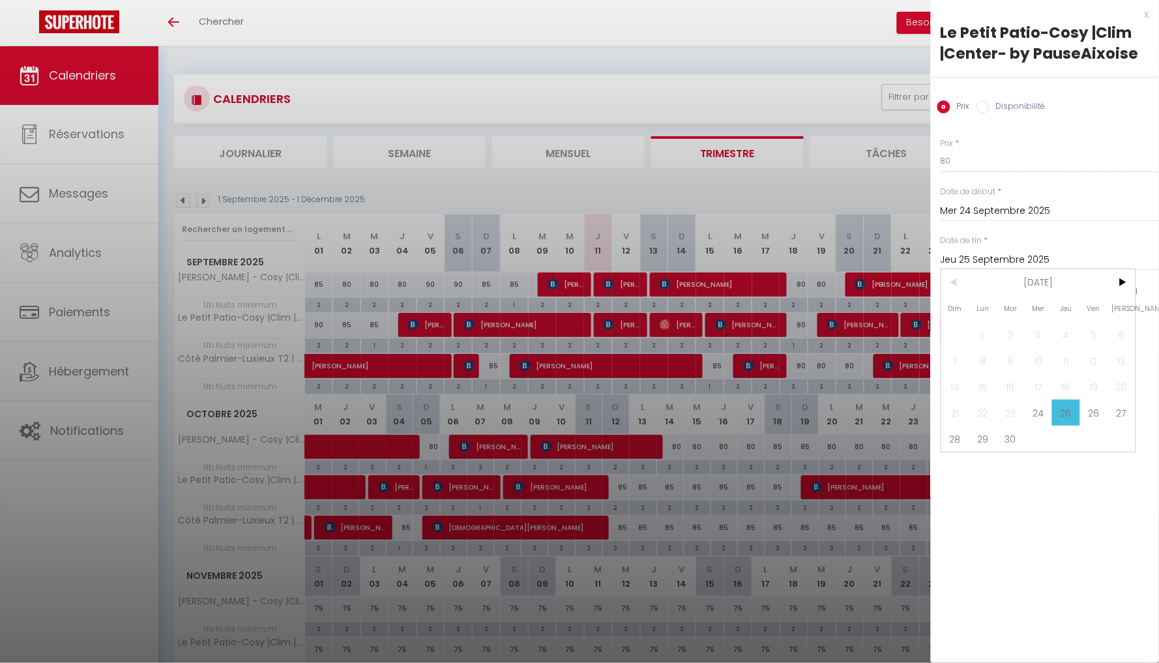
click at [1065, 478] on div "x Le Petit Patio-Cosy |Clim |Center- by PauseAixoise Prix Disponibilité Prix * …" at bounding box center [1045, 331] width 228 height 663
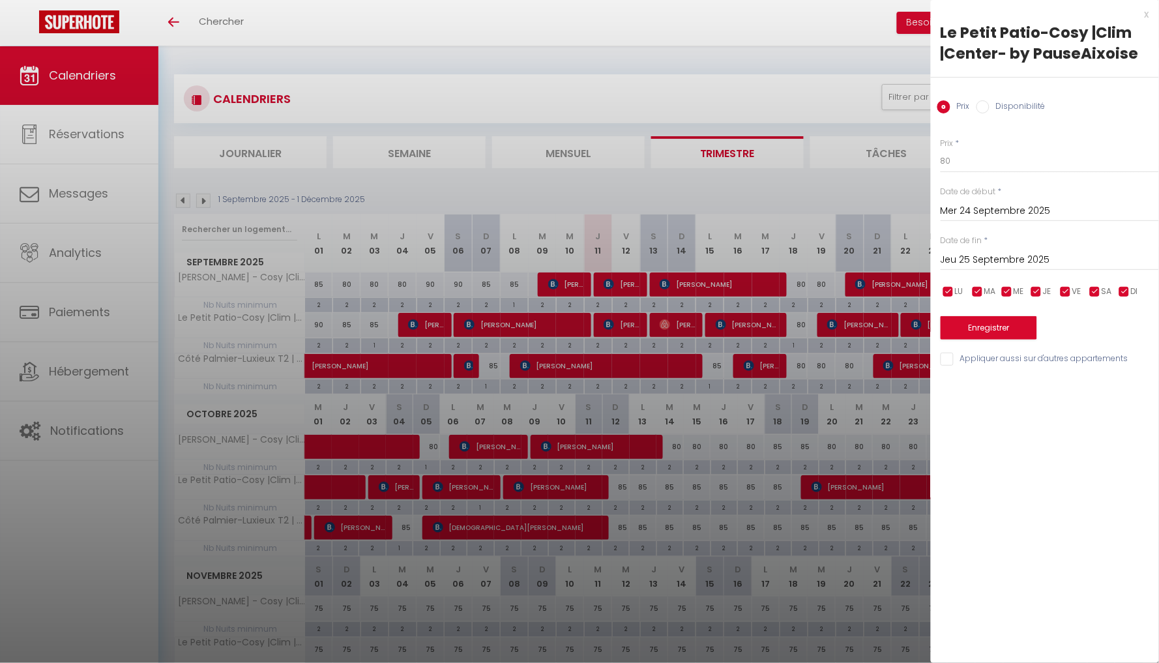
click at [984, 328] on button "Enregistrer" at bounding box center [989, 327] width 96 height 23
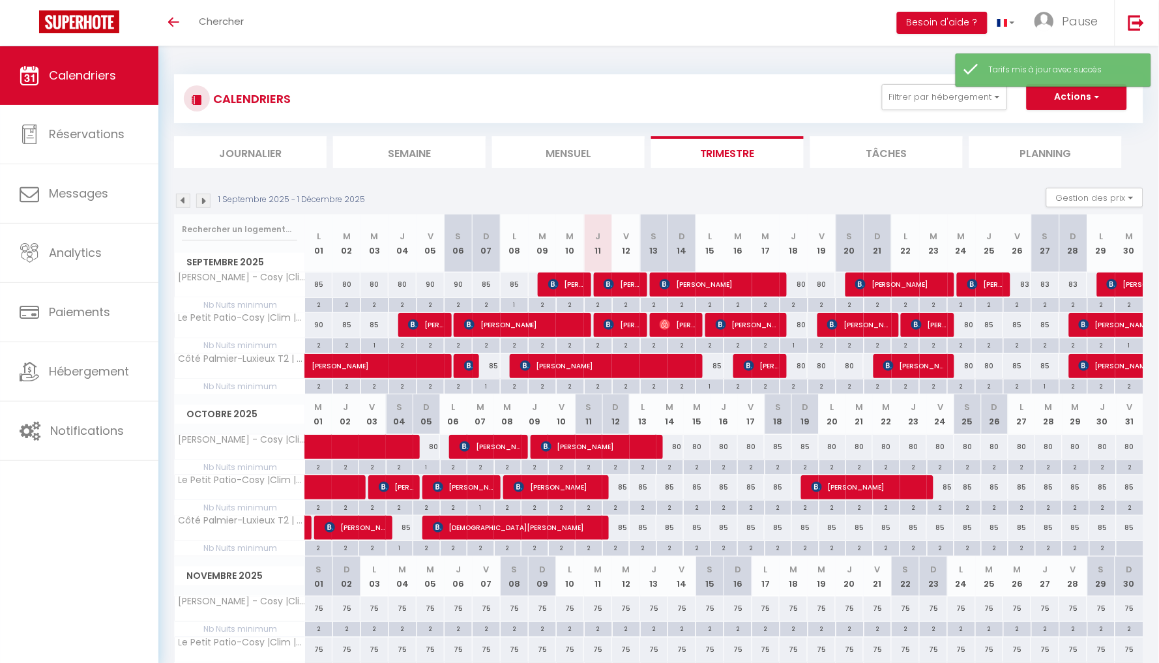
click at [995, 329] on div "85" at bounding box center [990, 325] width 28 height 24
type input "85"
type input "Jeu 25 Septembre 2025"
type input "Ven 26 Septembre 2025"
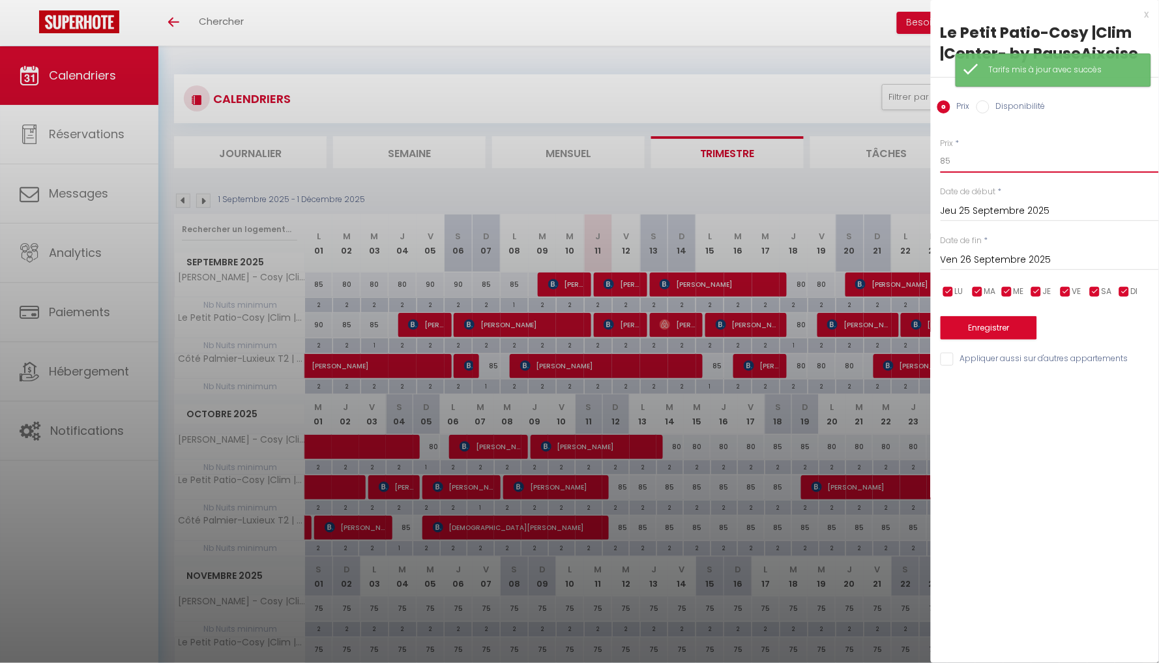
click at [1001, 164] on input "85" at bounding box center [1050, 160] width 218 height 23
type input "83"
click at [1004, 335] on button "Enregistrer" at bounding box center [989, 327] width 96 height 23
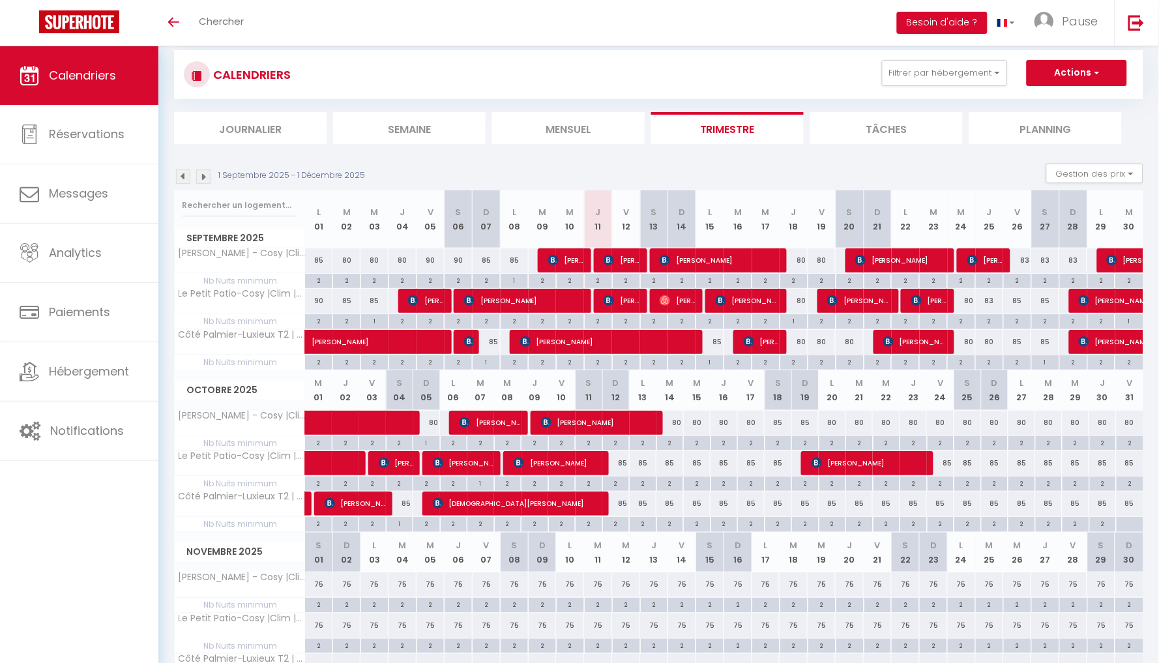
scroll to position [24, 0]
click at [677, 416] on div "80" at bounding box center [669, 423] width 27 height 24
type input "80"
type input "Mar 14 Octobre 2025"
type input "Mer 15 Octobre 2025"
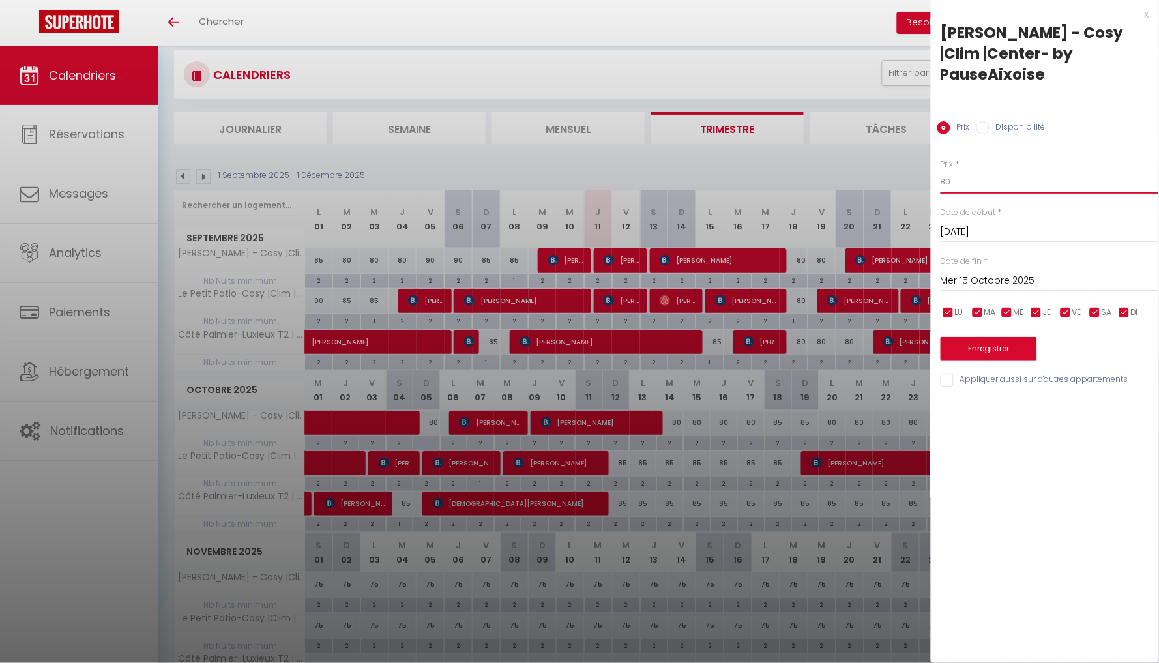
click at [971, 170] on input "80" at bounding box center [1050, 181] width 218 height 23
type input "8"
type input "75"
click at [974, 268] on div "Mer 15 Octobre 2025 < Oct 2025 > Dim Lun Mar Mer Jeu Ven Sam 1 2 3 4 5 6 7 8 9 …" at bounding box center [1050, 279] width 218 height 23
click at [975, 272] on input "Mer 15 Octobre 2025" at bounding box center [1050, 280] width 218 height 17
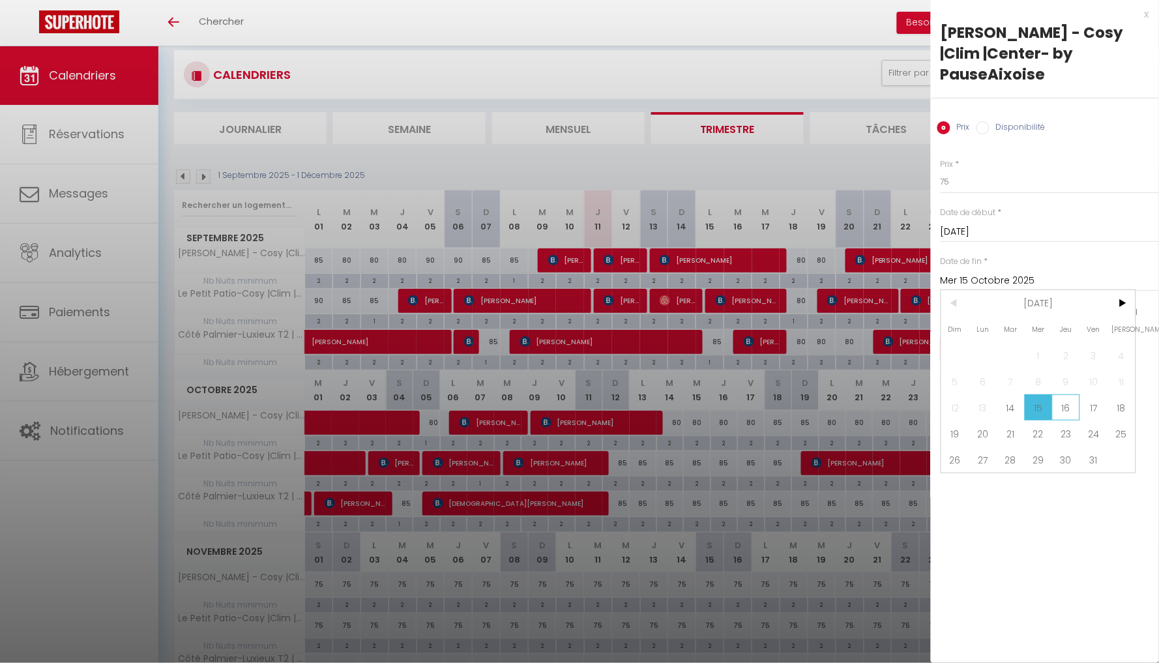
click at [1075, 396] on span "16" at bounding box center [1066, 407] width 28 height 26
type input "Jeu 16 Octobre 2025"
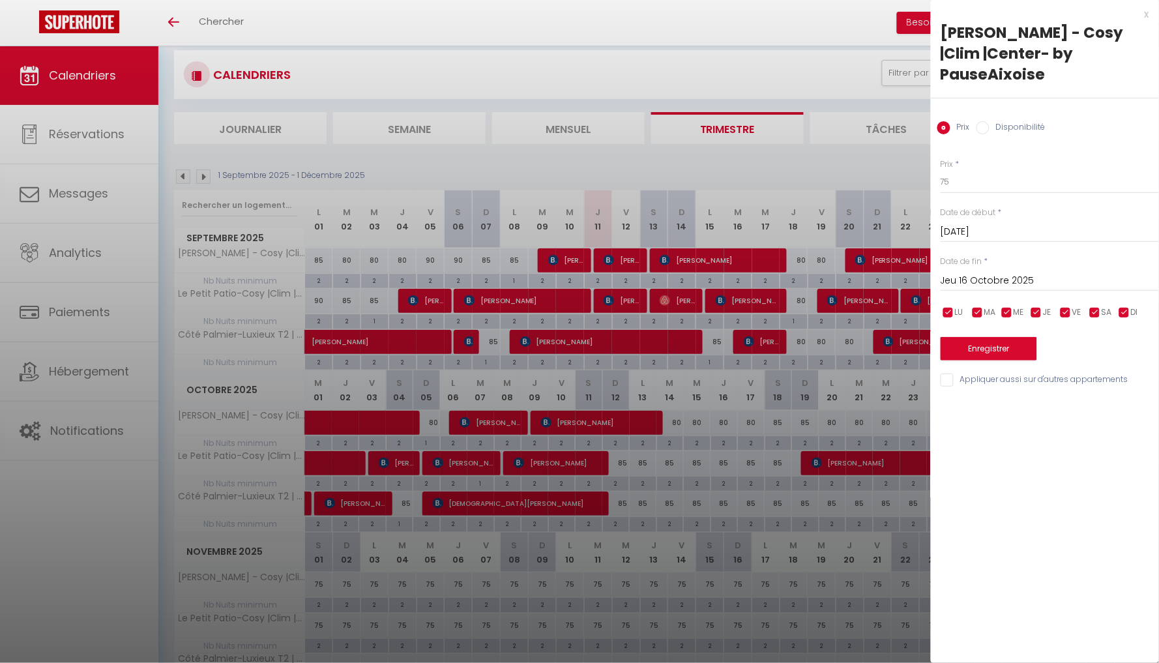
click at [1006, 337] on button "Enregistrer" at bounding box center [989, 348] width 96 height 23
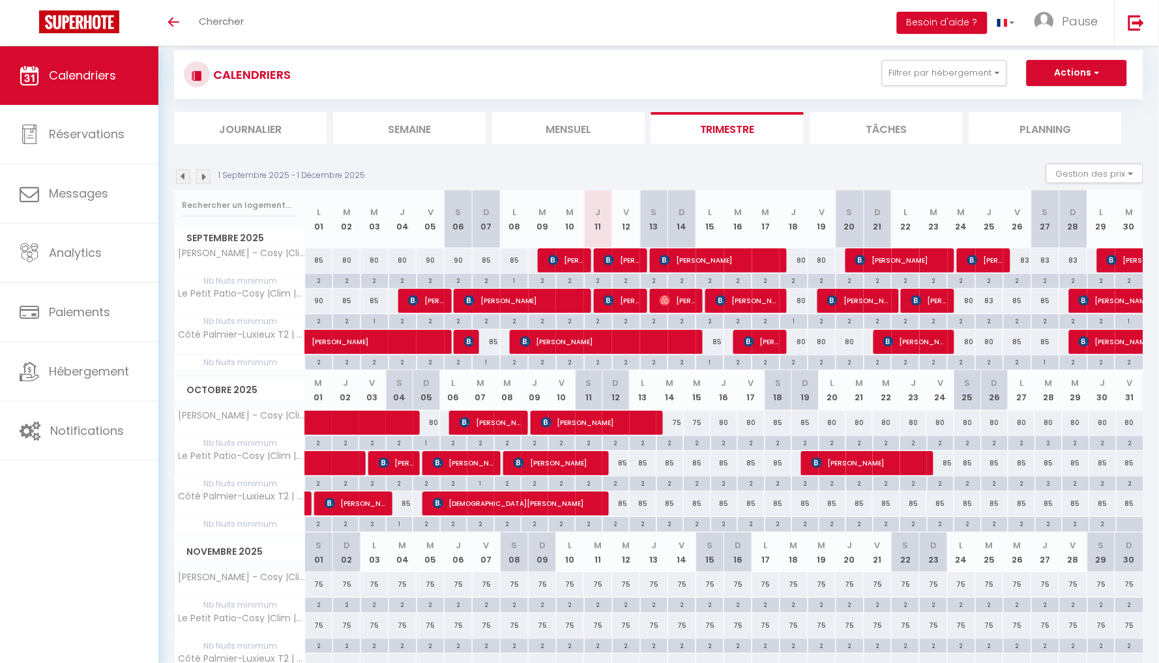
click at [624, 463] on div "85" at bounding box center [615, 463] width 27 height 24
type input "85"
type input "Dim 12 Octobre 2025"
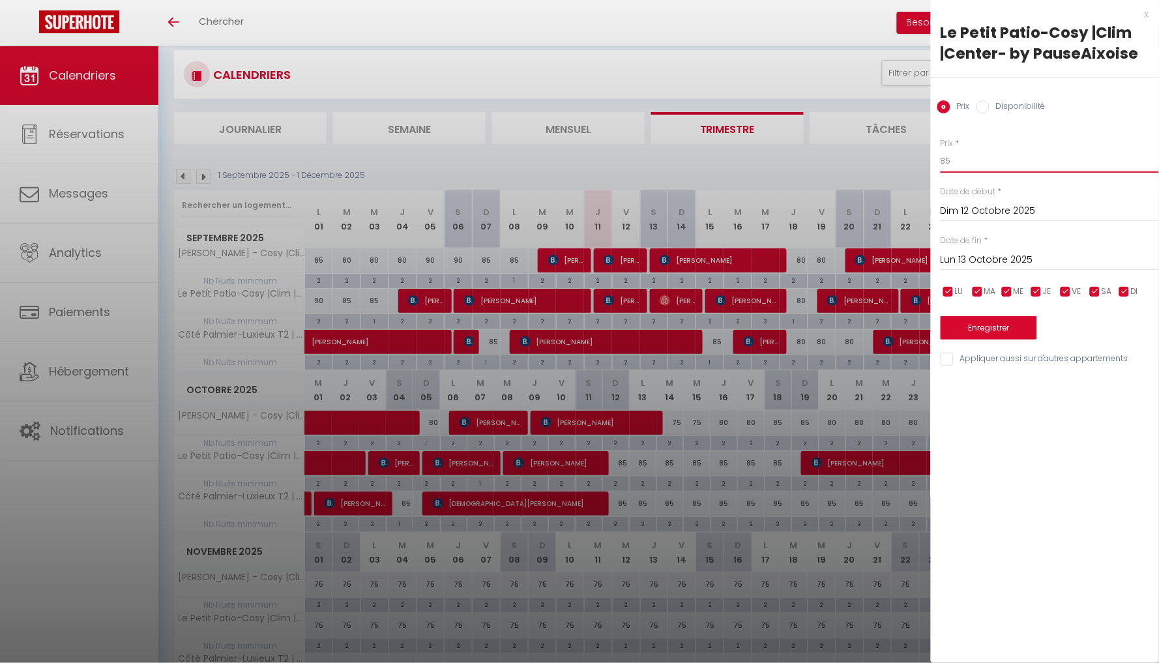
click at [976, 164] on input "85" at bounding box center [1050, 160] width 218 height 23
click at [989, 260] on input "Lun 13 Octobre 2025" at bounding box center [1050, 260] width 218 height 17
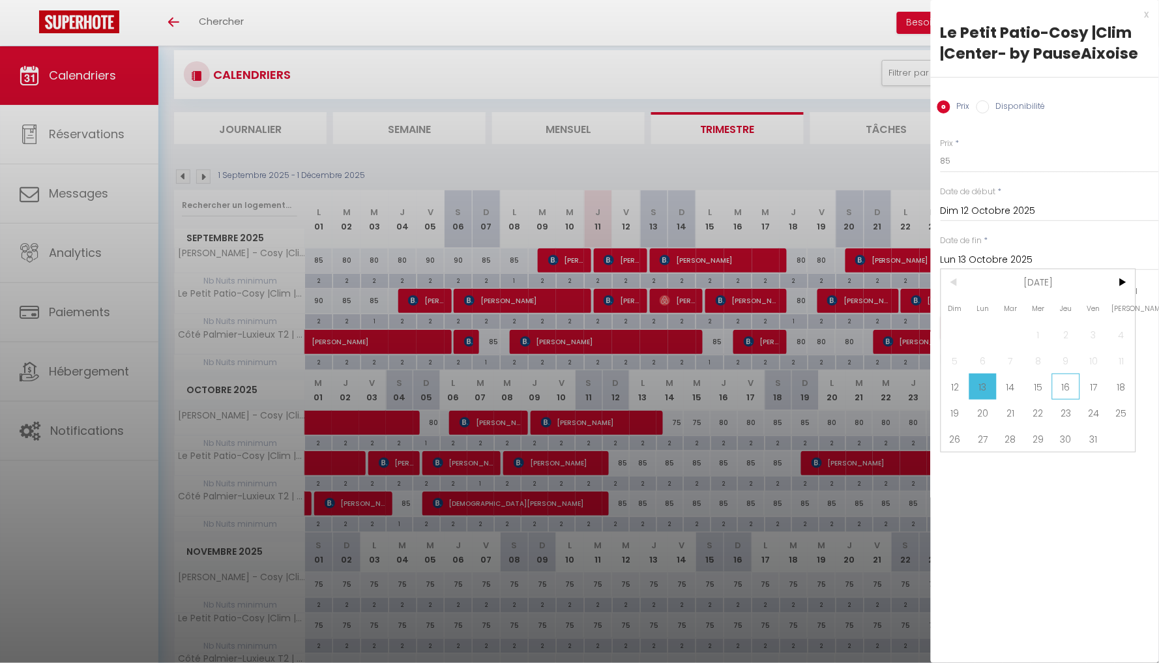
click at [1068, 383] on span "16" at bounding box center [1066, 386] width 28 height 26
type input "Jeu 16 Octobre 2025"
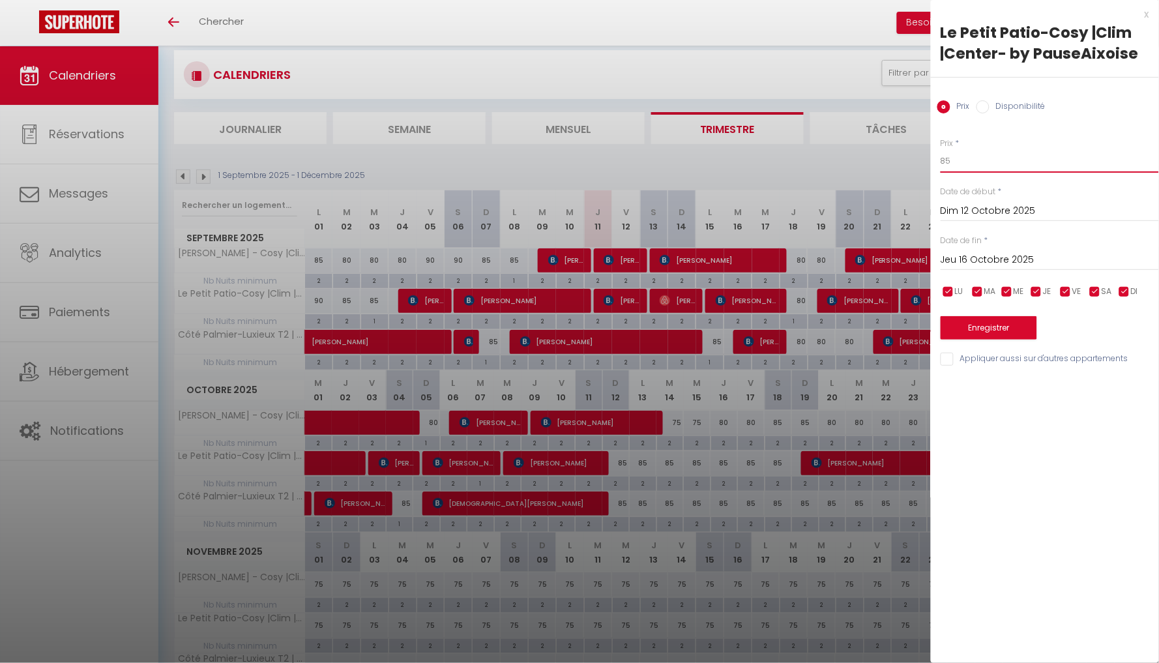
click at [991, 166] on input "85" at bounding box center [1050, 160] width 218 height 23
type input "80"
click at [999, 325] on button "Enregistrer" at bounding box center [989, 327] width 96 height 23
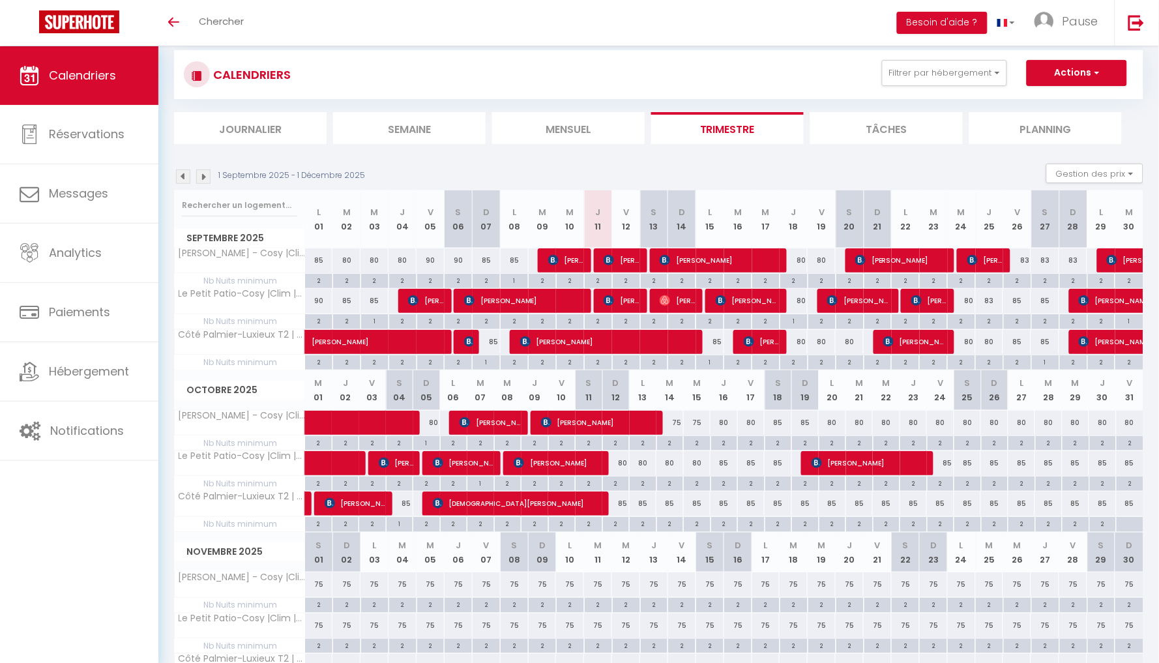
click at [752, 422] on div "80" at bounding box center [751, 423] width 27 height 24
type input "80"
type input "Ven 17 Octobre 2025"
type input "Sam 18 Octobre 2025"
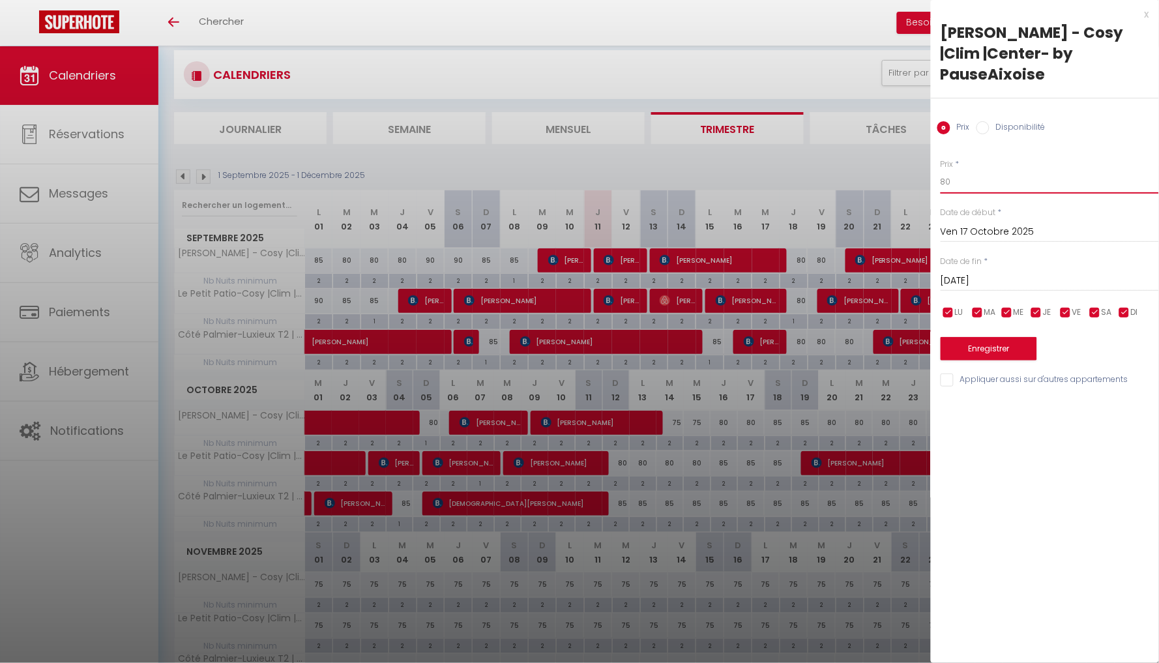
click at [1017, 172] on input "80" at bounding box center [1050, 181] width 218 height 23
type input "85"
click at [1002, 337] on button "Enregistrer" at bounding box center [989, 348] width 96 height 23
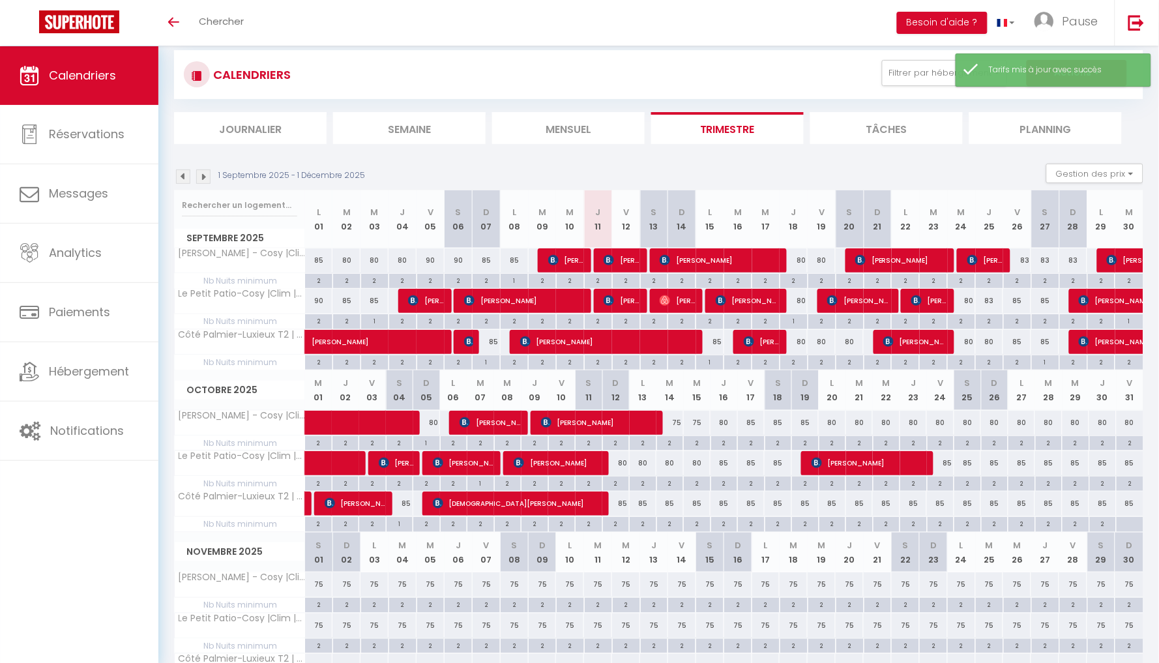
click at [805, 424] on div "85" at bounding box center [805, 423] width 27 height 24
type input "85"
type input "Dim 19 Octobre 2025"
type input "Lun 20 Octobre 2025"
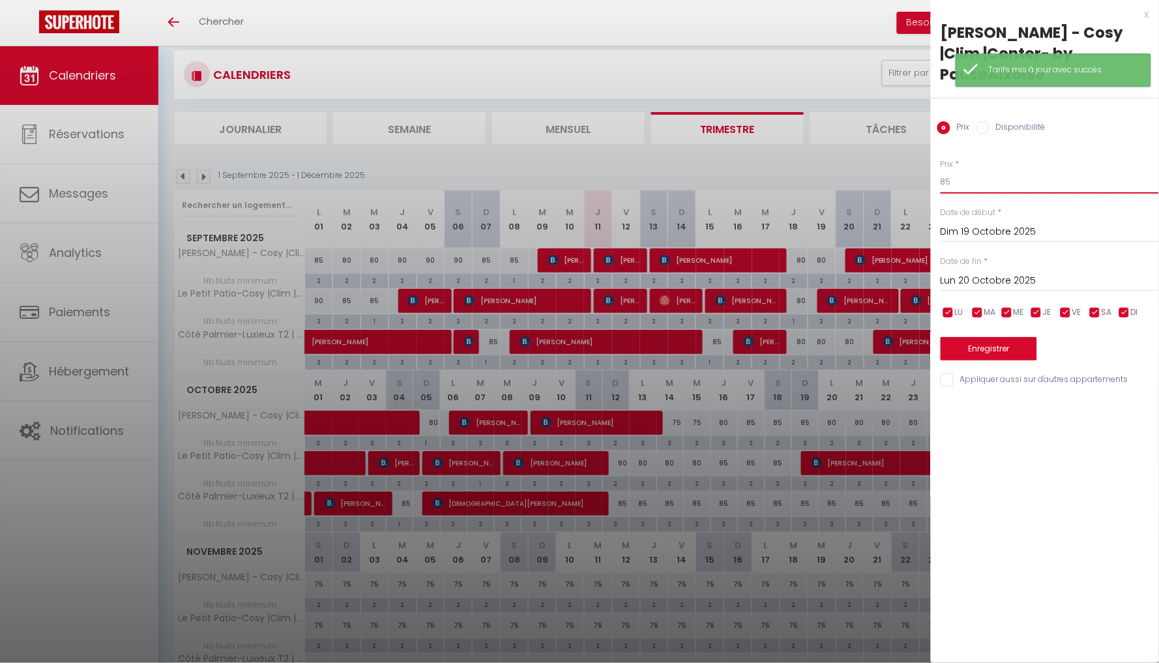
click at [1002, 170] on input "85" at bounding box center [1050, 181] width 218 height 23
type input "80"
click at [994, 337] on button "Enregistrer" at bounding box center [989, 348] width 96 height 23
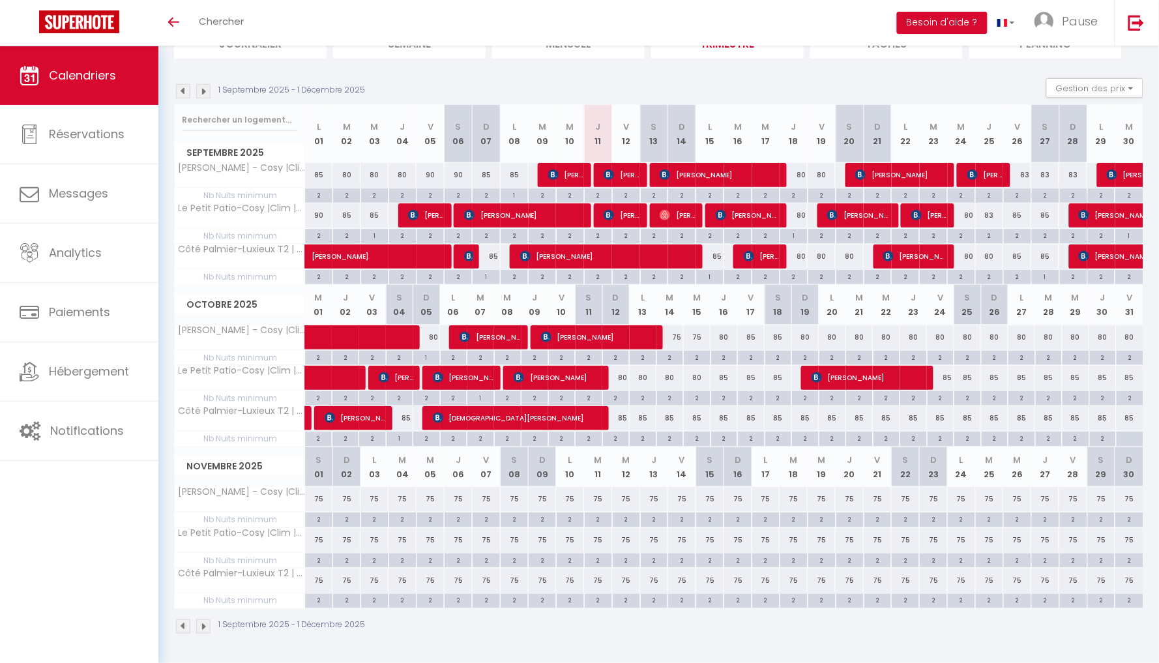
scroll to position [109, 0]
